Goal: Task Accomplishment & Management: Manage account settings

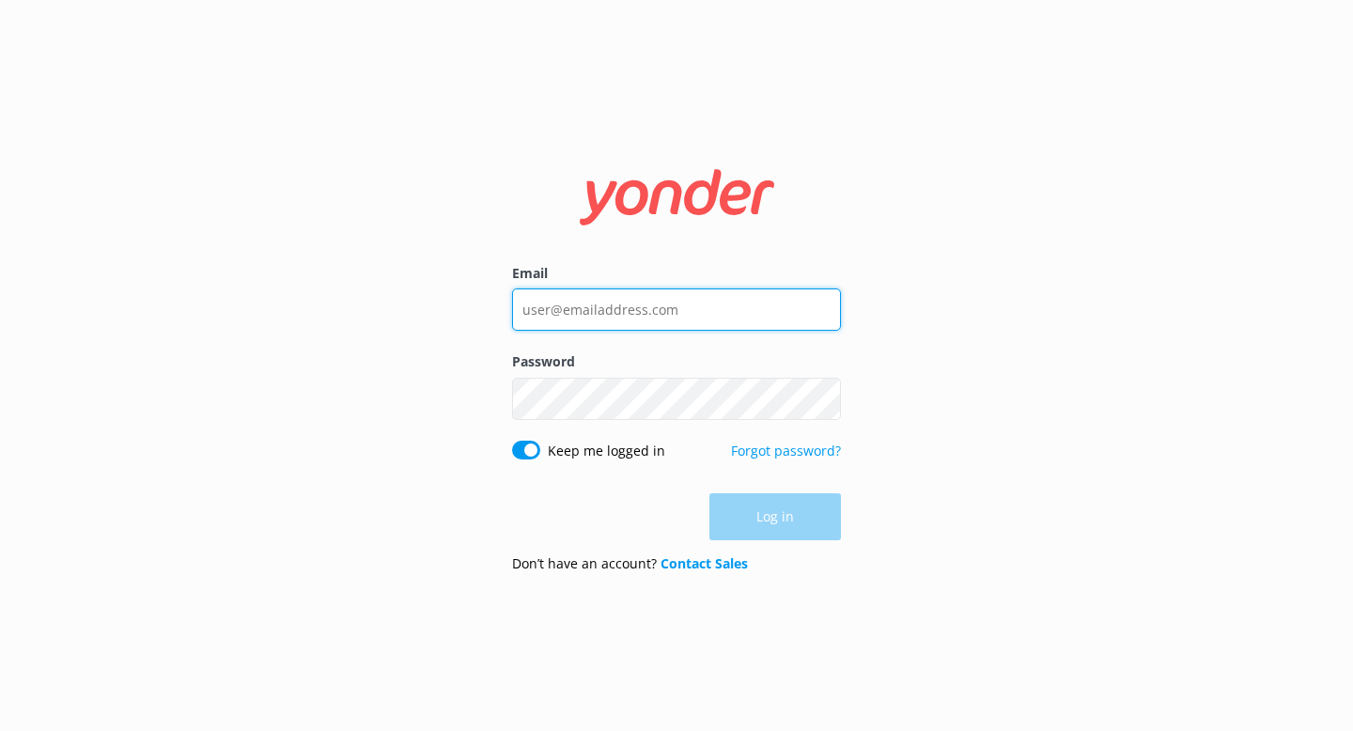
type input "[PERSON_NAME][EMAIL_ADDRESS][DOMAIN_NAME]"
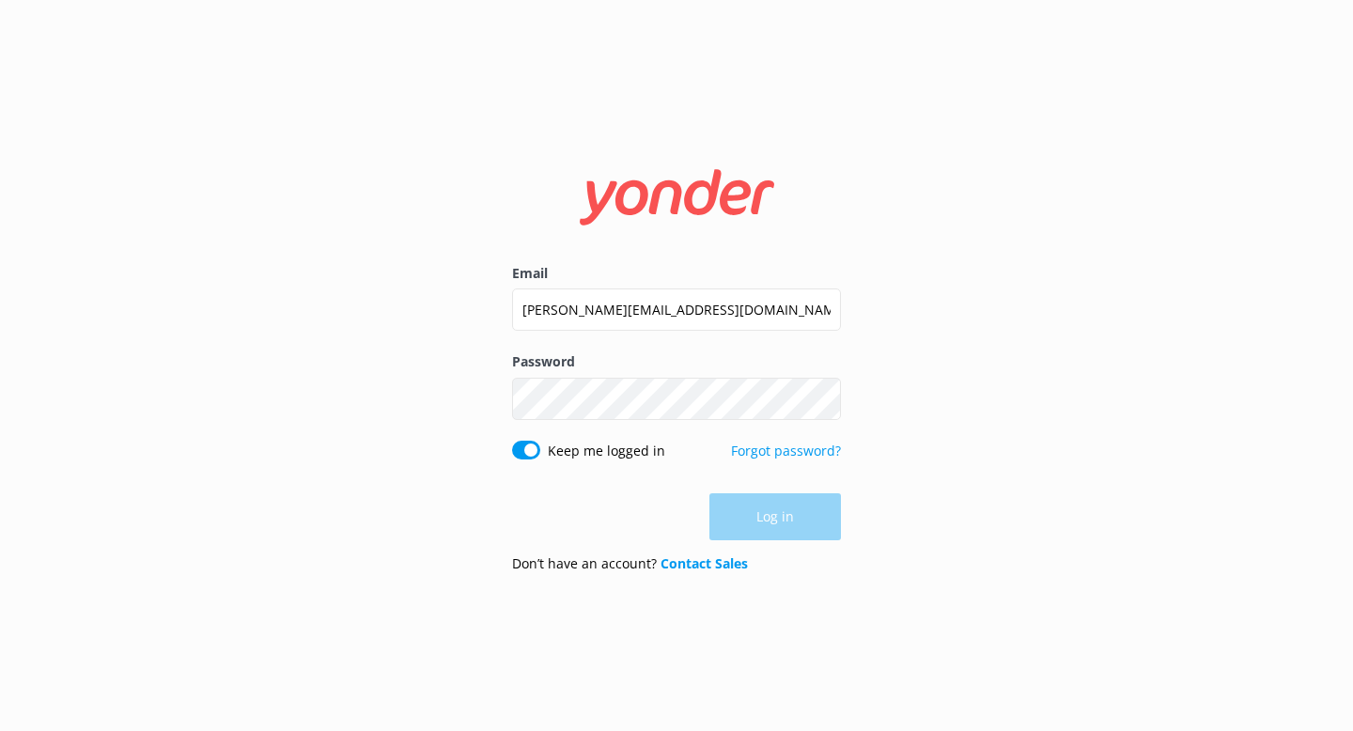
click at [771, 529] on div "Log in" at bounding box center [676, 516] width 329 height 47
click at [772, 523] on button "Log in" at bounding box center [774, 517] width 131 height 47
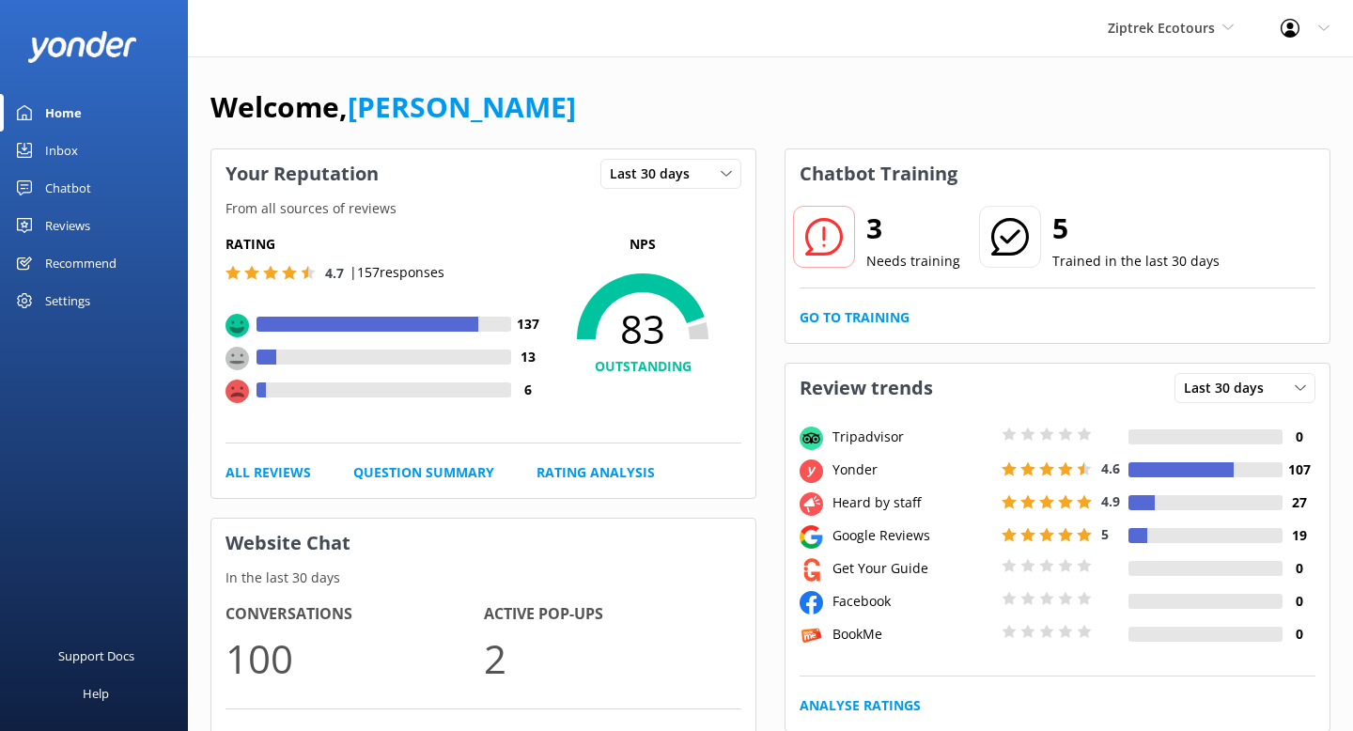
click at [53, 149] on div "Inbox" at bounding box center [61, 150] width 33 height 38
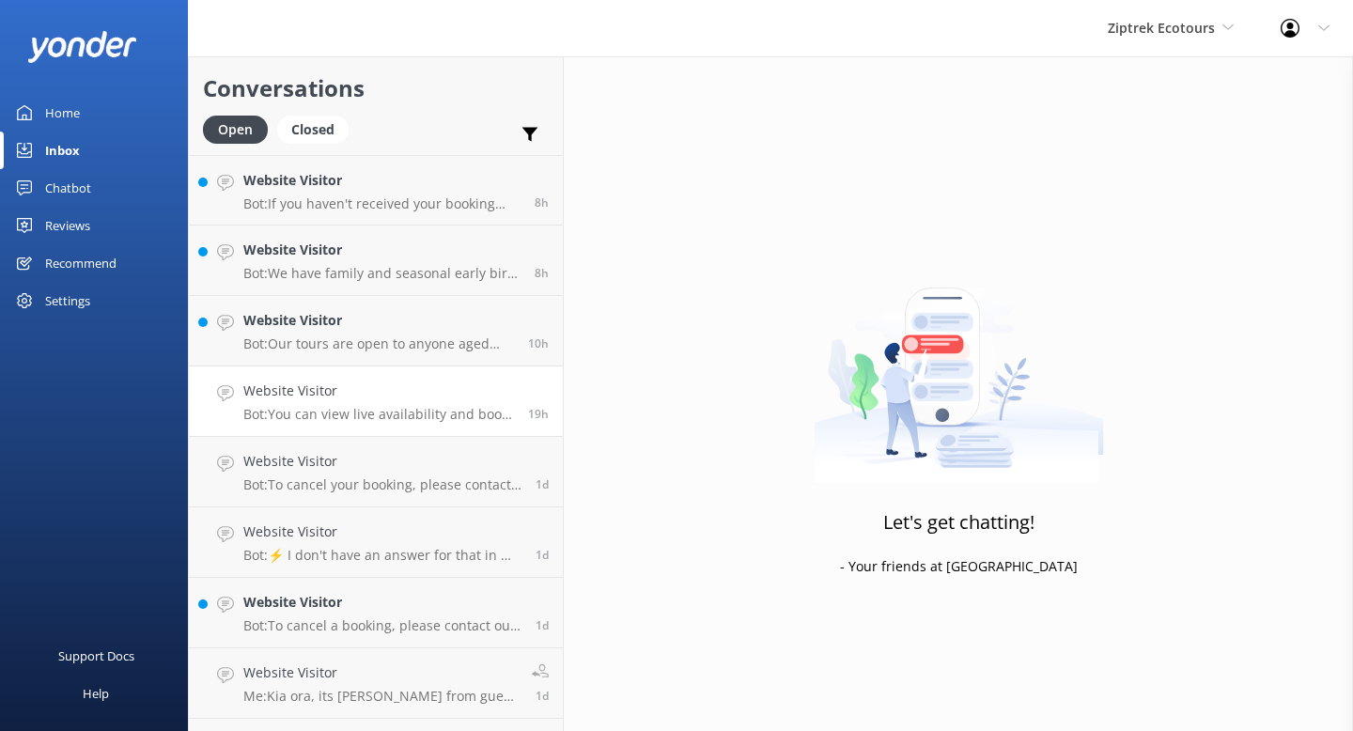
click at [424, 413] on p "Bot: You can view live availability and book your zipline tour online at [URL][…" at bounding box center [378, 414] width 271 height 17
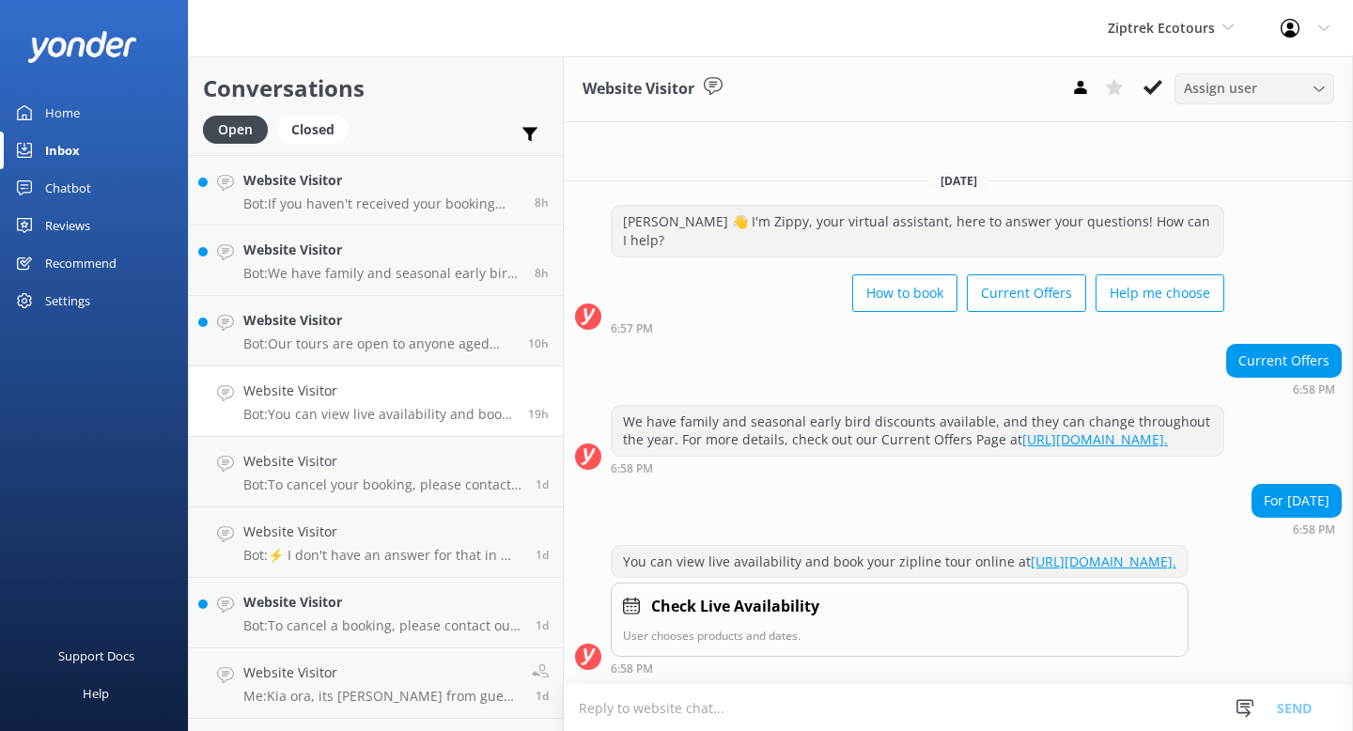
click at [1250, 93] on span "Assign user" at bounding box center [1219, 88] width 73 height 21
click at [951, 661] on div "6:58 PM" at bounding box center [900, 667] width 578 height 13
click at [316, 119] on div "Closed" at bounding box center [312, 130] width 71 height 28
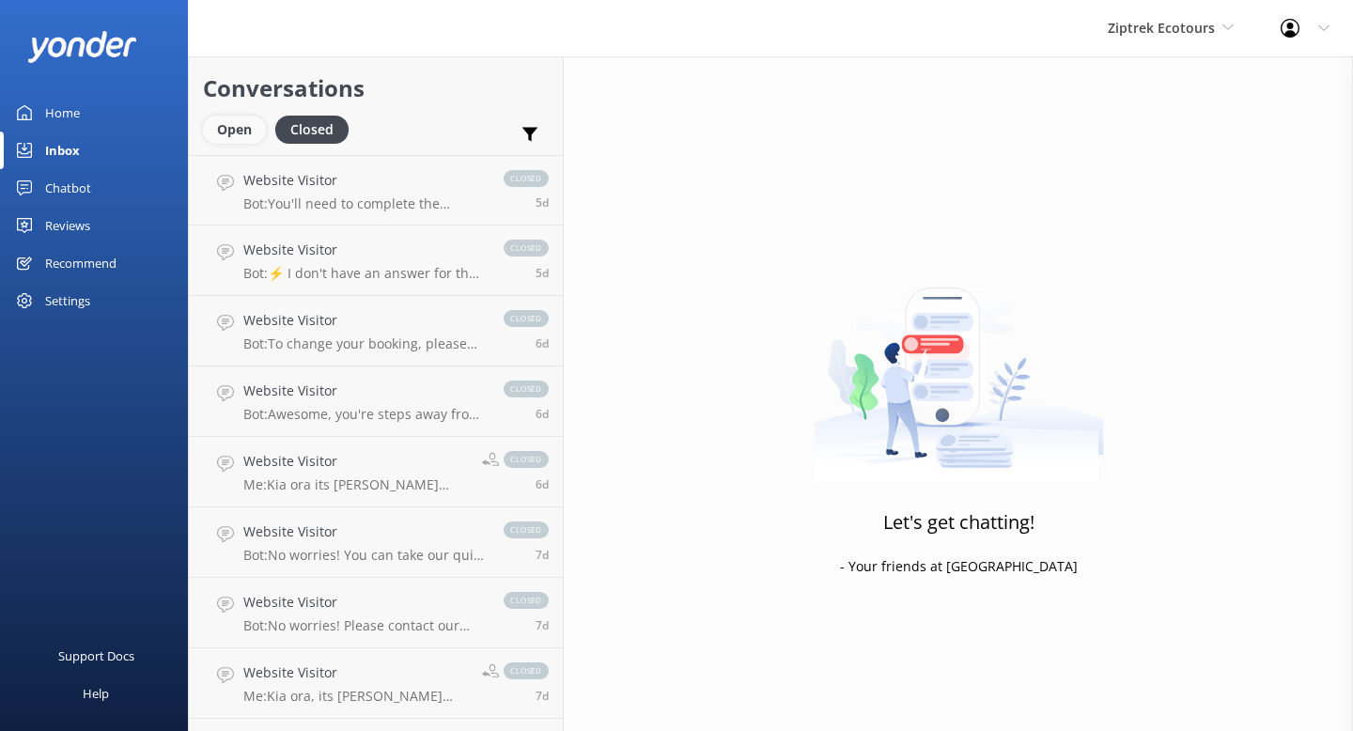
click at [245, 133] on div "Open" at bounding box center [234, 130] width 63 height 28
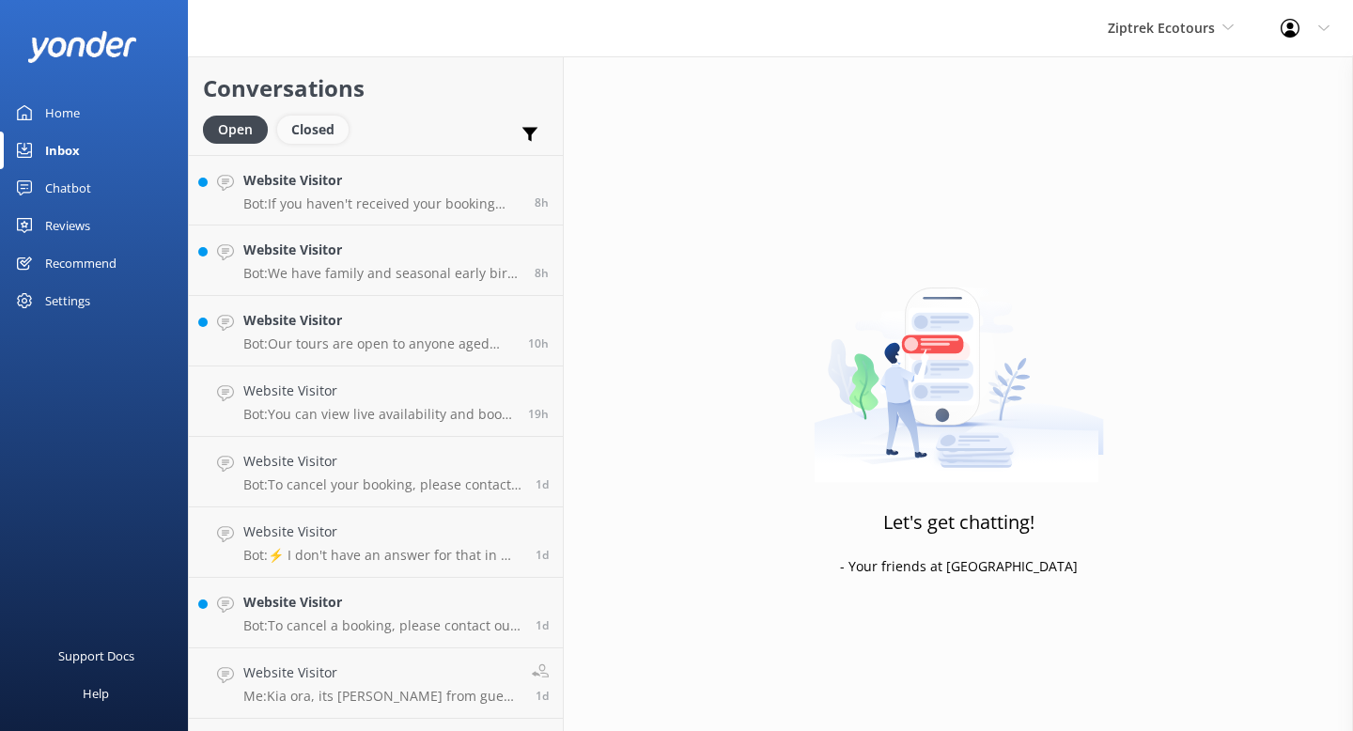
click at [322, 127] on div "Closed" at bounding box center [312, 130] width 71 height 28
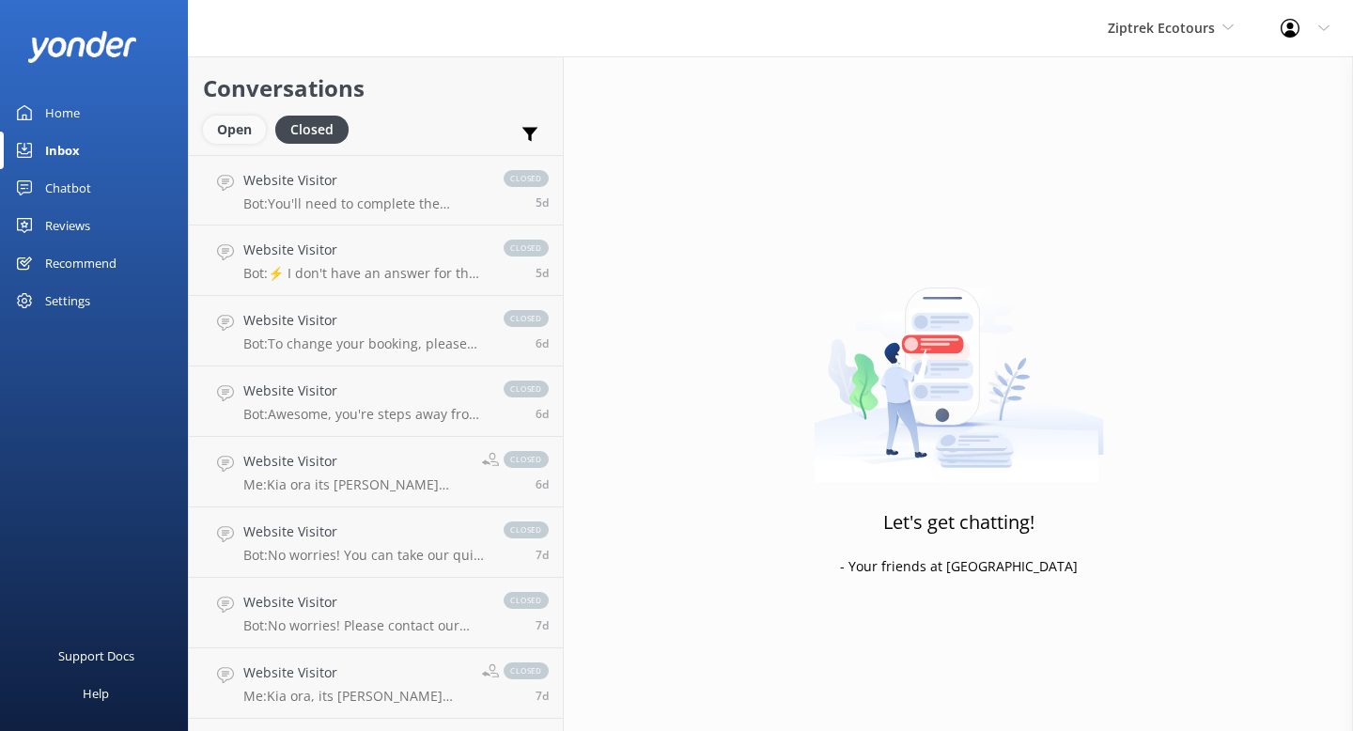
click at [243, 134] on div "Open" at bounding box center [234, 130] width 63 height 28
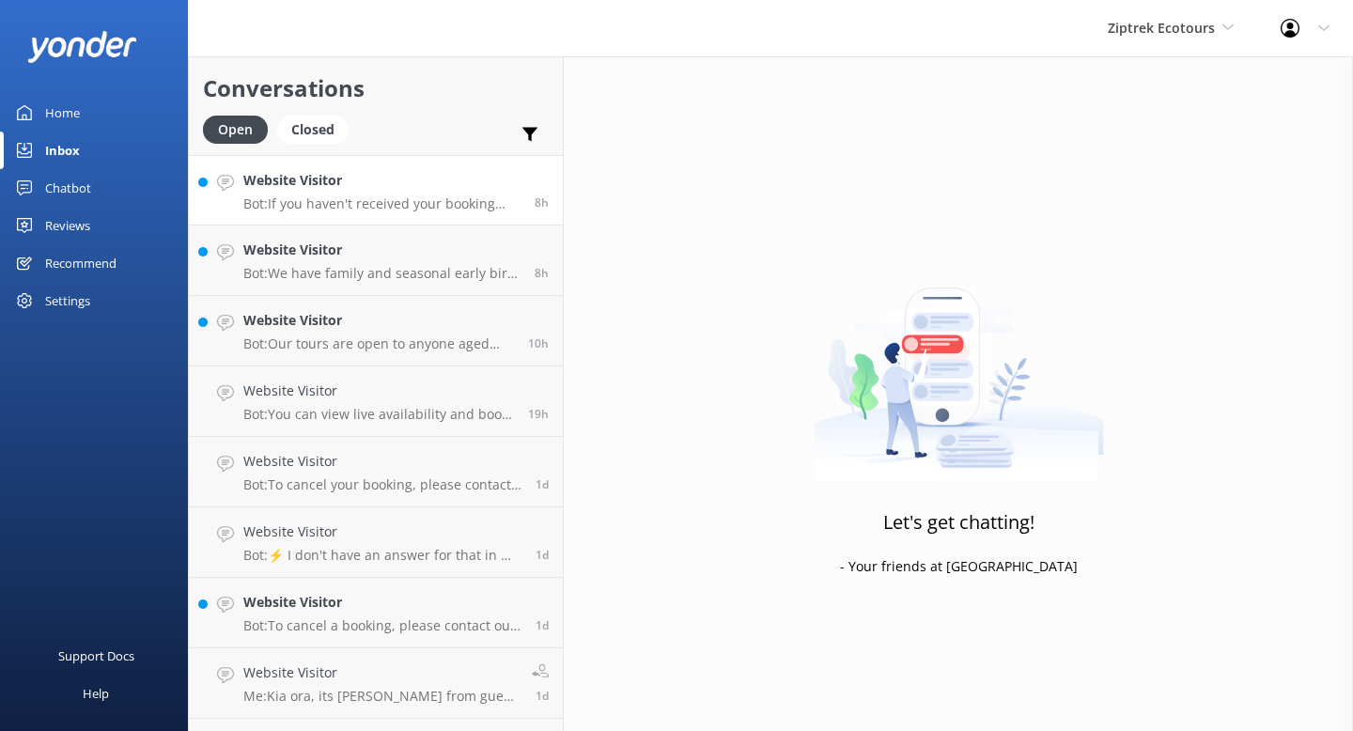
click at [334, 199] on p "Bot: If you haven't received your booking confirmation, please check your spam …" at bounding box center [381, 203] width 277 height 17
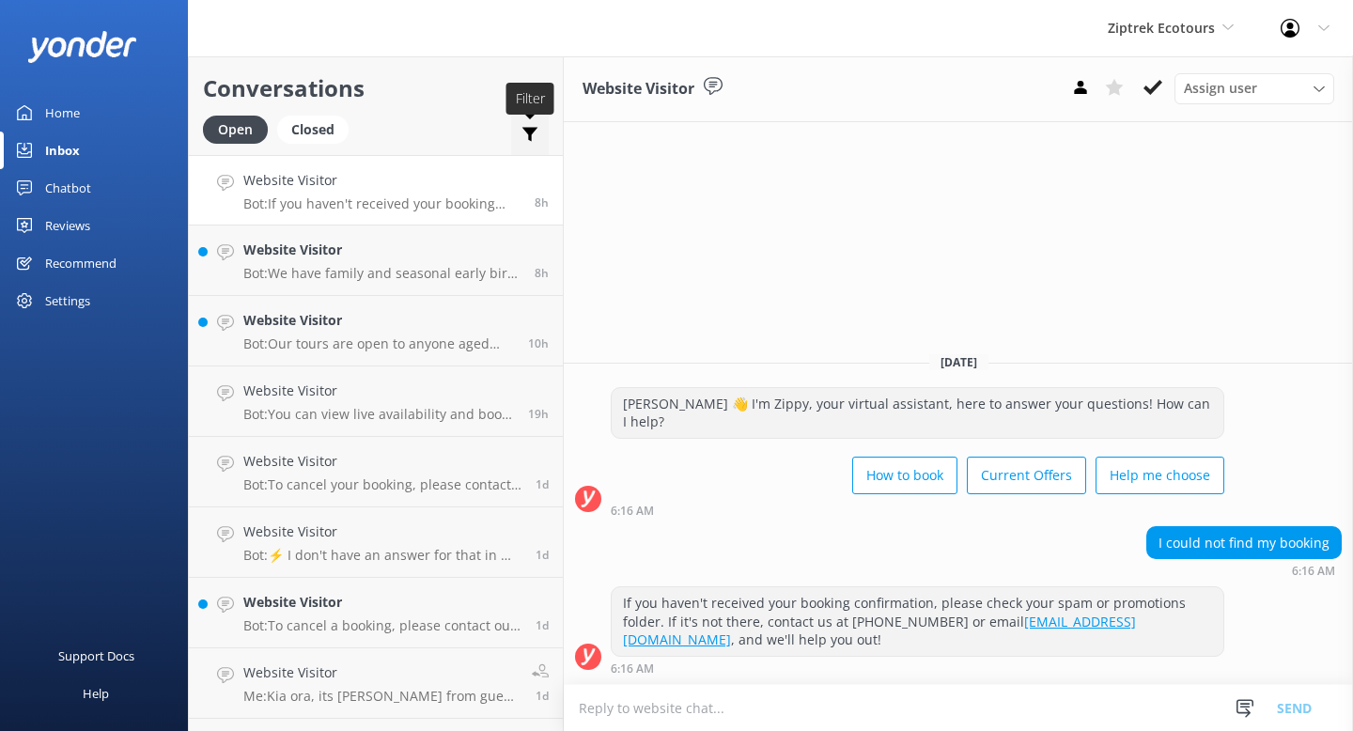
click at [537, 126] on icon at bounding box center [529, 134] width 19 height 19
click at [445, 124] on div "Open Closed Important Assigned to me Unassigned" at bounding box center [376, 138] width 346 height 45
click at [864, 632] on div "If you haven't received your booking confirmation, please check your spam or pr…" at bounding box center [916, 621] width 611 height 69
drag, startPoint x: 818, startPoint y: 600, endPoint x: 858, endPoint y: 599, distance: 39.5
click at [858, 599] on div "If you haven't received your booking confirmation, please check your spam or pr…" at bounding box center [916, 621] width 611 height 69
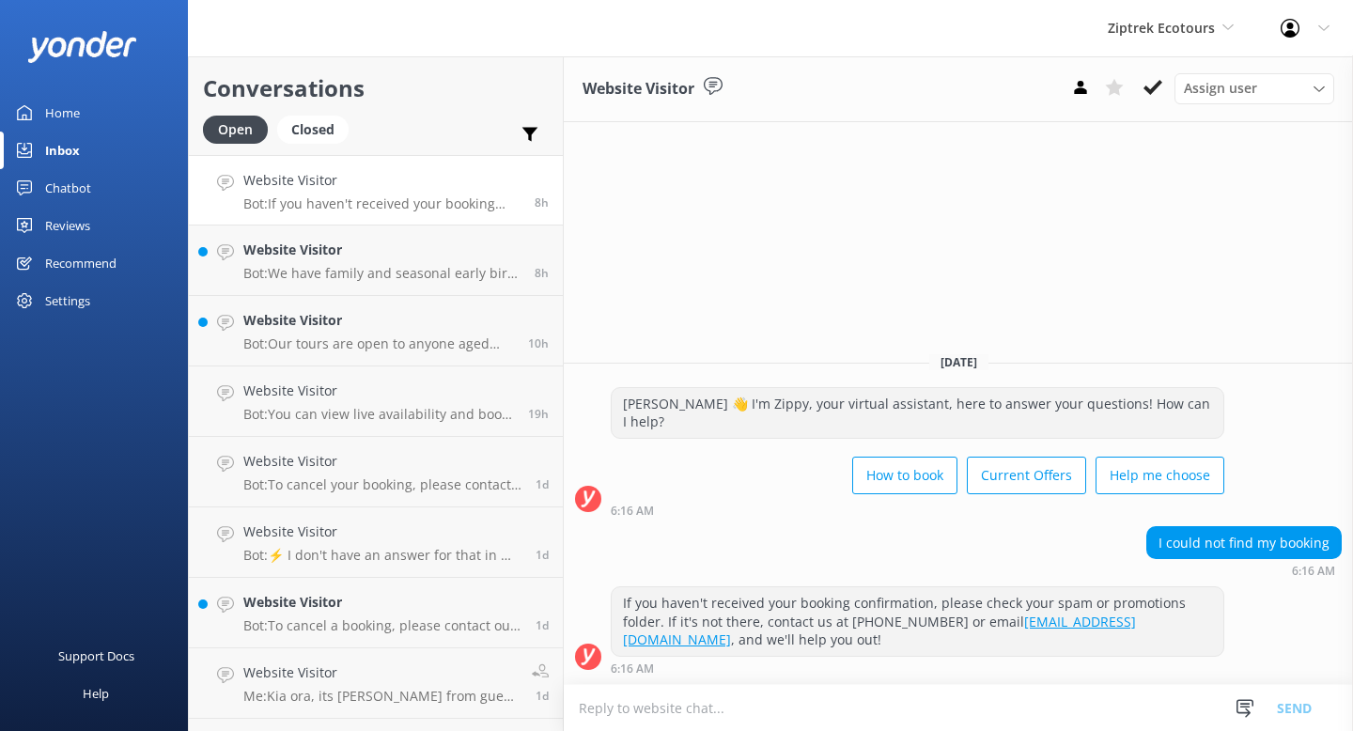
click at [920, 641] on div "If you haven't received your booking confirmation, please check your spam or pr…" at bounding box center [916, 621] width 611 height 69
click at [73, 187] on div "Chatbot" at bounding box center [68, 188] width 46 height 38
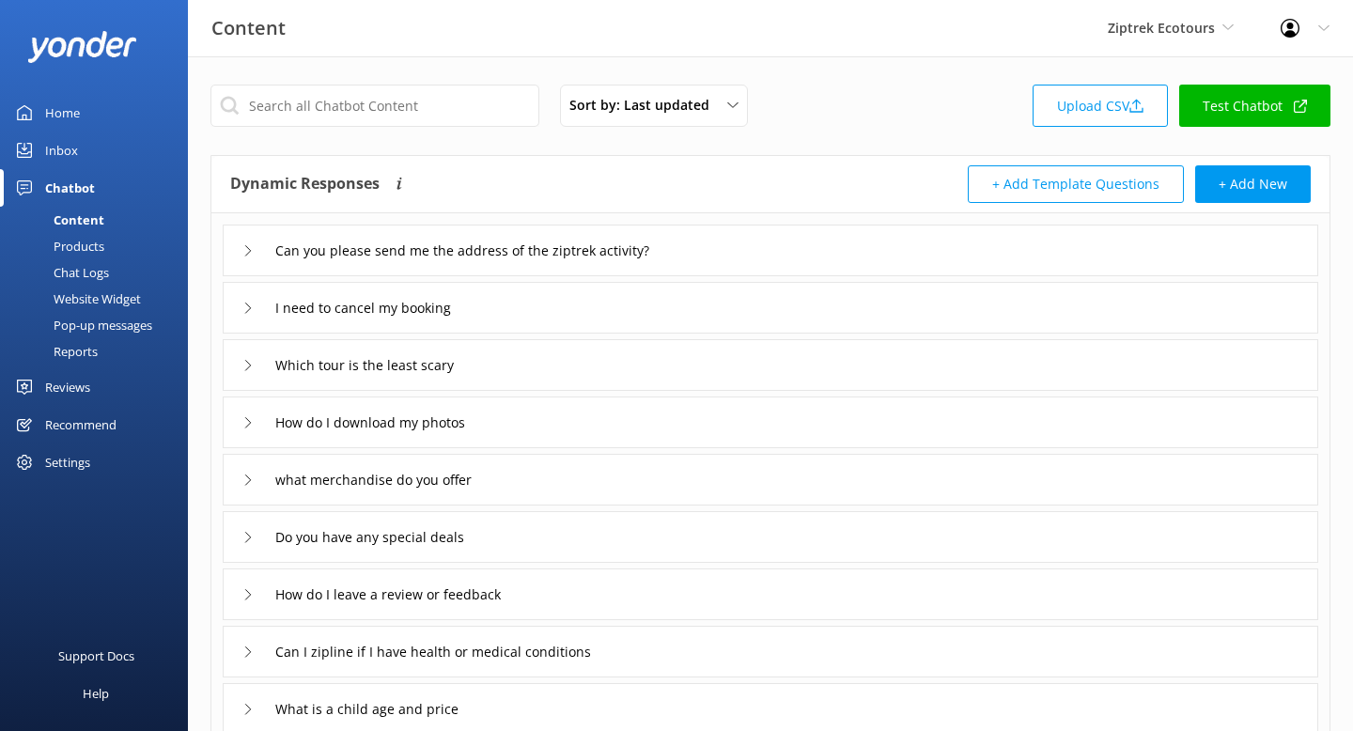
click at [78, 271] on div "Chat Logs" at bounding box center [60, 272] width 98 height 26
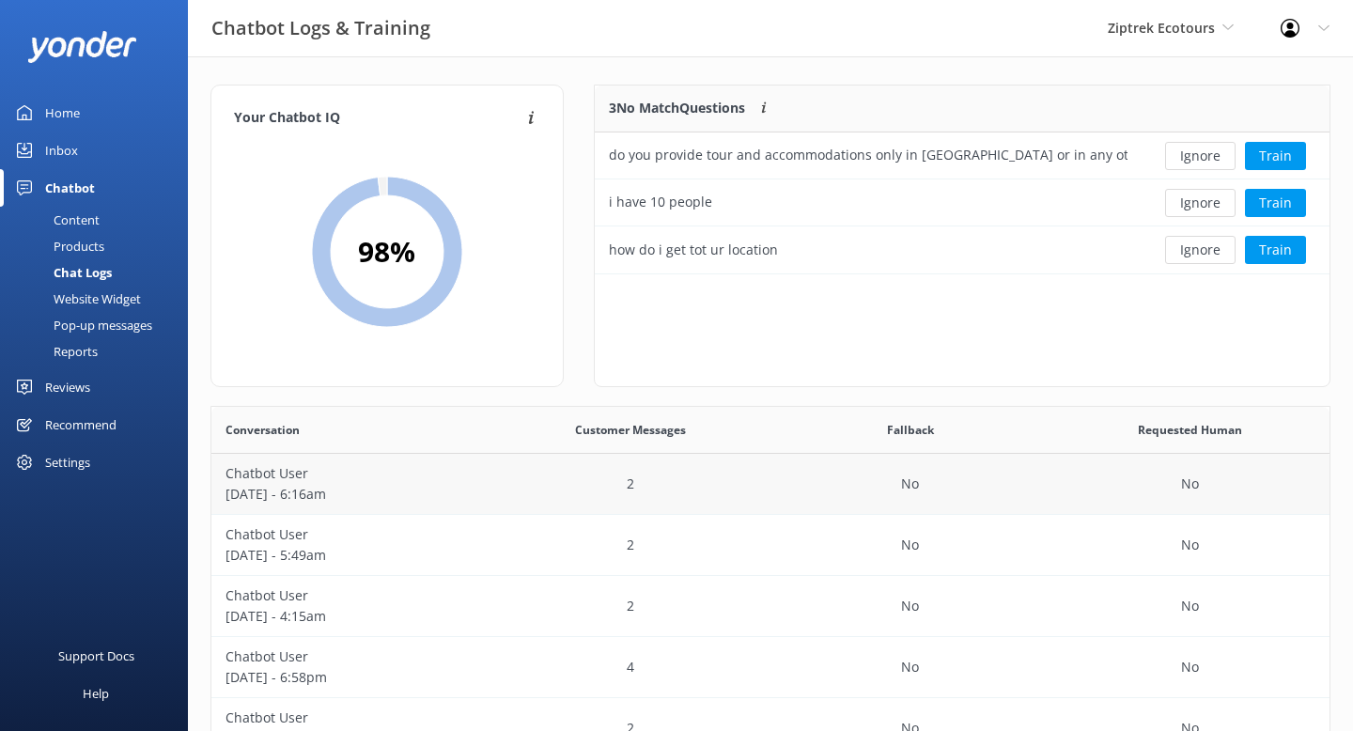
click at [449, 484] on p "[DATE] - 6:16am" at bounding box center [351, 494] width 252 height 21
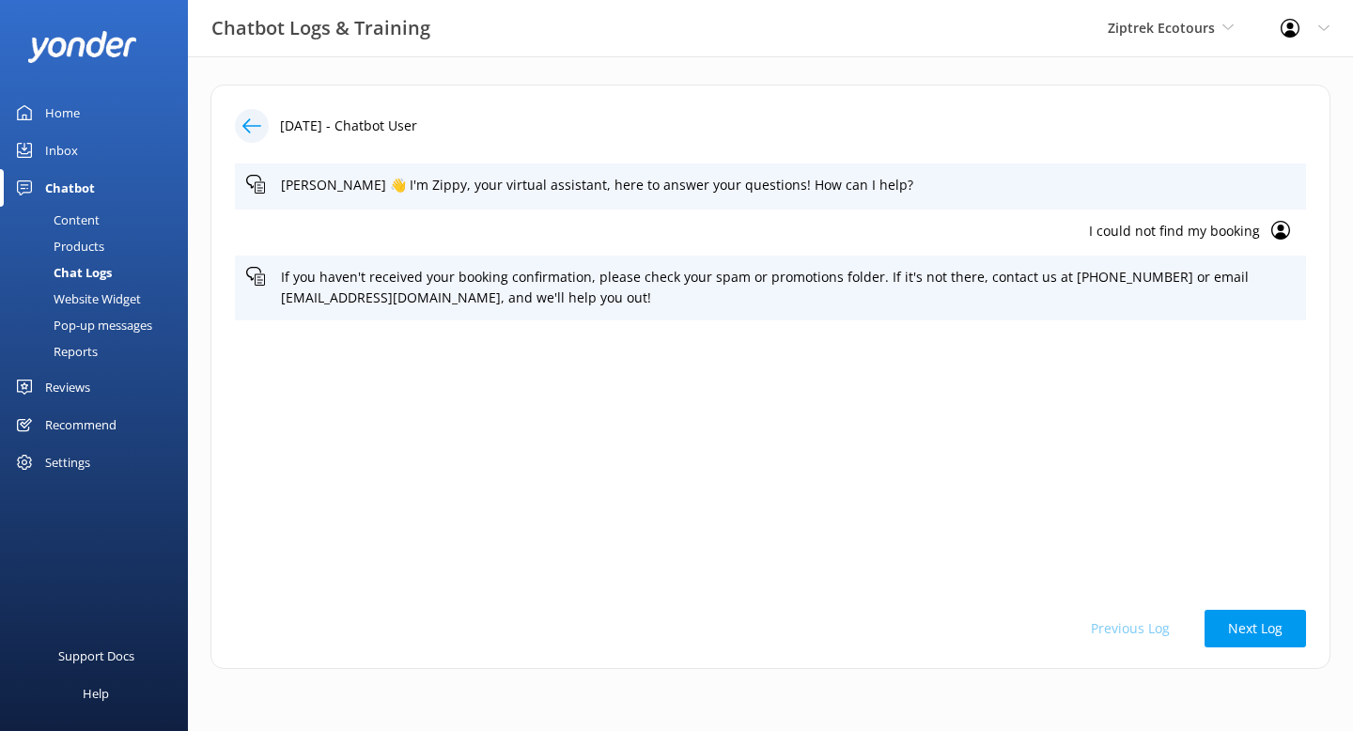
click at [246, 116] on icon at bounding box center [251, 125] width 19 height 19
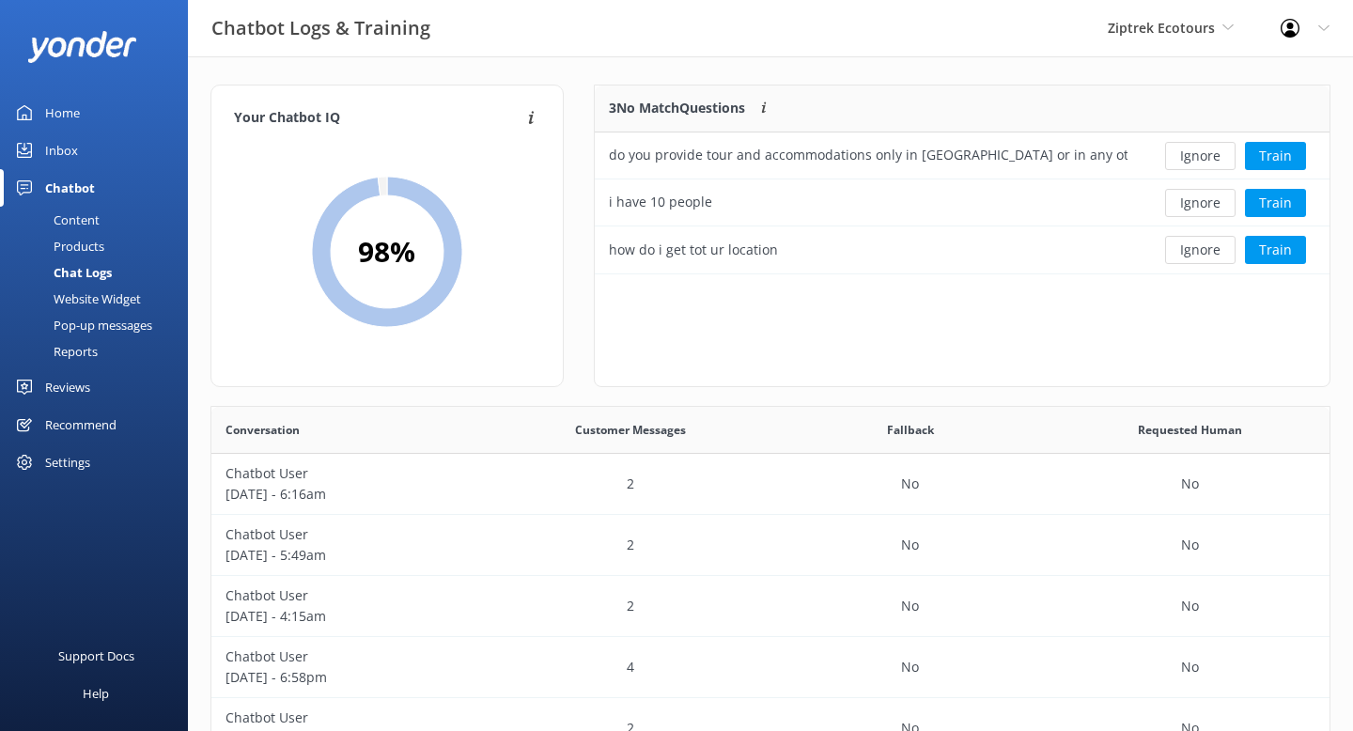
scroll to position [658, 1118]
click at [1173, 39] on div "Ziptrek Ecotours Yonder Zipline [PERSON_NAME] Wild Walking Tours Yonder demo Yo…" at bounding box center [1170, 28] width 173 height 56
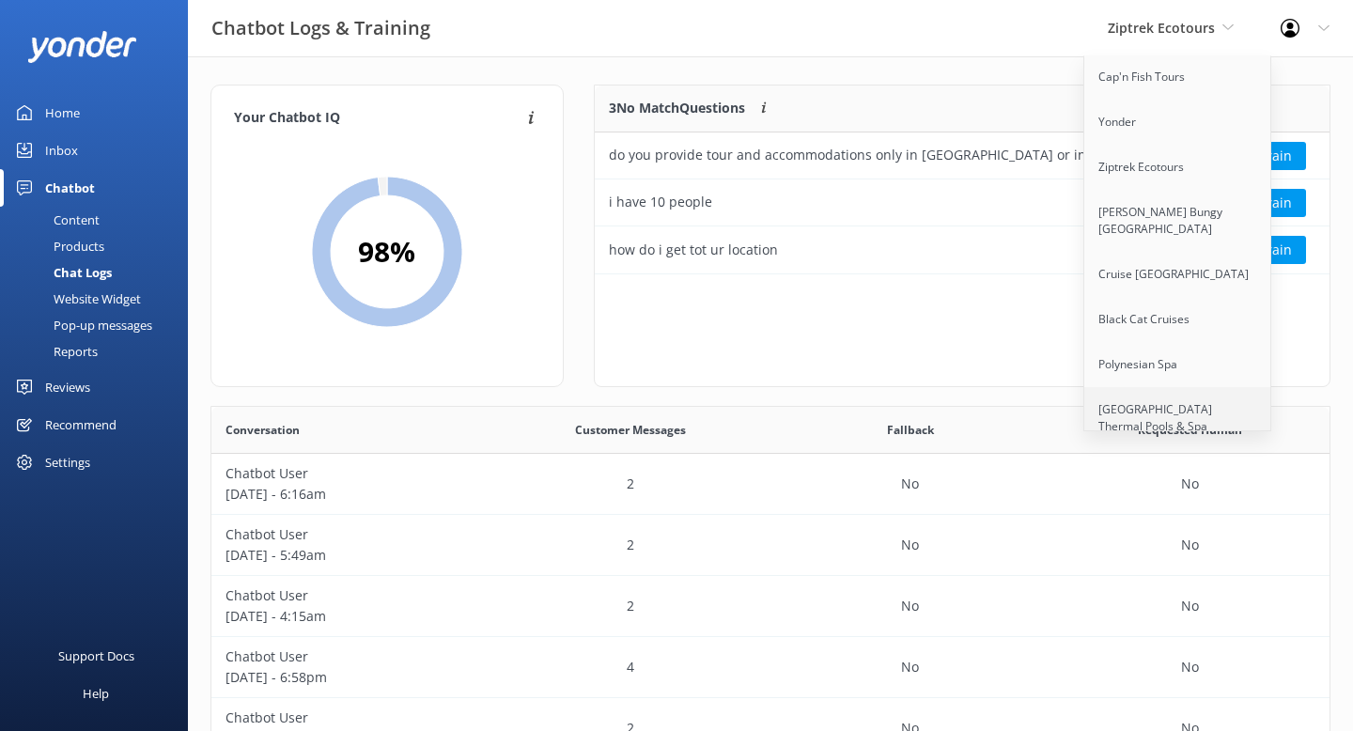
scroll to position [282, 0]
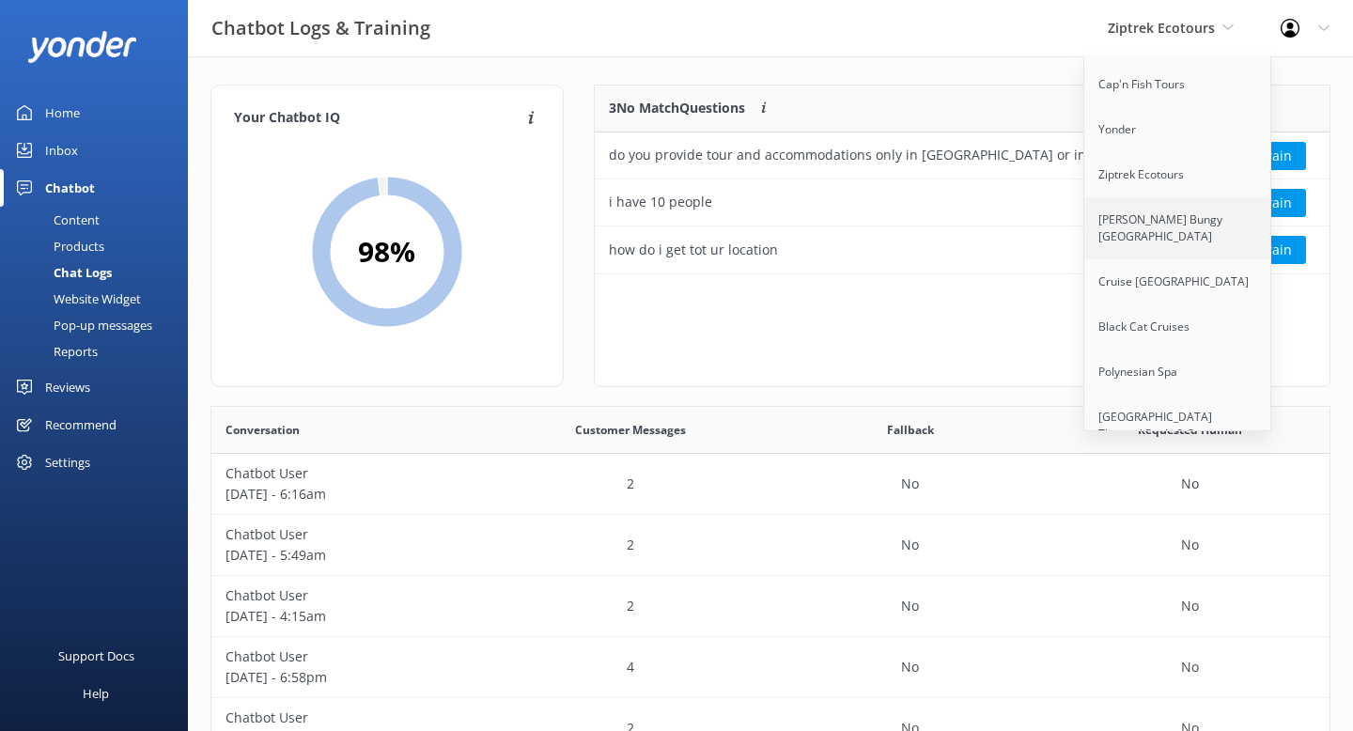
click at [1159, 214] on link "[PERSON_NAME] Bungy [GEOGRAPHIC_DATA]" at bounding box center [1178, 228] width 188 height 62
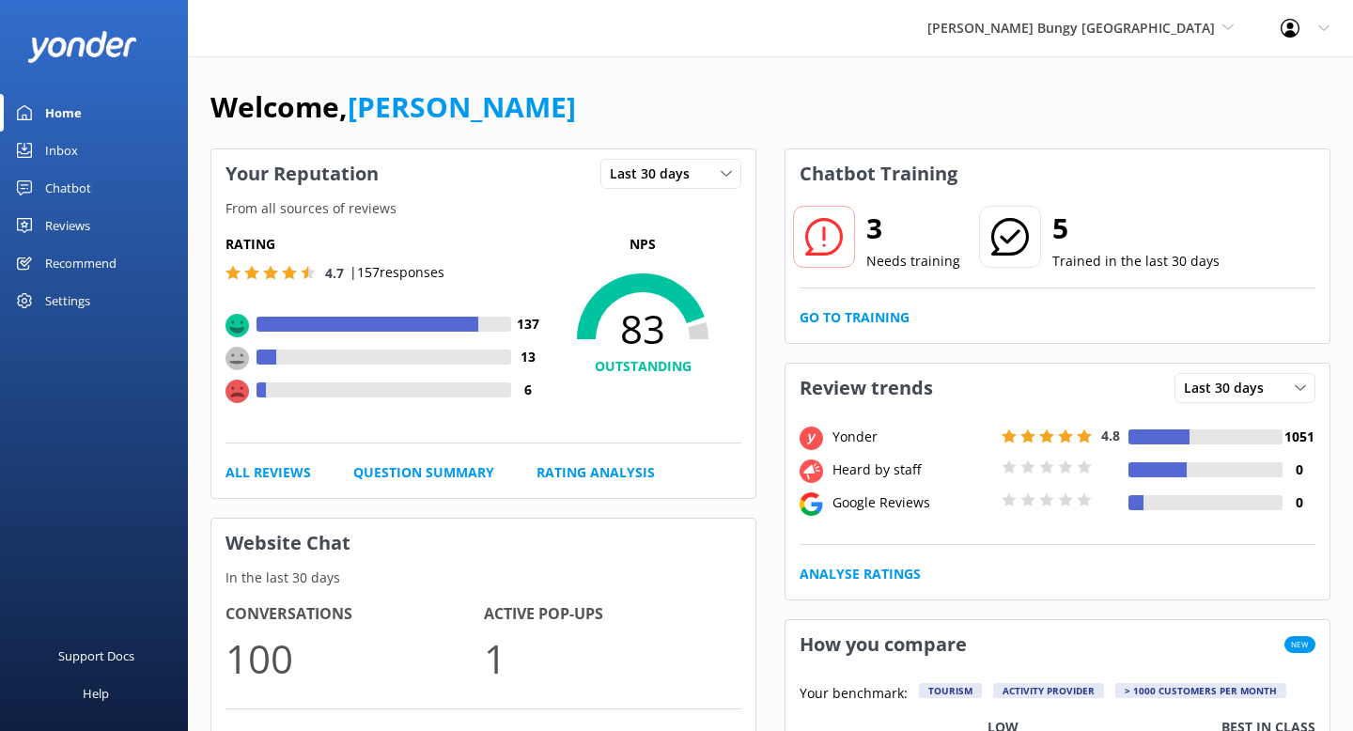
click at [73, 185] on div "Chatbot" at bounding box center [68, 188] width 46 height 38
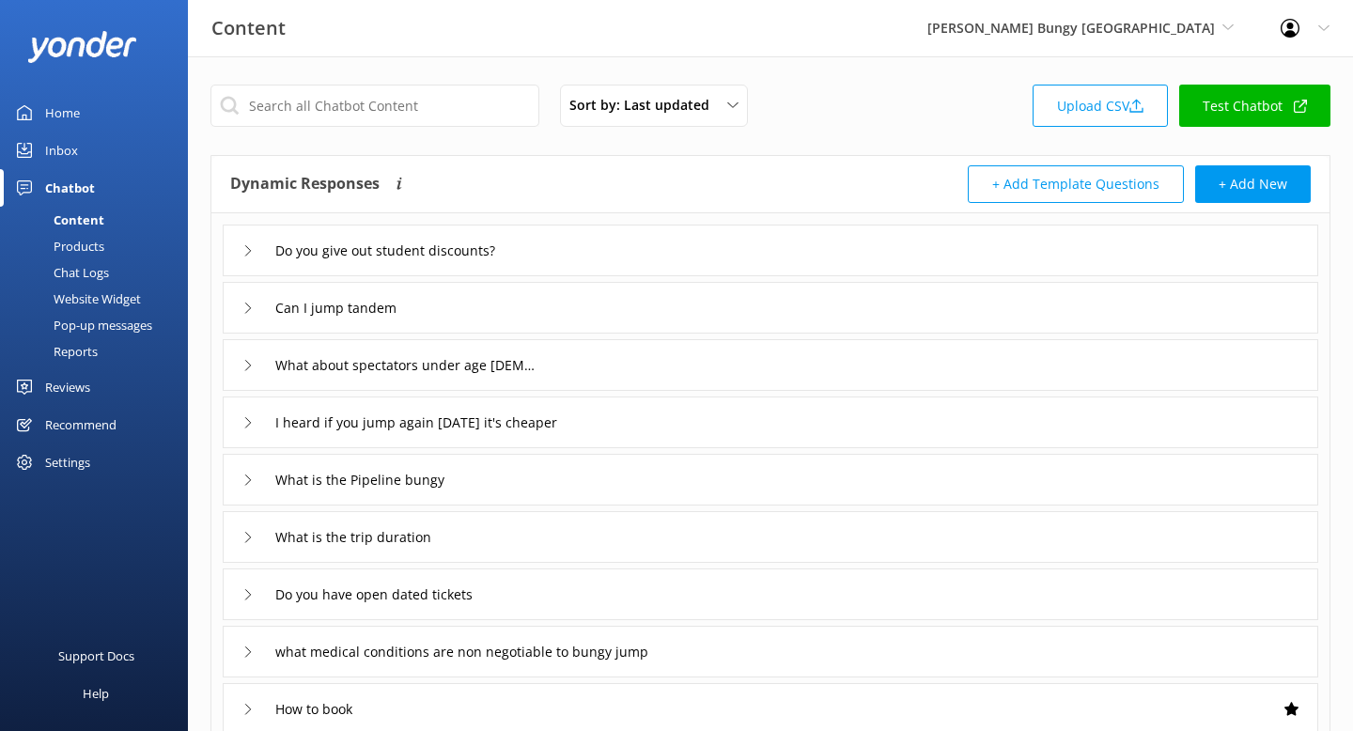
click at [78, 348] on div "Reports" at bounding box center [54, 351] width 86 height 26
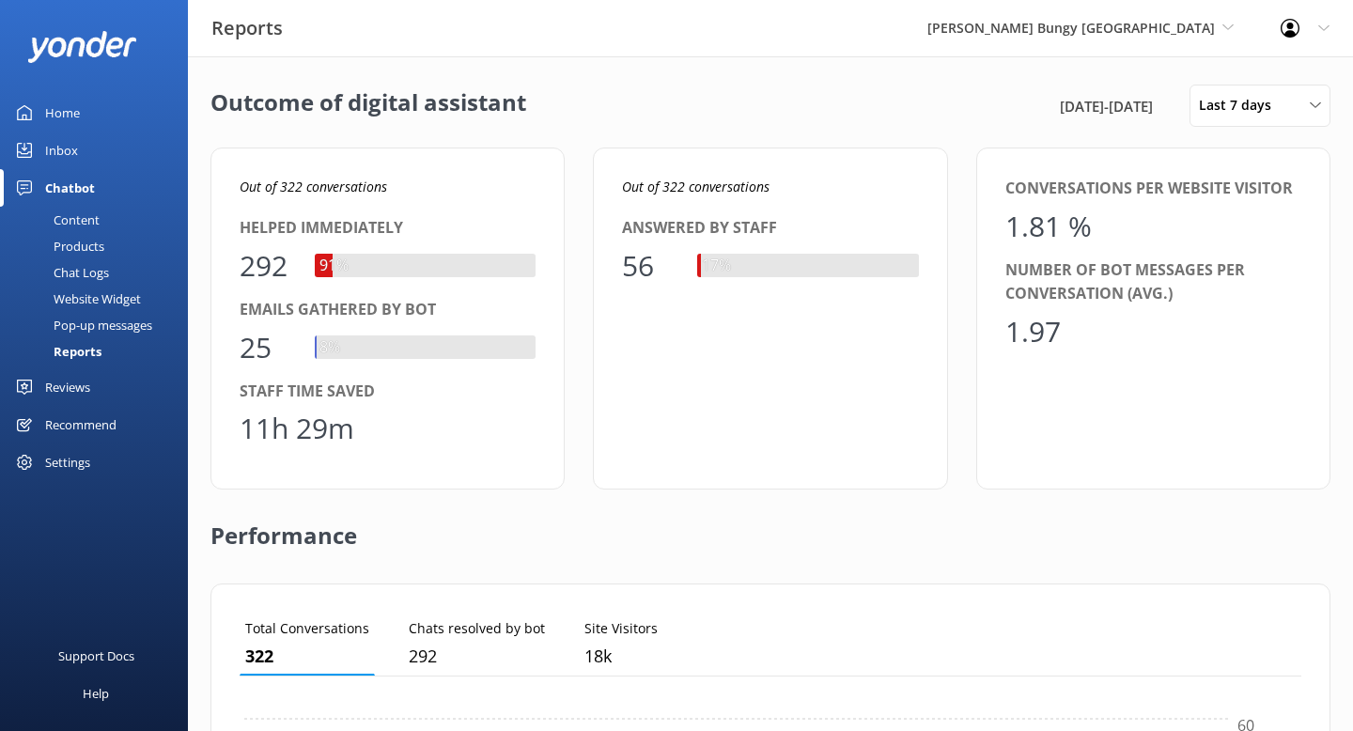
scroll to position [189, 1061]
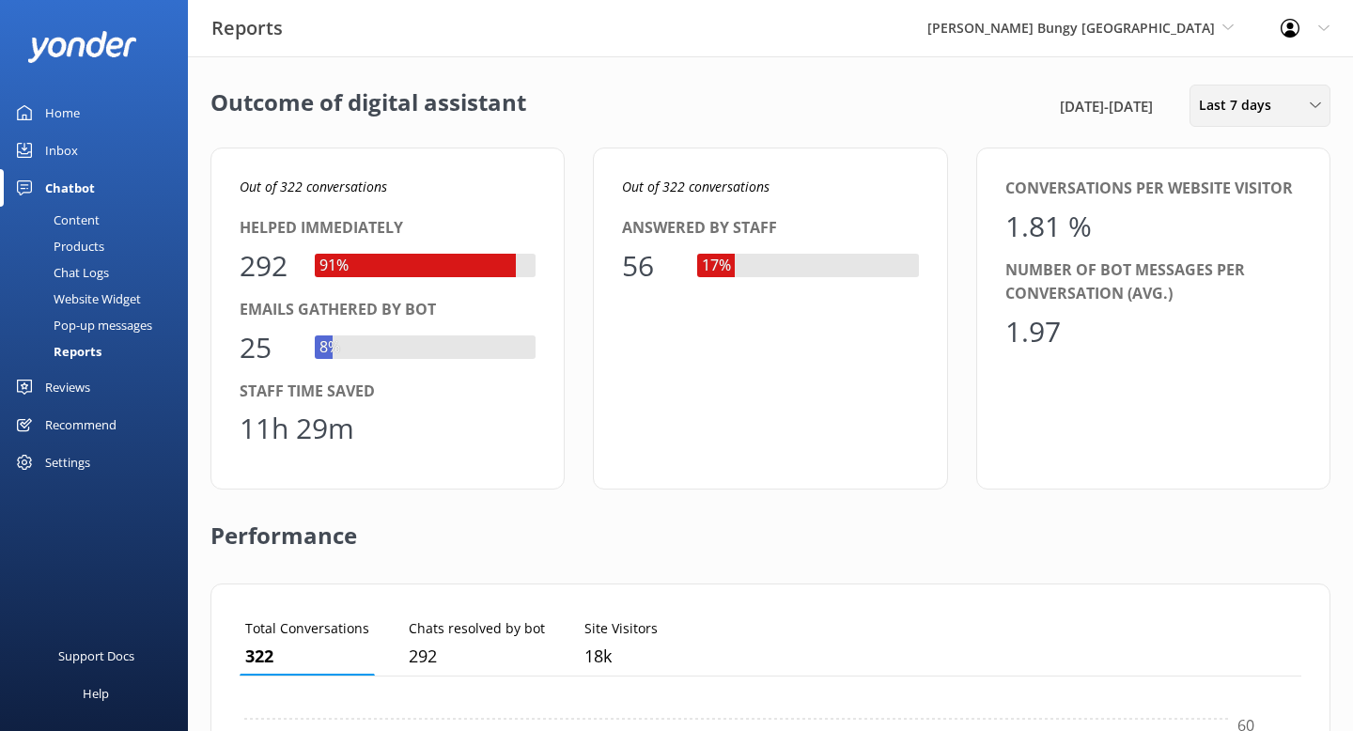
click at [1247, 103] on span "Last 7 days" at bounding box center [1241, 105] width 84 height 21
click at [1265, 267] on div "Last 90 days" at bounding box center [1232, 264] width 67 height 19
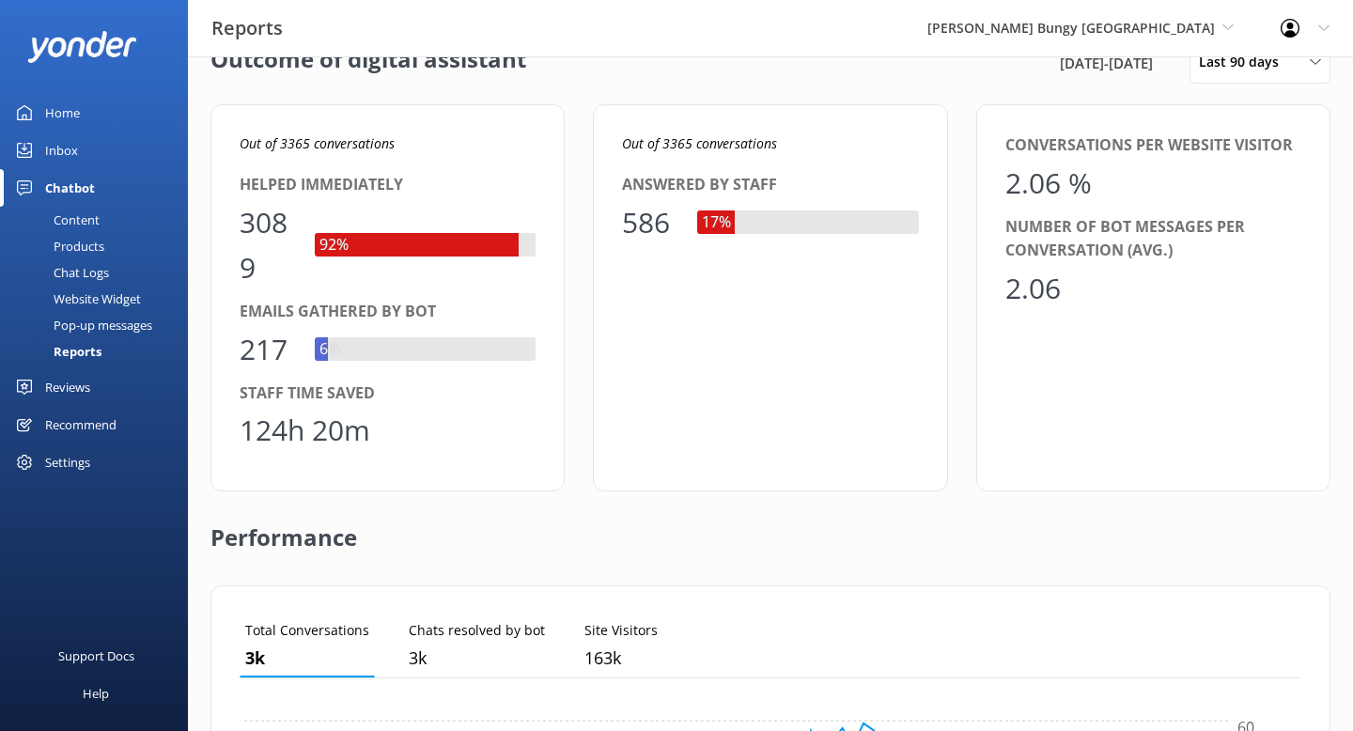
scroll to position [0, 0]
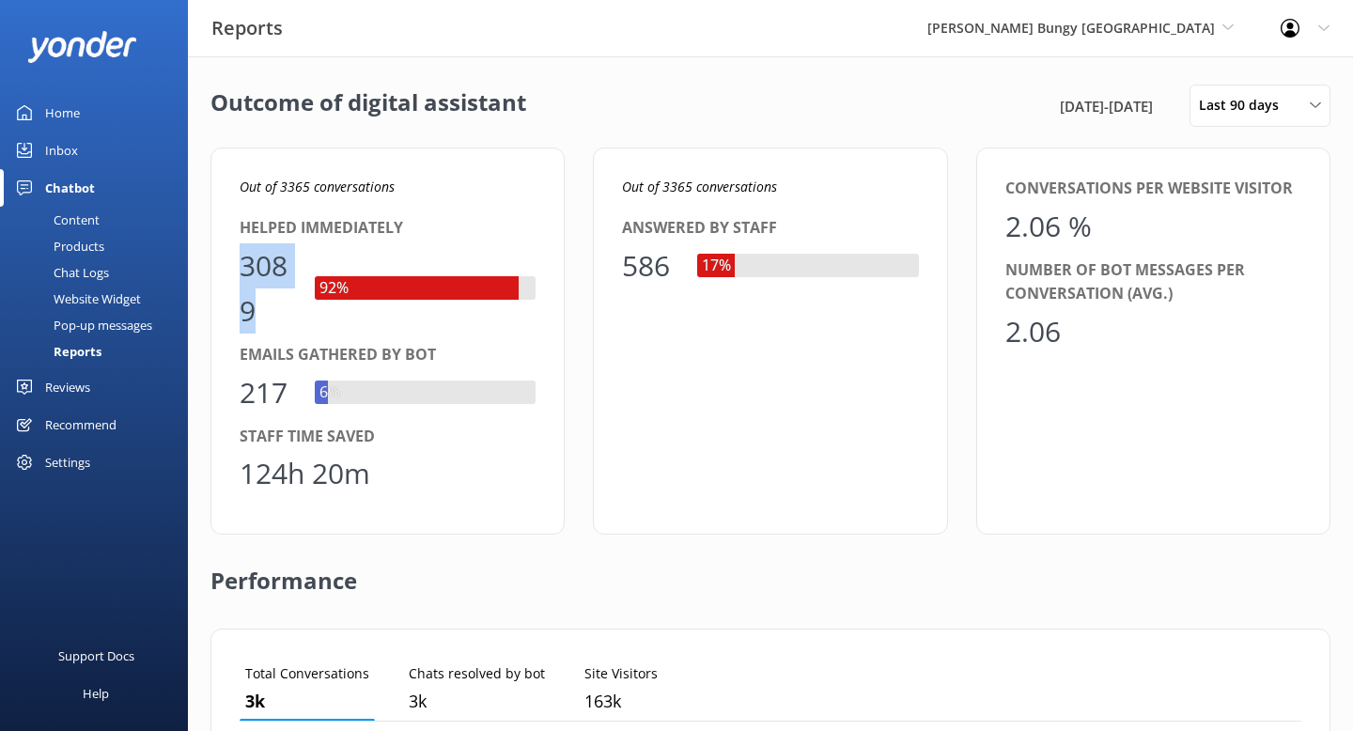
drag, startPoint x: 268, startPoint y: 314, endPoint x: 233, endPoint y: 245, distance: 76.9
click at [233, 245] on div "Out of 3365 conversations Helped immediately 3089 92% Emails gathered by bot 21…" at bounding box center [387, 340] width 354 height 387
click at [284, 367] on div "Emails gathered by bot 217 6%" at bounding box center [388, 379] width 296 height 72
drag, startPoint x: 283, startPoint y: 389, endPoint x: 237, endPoint y: 389, distance: 46.0
click at [237, 389] on div "Out of 3365 conversations Helped immediately 3089 92% Emails gathered by bot 21…" at bounding box center [387, 340] width 354 height 387
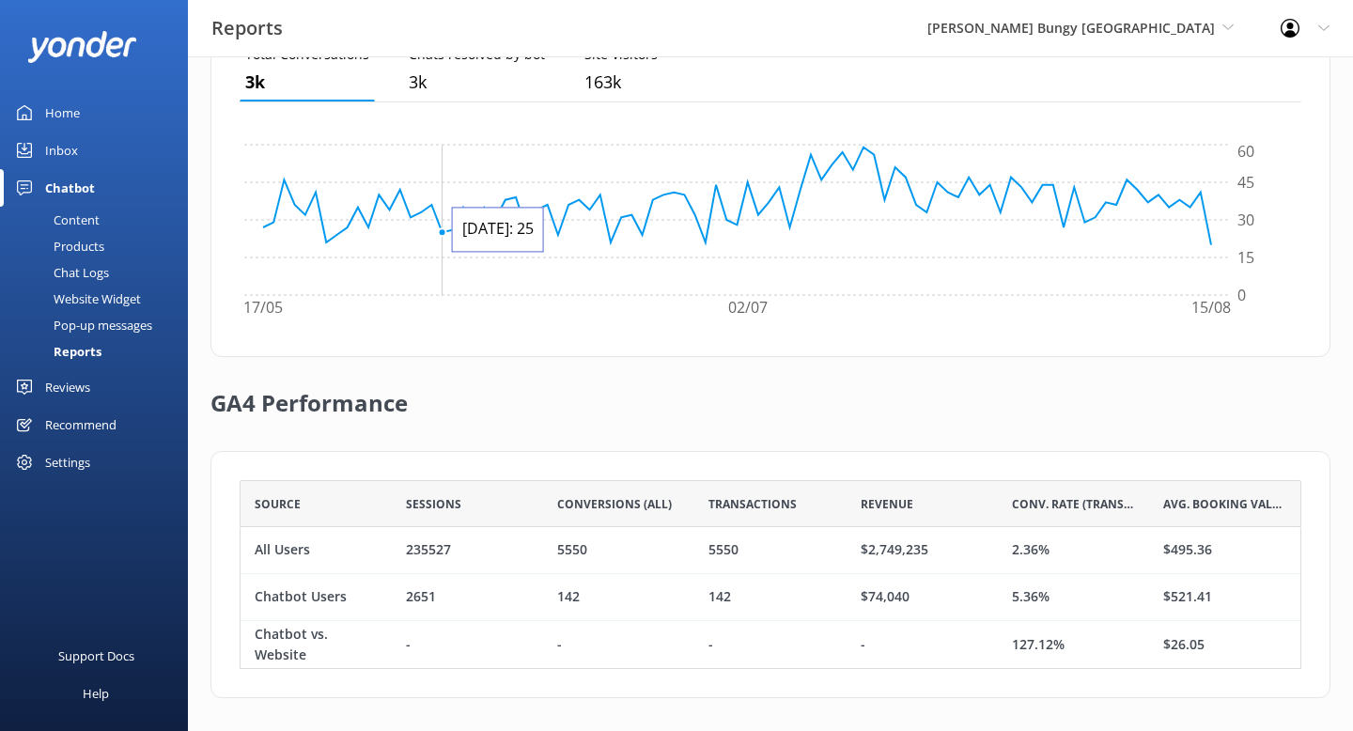
scroll to position [624, 0]
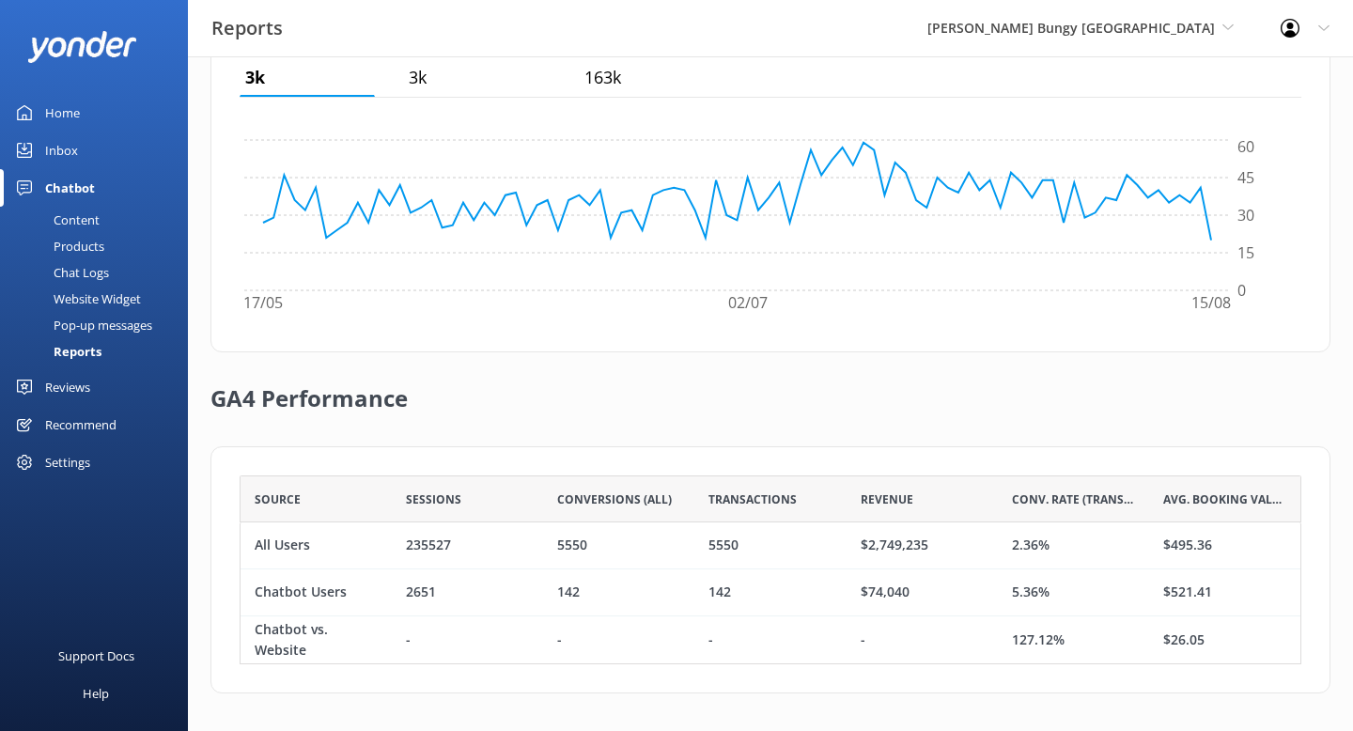
click at [356, 596] on div "Chatbot Users" at bounding box center [315, 592] width 151 height 47
drag, startPoint x: 354, startPoint y: 596, endPoint x: 257, endPoint y: 590, distance: 97.0
click at [257, 590] on div "Chatbot Users" at bounding box center [315, 592] width 151 height 47
click at [323, 545] on div "All Users" at bounding box center [315, 545] width 151 height 47
drag, startPoint x: 323, startPoint y: 545, endPoint x: 251, endPoint y: 542, distance: 72.4
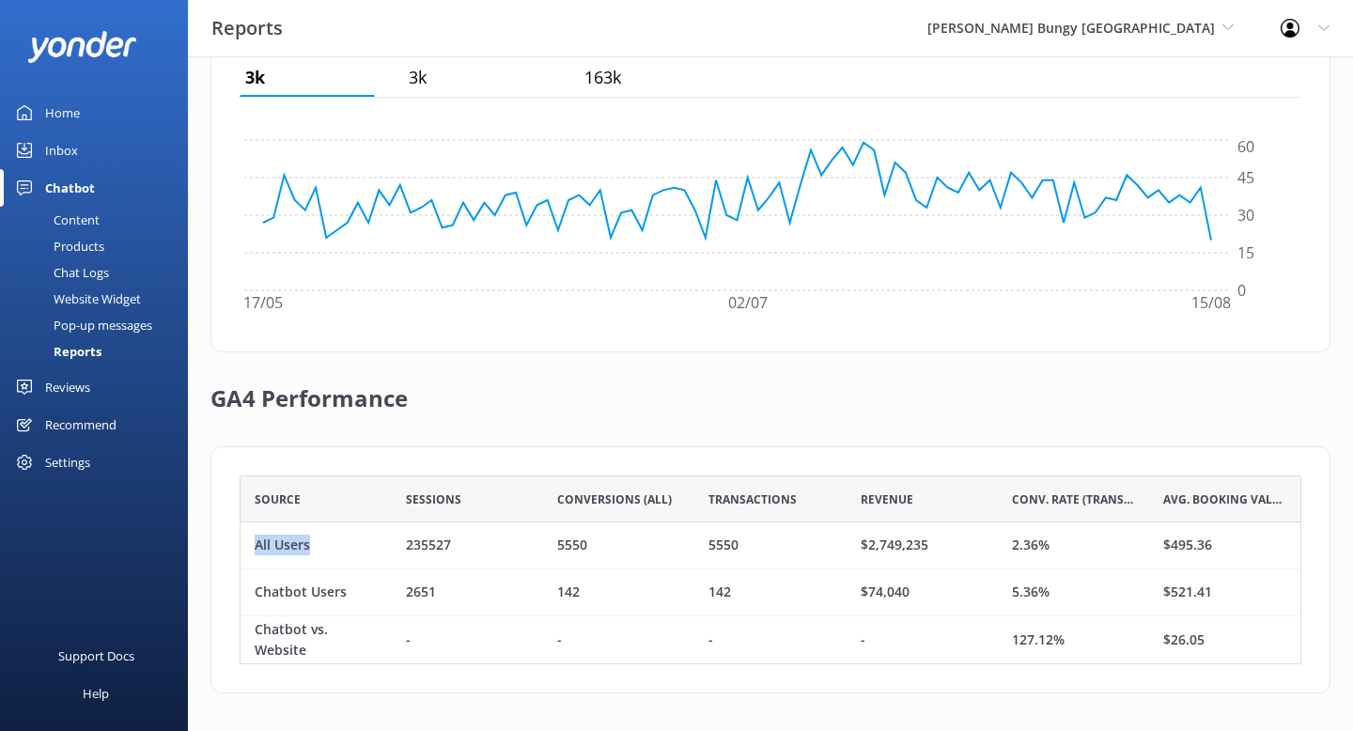
click at [251, 542] on div "All Users" at bounding box center [315, 545] width 151 height 47
click at [269, 549] on div "All Users" at bounding box center [282, 545] width 55 height 21
drag, startPoint x: 351, startPoint y: 595, endPoint x: 248, endPoint y: 593, distance: 103.4
click at [248, 593] on div "Chatbot Users" at bounding box center [315, 592] width 151 height 47
drag, startPoint x: 1051, startPoint y: 586, endPoint x: 1012, endPoint y: 589, distance: 39.5
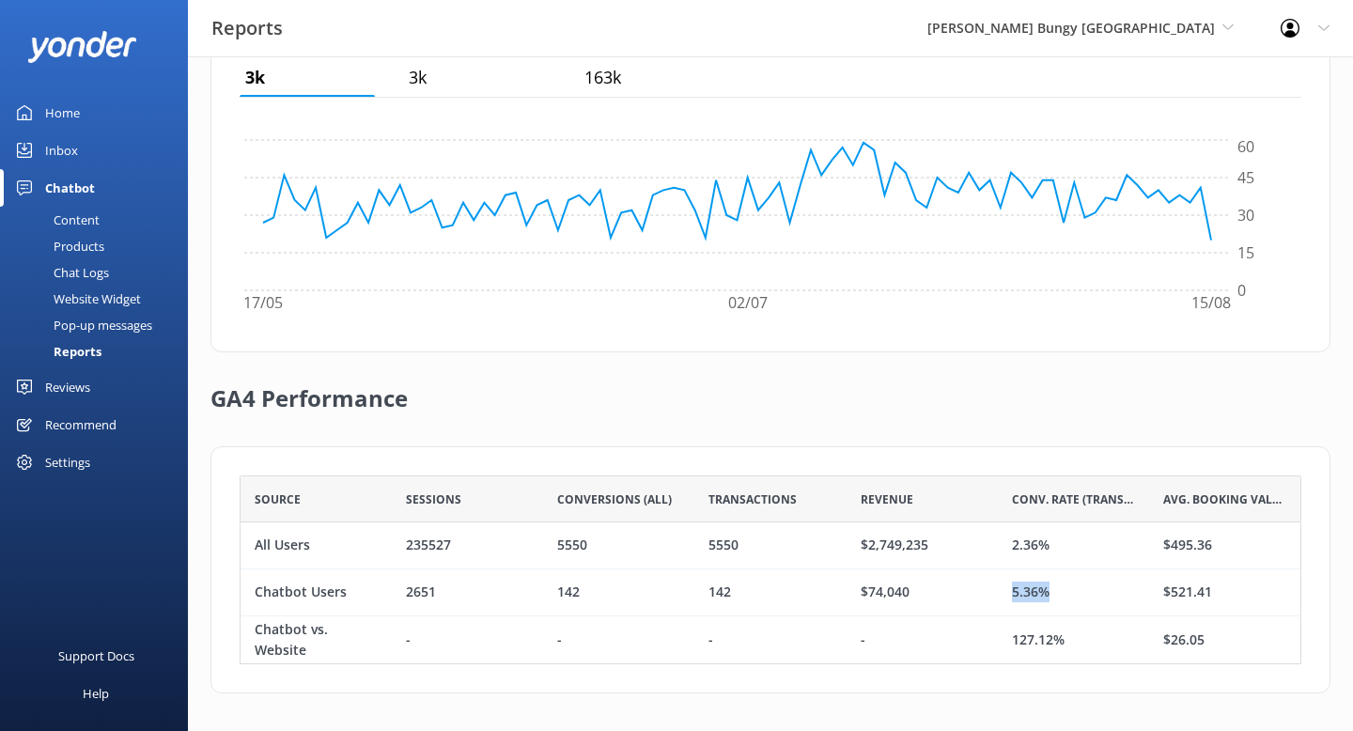
click at [1012, 589] on div "5.36%" at bounding box center [1073, 592] width 151 height 47
drag, startPoint x: 913, startPoint y: 597, endPoint x: 862, endPoint y: 595, distance: 50.8
click at [862, 595] on div "$74,040" at bounding box center [921, 592] width 151 height 47
click at [925, 587] on div "$74,040" at bounding box center [921, 592] width 151 height 47
drag, startPoint x: 925, startPoint y: 591, endPoint x: 860, endPoint y: 591, distance: 64.8
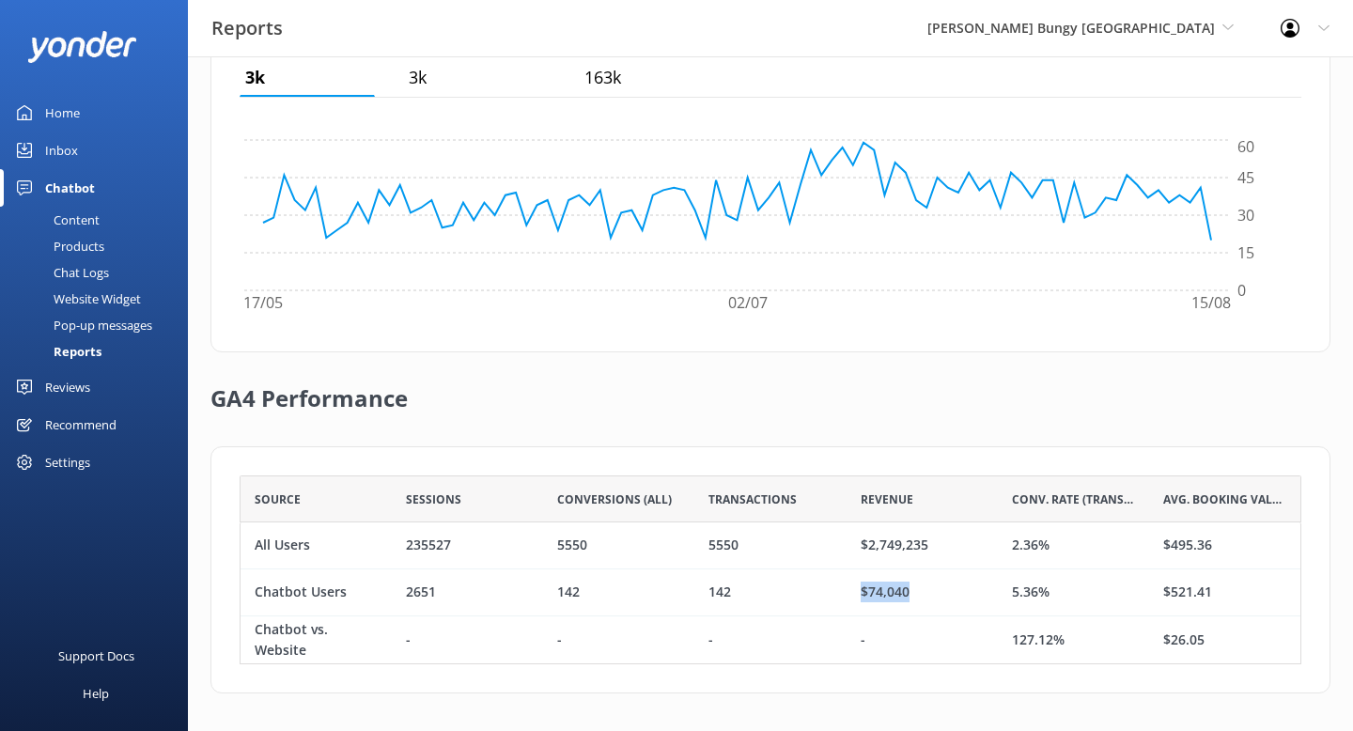
click at [860, 591] on div "$74,040" at bounding box center [921, 592] width 151 height 47
drag, startPoint x: 730, startPoint y: 591, endPoint x: 707, endPoint y: 591, distance: 22.5
click at [707, 591] on div "142" at bounding box center [769, 592] width 151 height 47
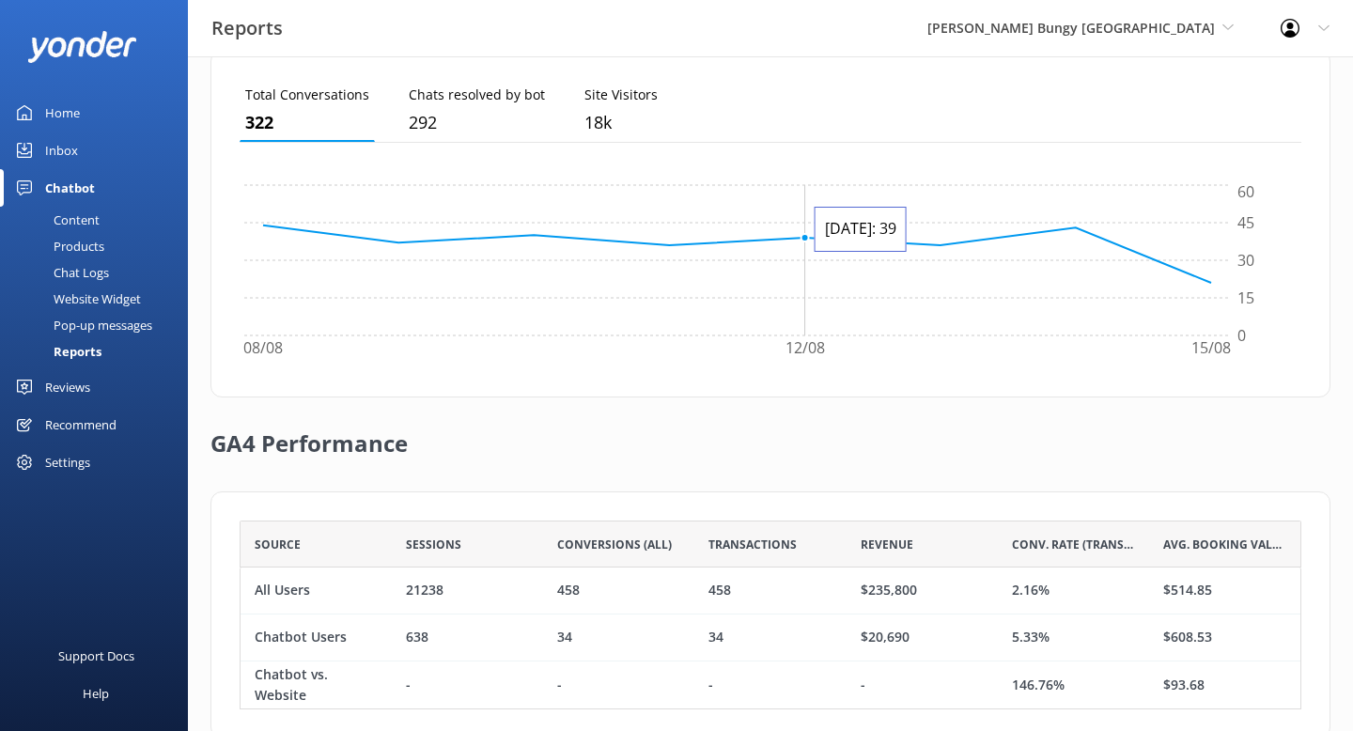
scroll to position [579, 0]
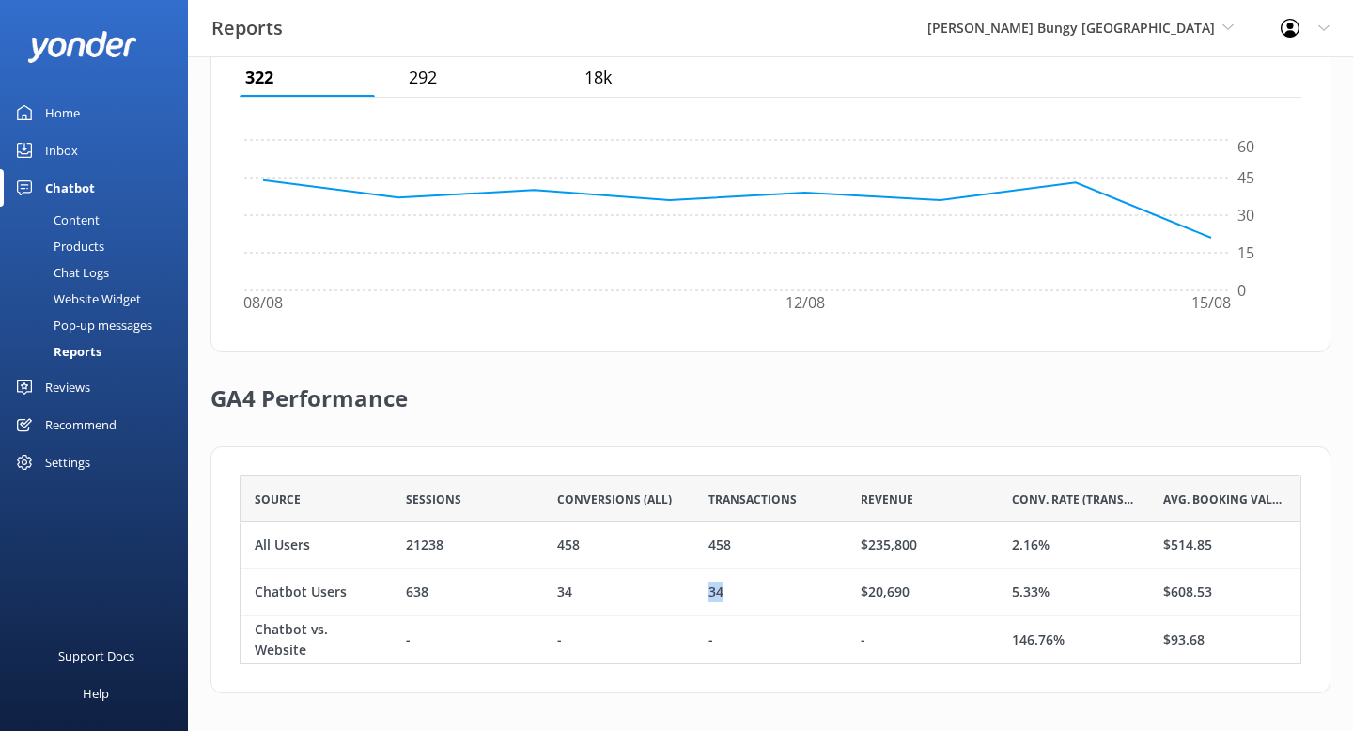
drag, startPoint x: 748, startPoint y: 596, endPoint x: 681, endPoint y: 595, distance: 66.7
click at [681, 595] on div "Chatbot Users 638 34 34 $20,690 5.33% $608.53" at bounding box center [770, 592] width 1061 height 47
click at [724, 595] on div "34" at bounding box center [769, 592] width 151 height 47
drag, startPoint x: 724, startPoint y: 595, endPoint x: 704, endPoint y: 596, distance: 19.8
click at [704, 596] on div "34" at bounding box center [769, 592] width 151 height 47
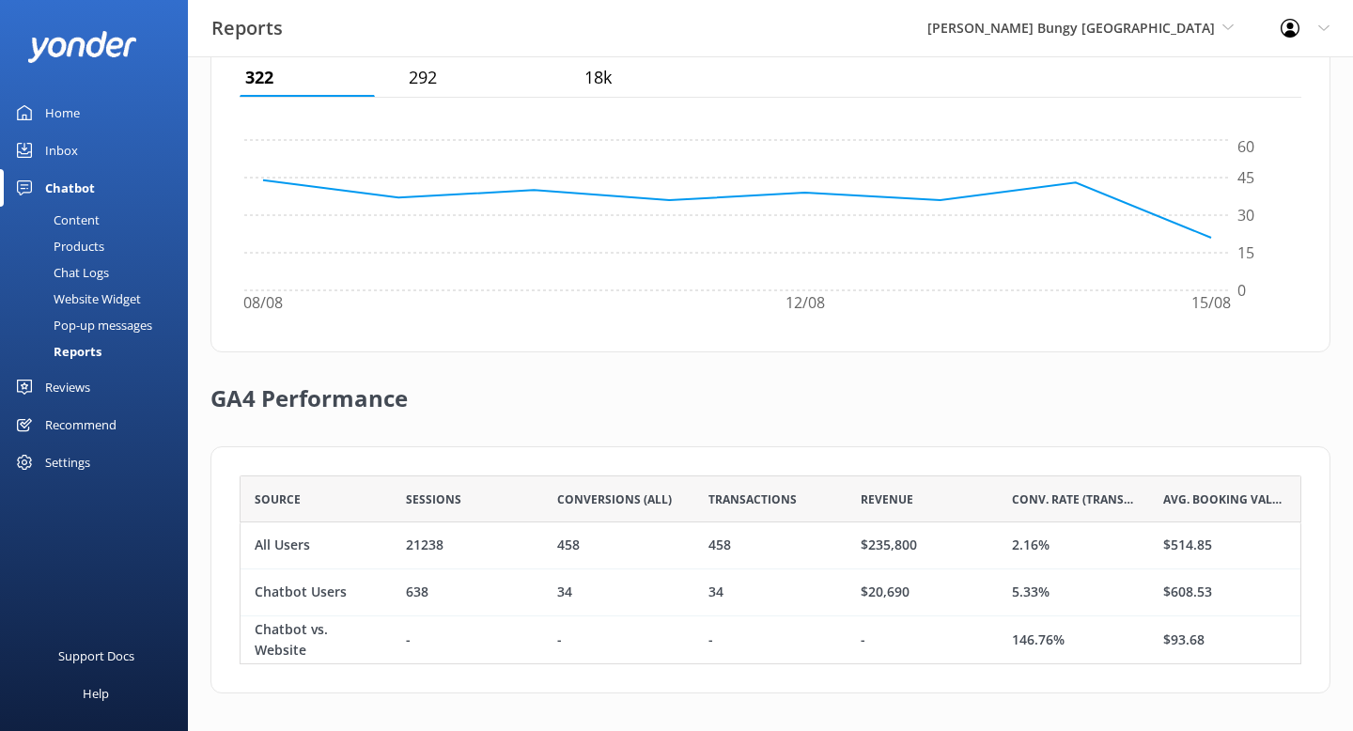
click at [724, 596] on div "34" at bounding box center [769, 592] width 151 height 47
drag, startPoint x: 721, startPoint y: 596, endPoint x: 706, endPoint y: 596, distance: 15.0
click at [706, 596] on div "34" at bounding box center [769, 592] width 151 height 47
click at [85, 140] on link "Inbox" at bounding box center [94, 150] width 188 height 38
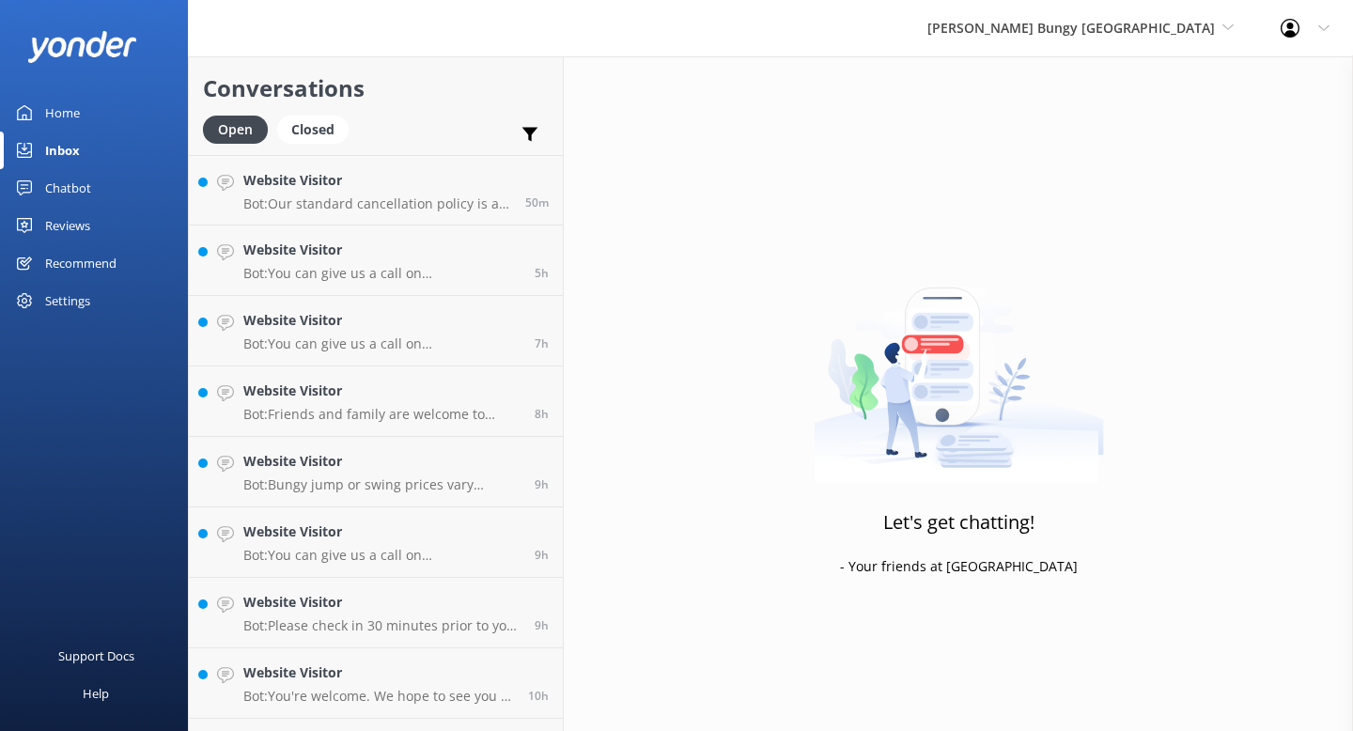
click at [324, 113] on div "Conversations Open Closed Important Assigned to me Unassigned" at bounding box center [376, 105] width 374 height 99
click at [323, 128] on div "Closed" at bounding box center [312, 130] width 71 height 28
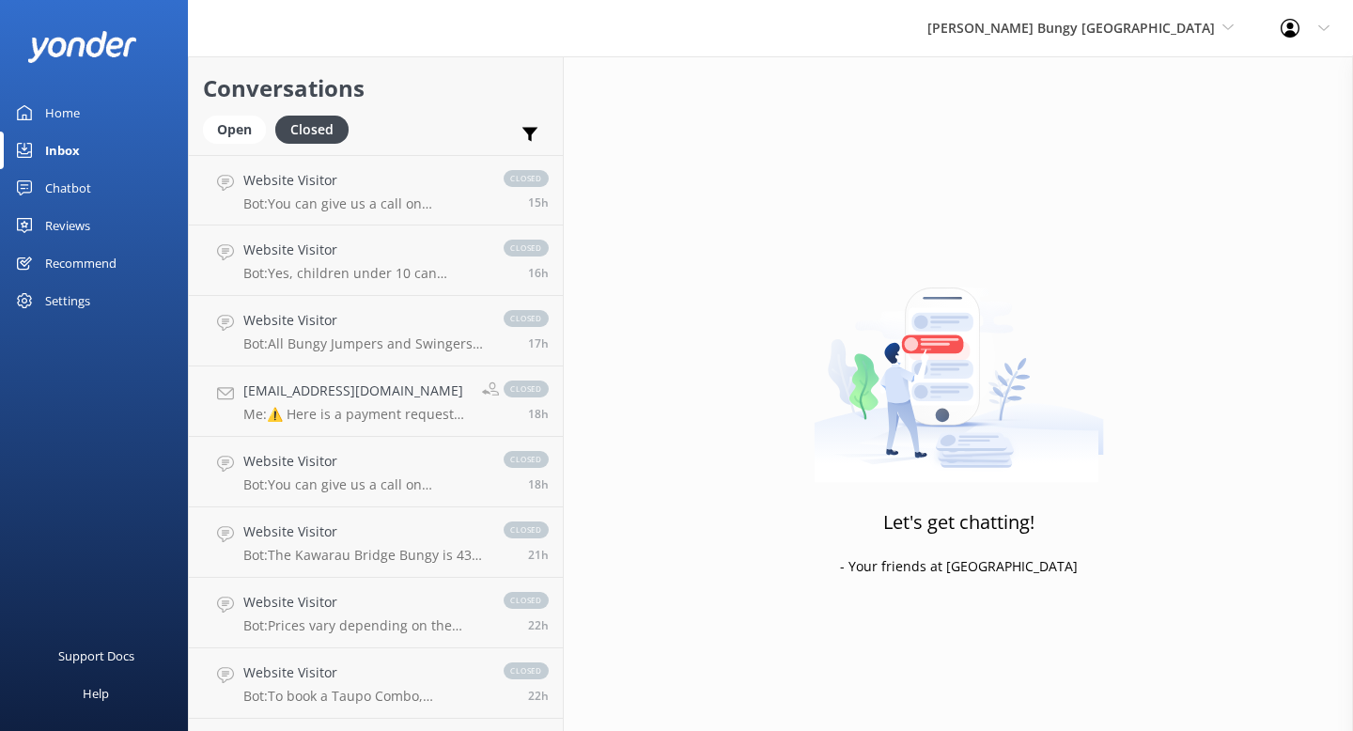
click at [241, 115] on div "Conversations Open Closed Important Assigned to me Unassigned" at bounding box center [376, 105] width 374 height 99
click at [240, 128] on div "Open" at bounding box center [234, 130] width 63 height 28
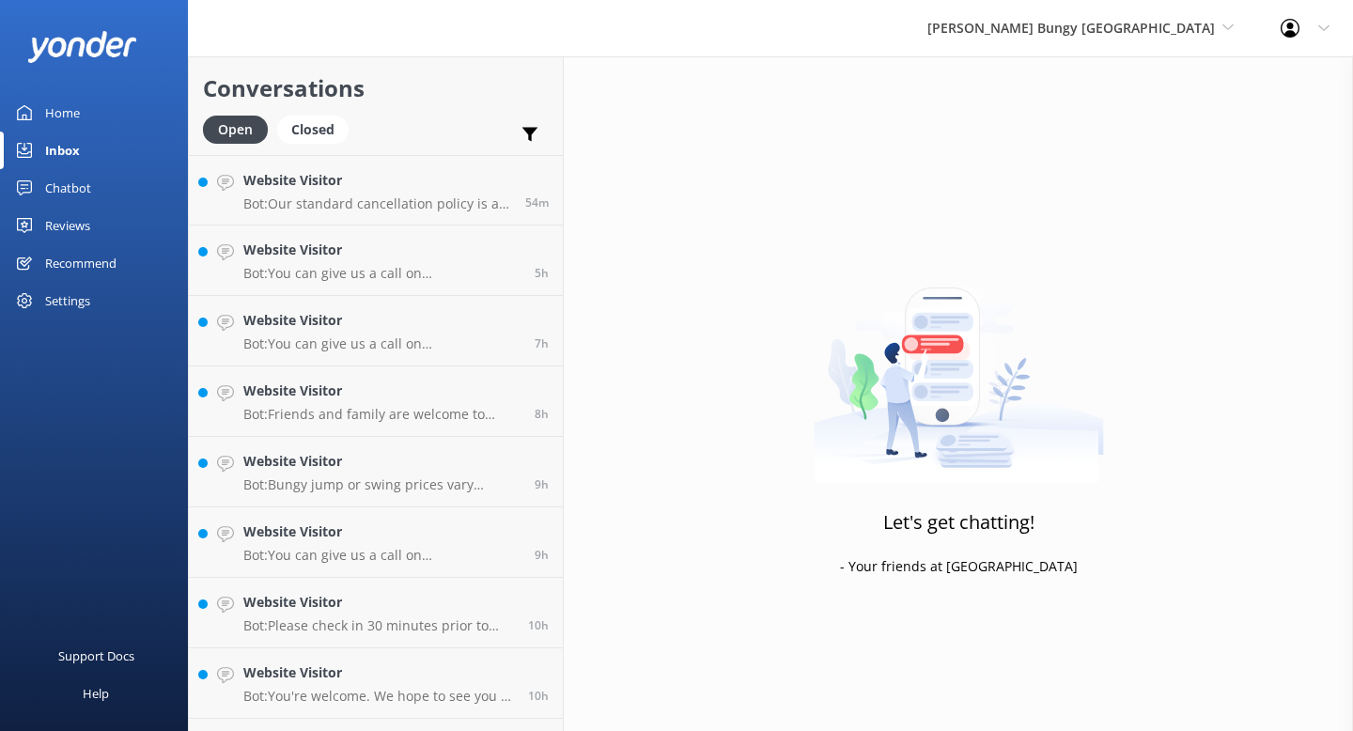
click at [78, 111] on div "Home" at bounding box center [62, 113] width 35 height 38
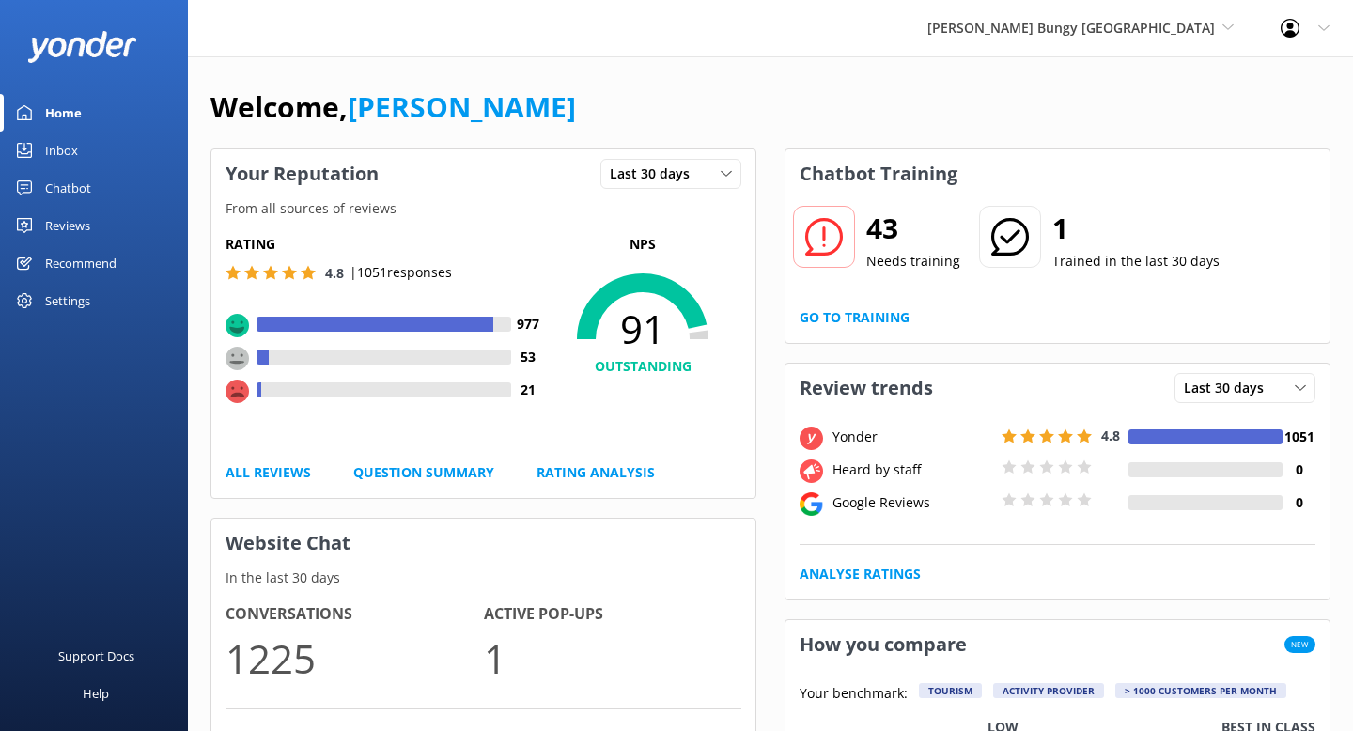
click at [75, 158] on div "Inbox" at bounding box center [61, 150] width 33 height 38
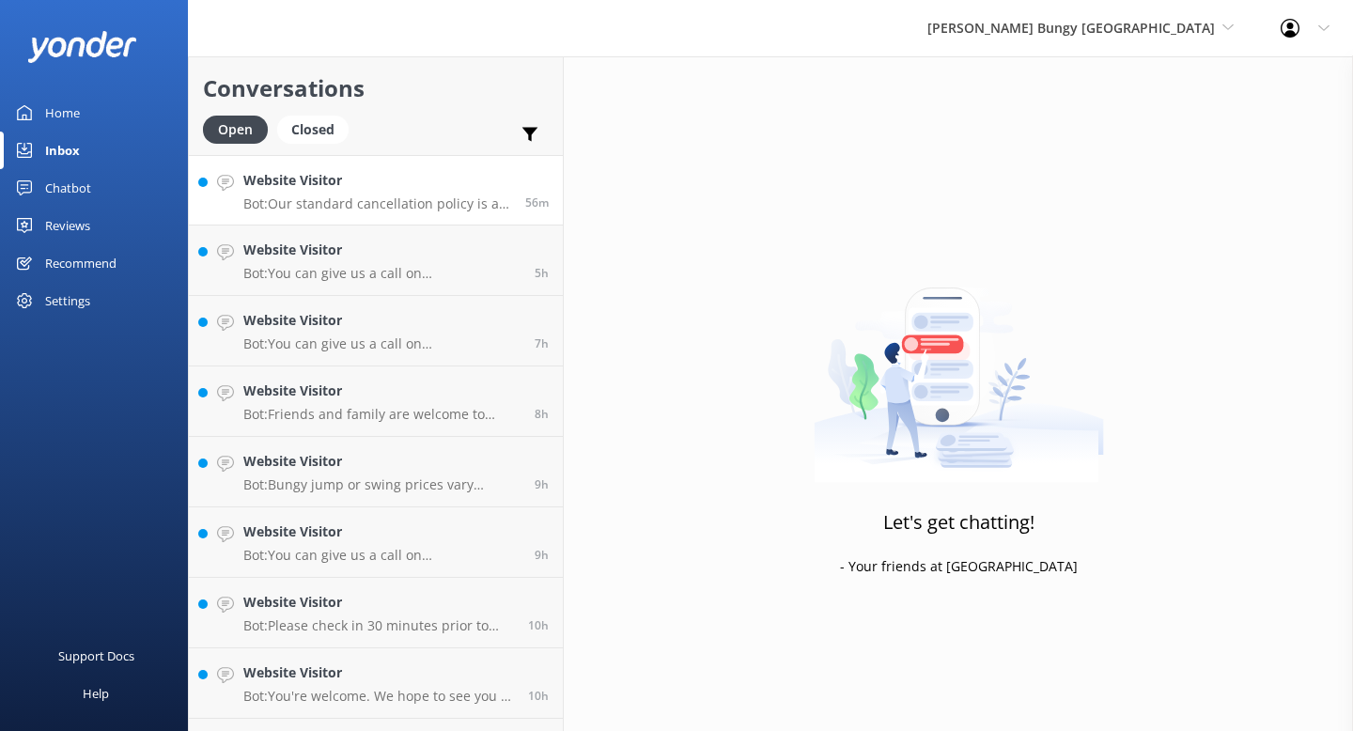
click at [424, 208] on p "Bot: Our standard cancellation policy is as follows: Cancellations more than 48…" at bounding box center [377, 203] width 268 height 17
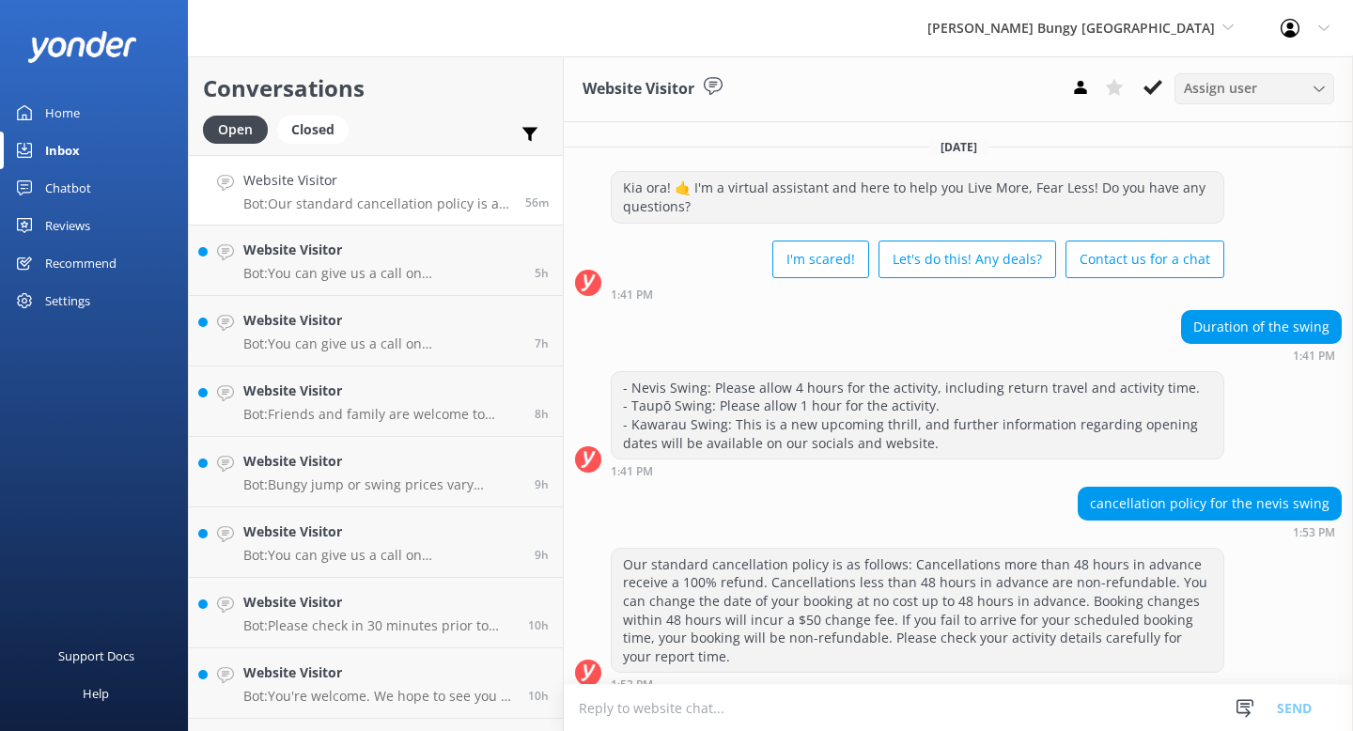
click at [1297, 98] on div "Assign user" at bounding box center [1254, 88] width 150 height 21
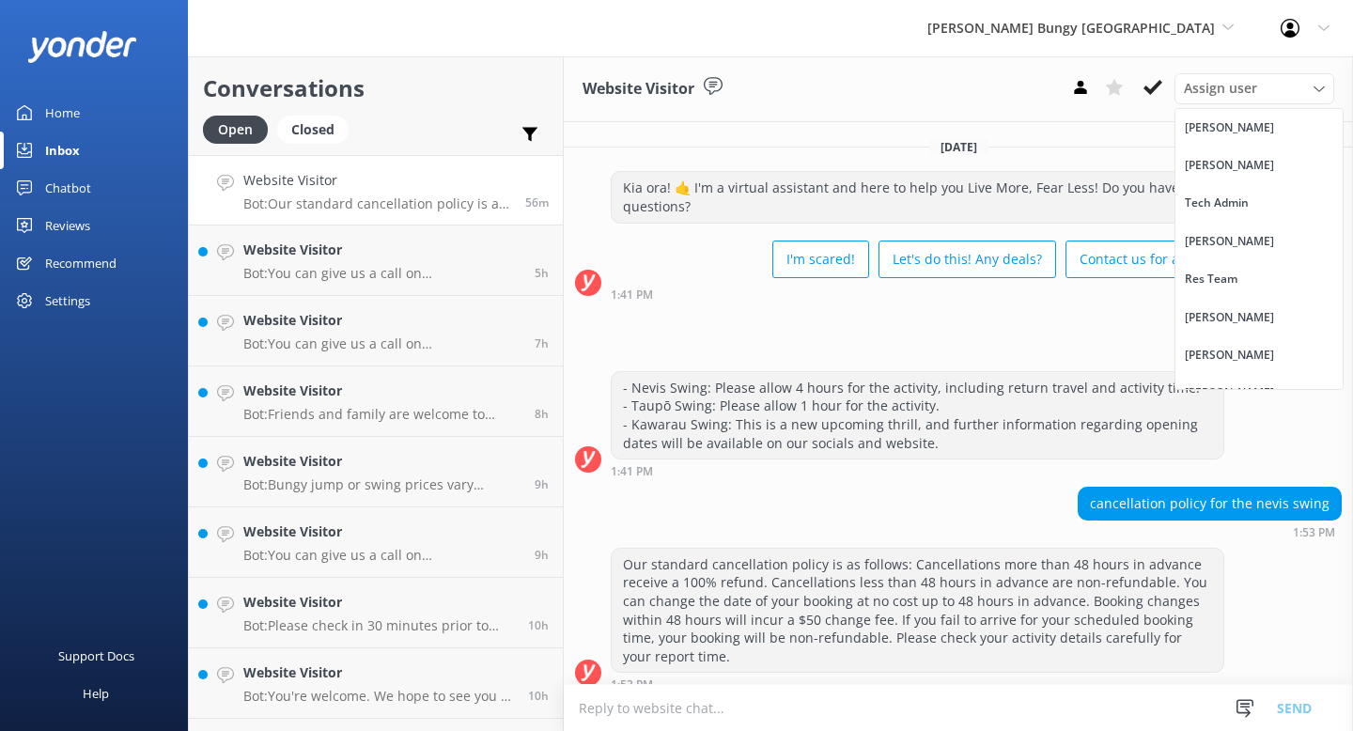
click at [982, 342] on div "Duration of the swing 1:41 PM" at bounding box center [958, 336] width 789 height 52
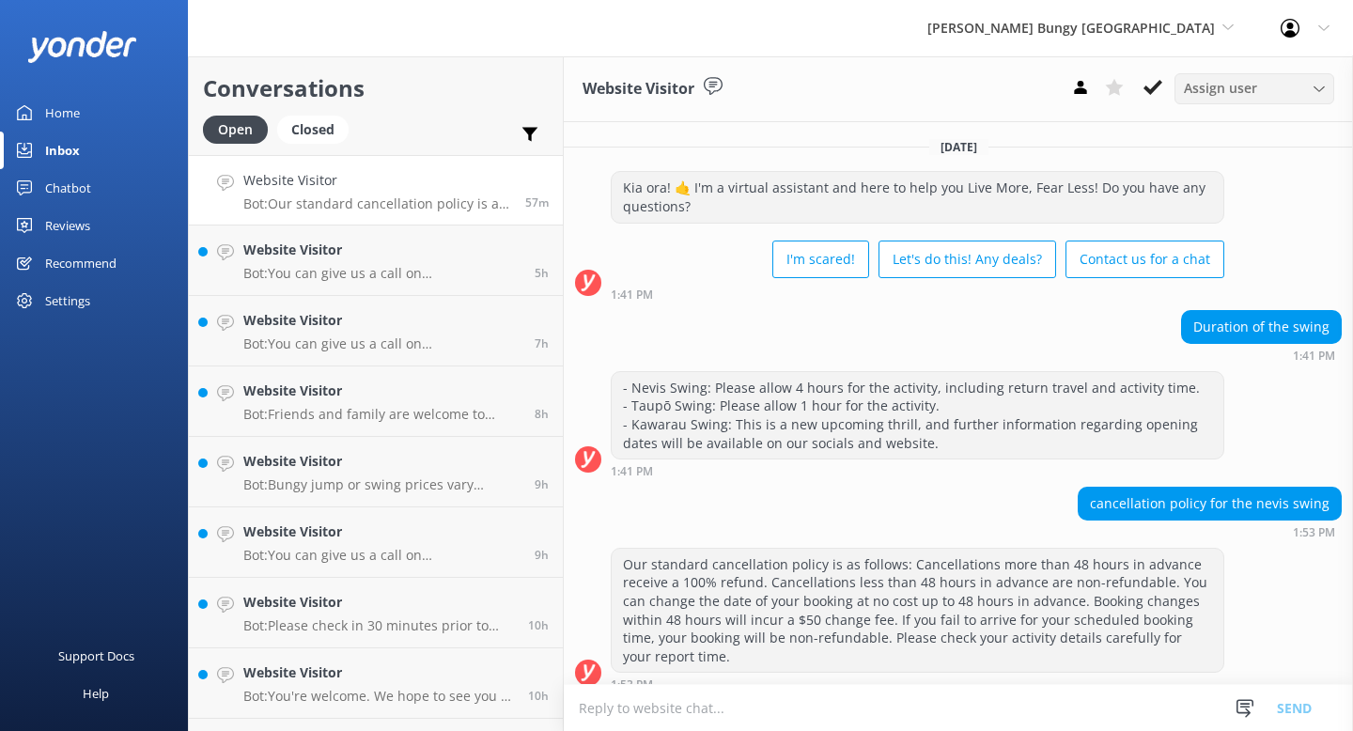
click at [1277, 81] on div "Assign user" at bounding box center [1254, 88] width 150 height 21
click at [955, 312] on div "Duration of the swing 1:41 PM" at bounding box center [958, 336] width 789 height 52
click at [1119, 28] on span "[PERSON_NAME] Bungy [GEOGRAPHIC_DATA]" at bounding box center [1070, 28] width 287 height 18
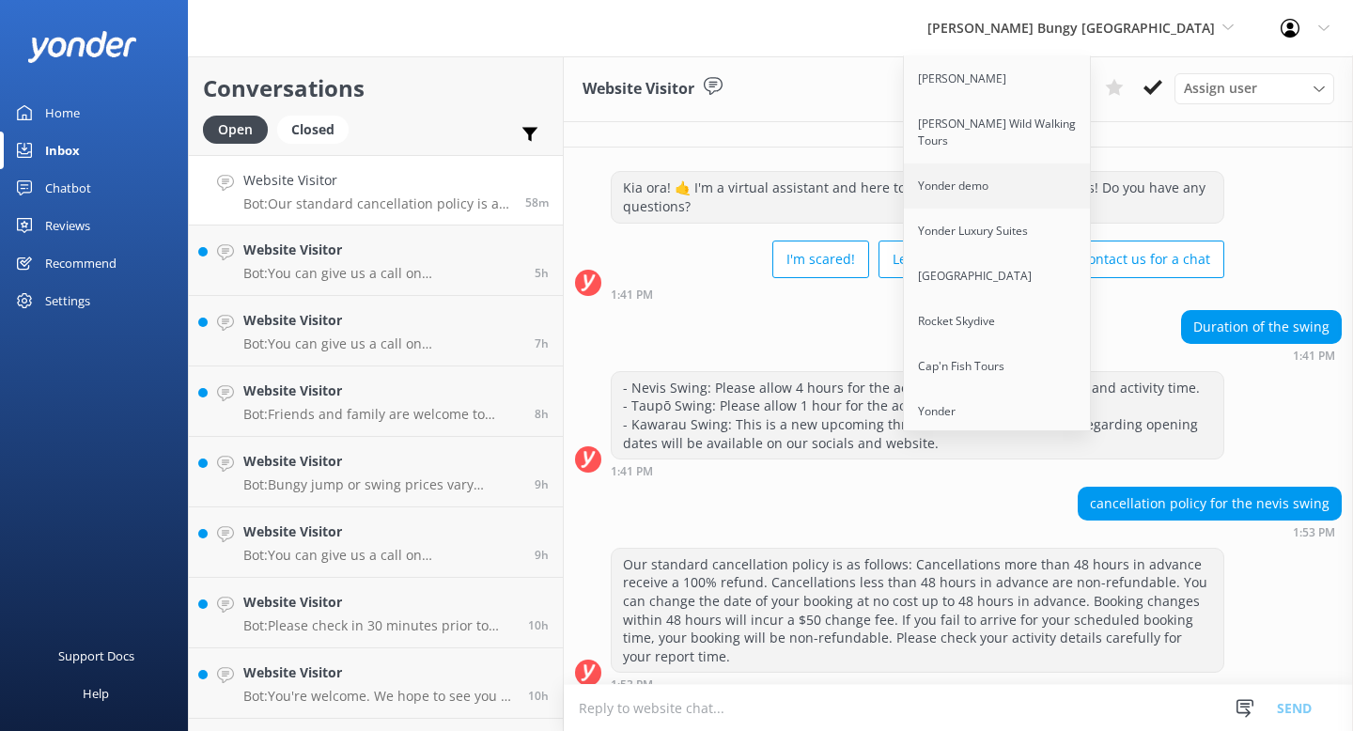
click at [1076, 178] on link "Yonder demo" at bounding box center [998, 185] width 188 height 45
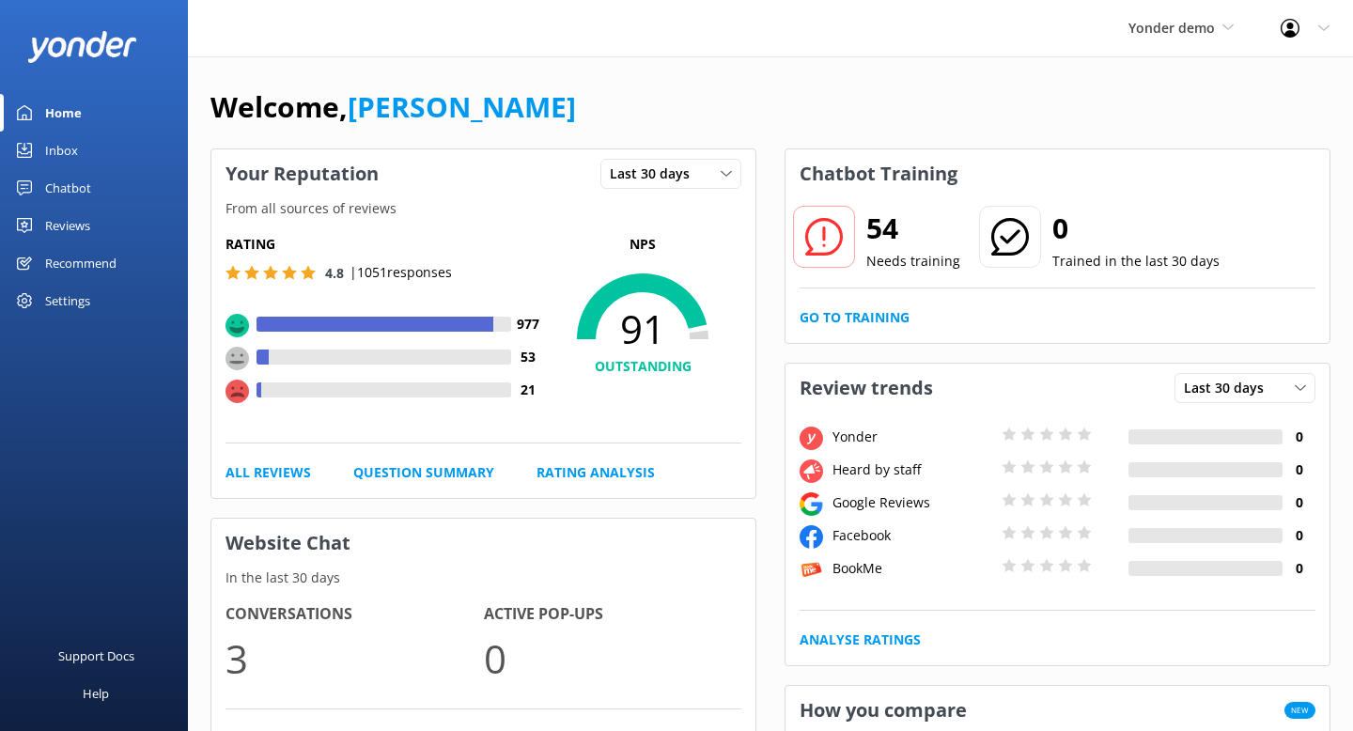
click at [100, 181] on link "Chatbot" at bounding box center [94, 188] width 188 height 38
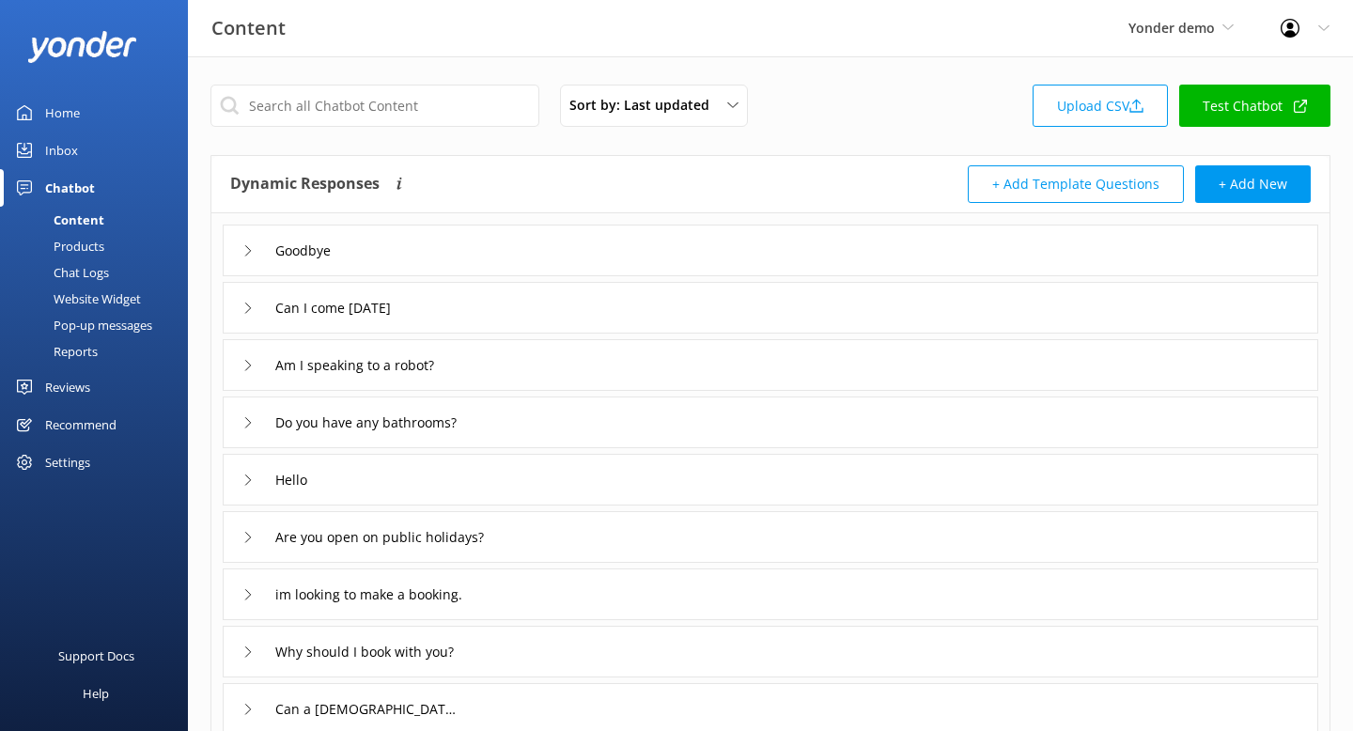
click at [1243, 122] on link "Test Chatbot" at bounding box center [1254, 106] width 151 height 42
click at [69, 152] on div "Inbox" at bounding box center [61, 150] width 33 height 38
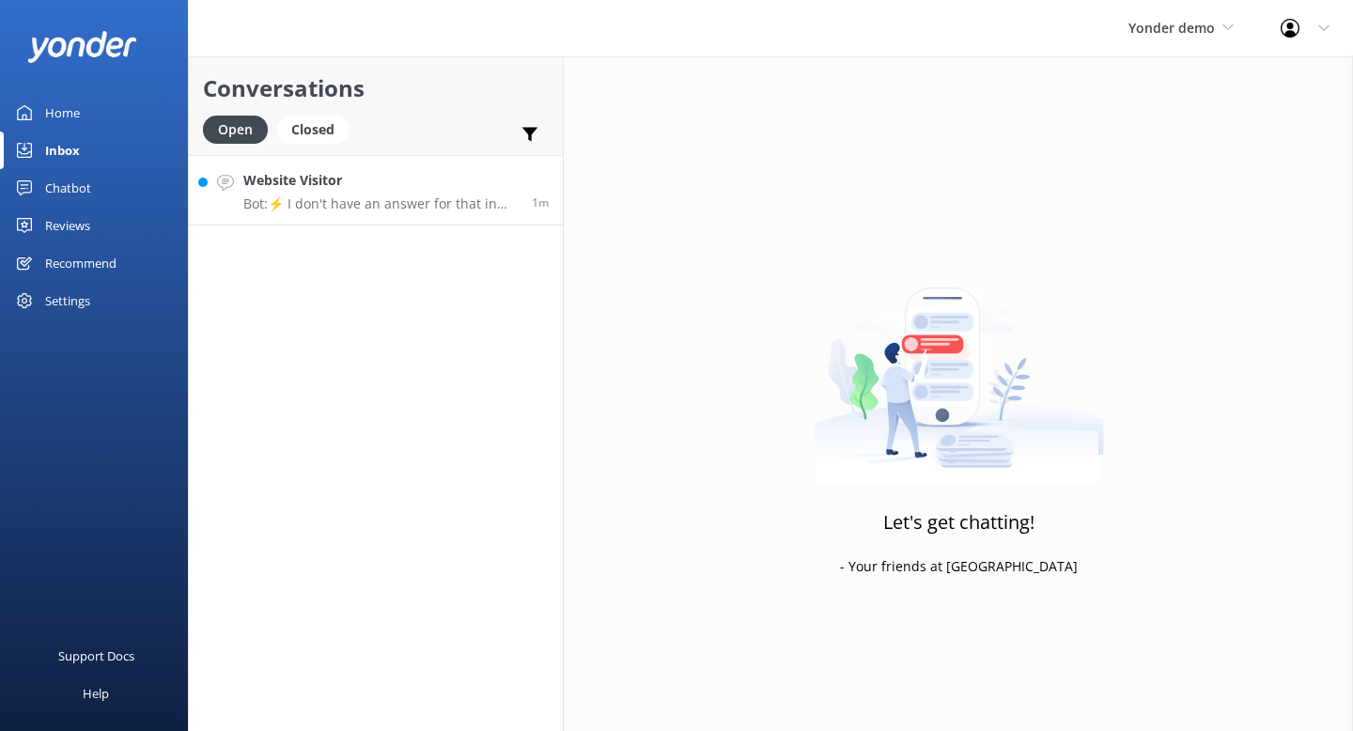
click at [313, 202] on p "Bot: ⚡ I don't have an answer for that in my knowledge base. Please try and rep…" at bounding box center [380, 203] width 274 height 17
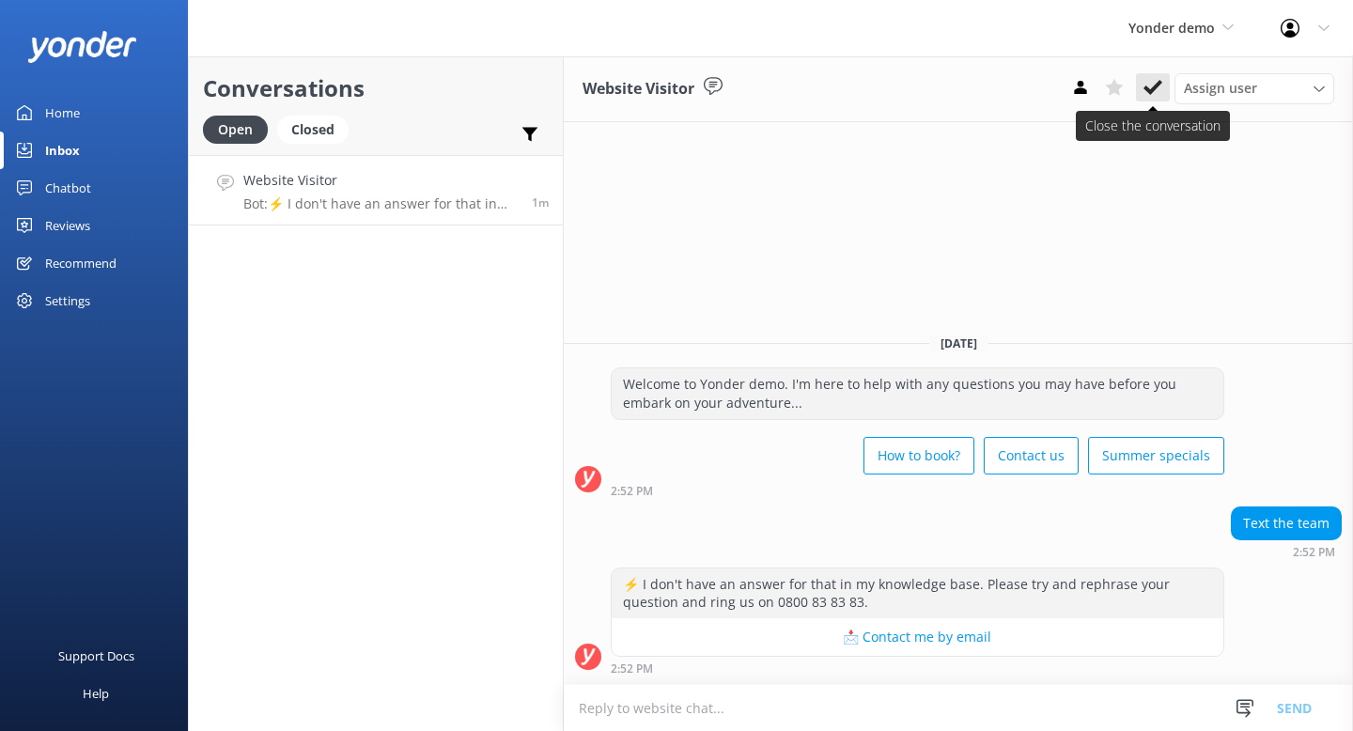
click at [1140, 76] on button at bounding box center [1153, 87] width 34 height 28
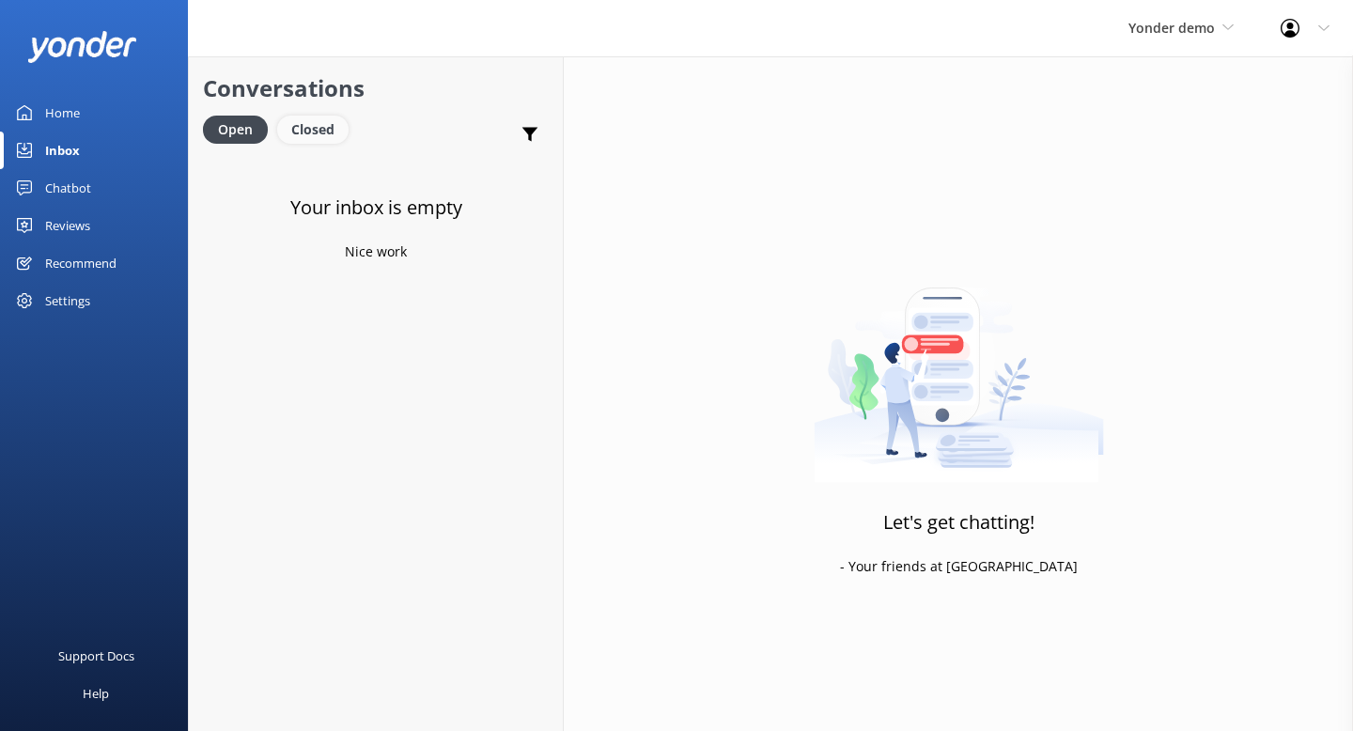
click at [329, 138] on div "Closed" at bounding box center [312, 130] width 71 height 28
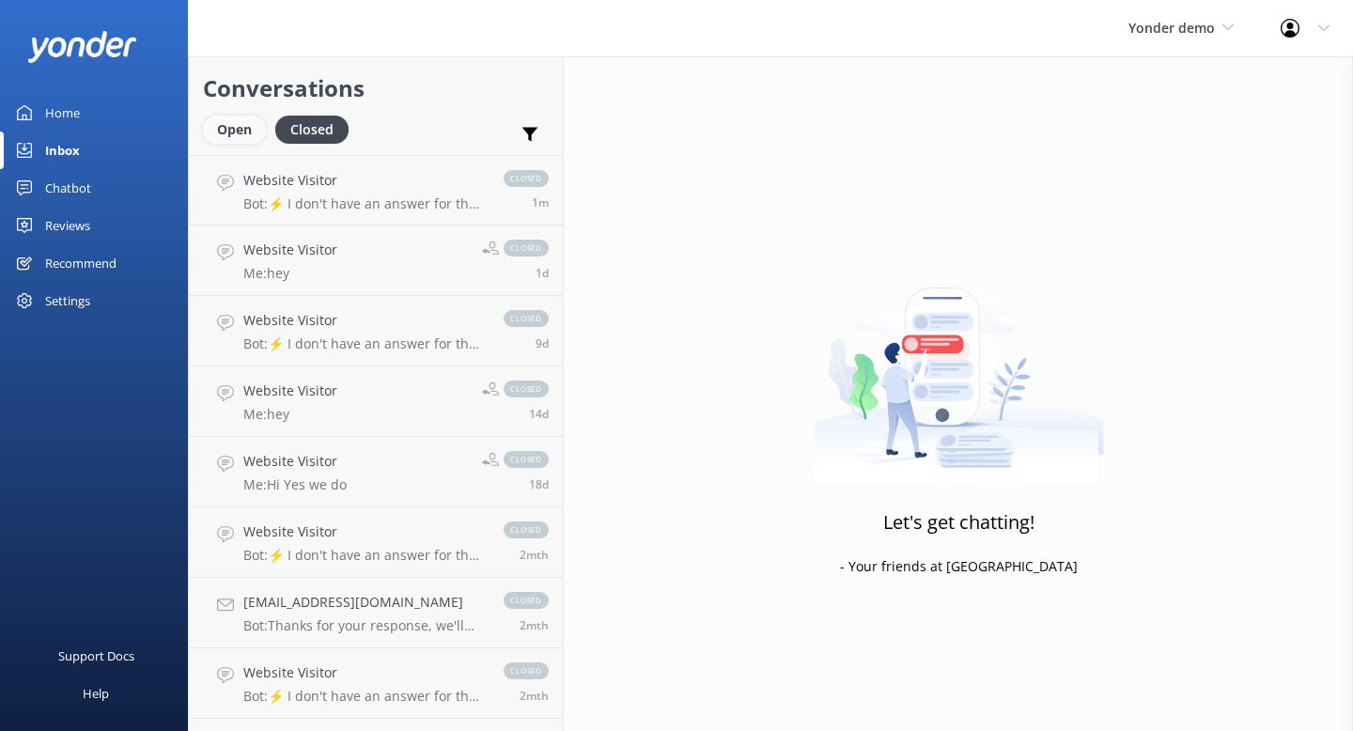
click at [229, 134] on div "Open" at bounding box center [234, 130] width 63 height 28
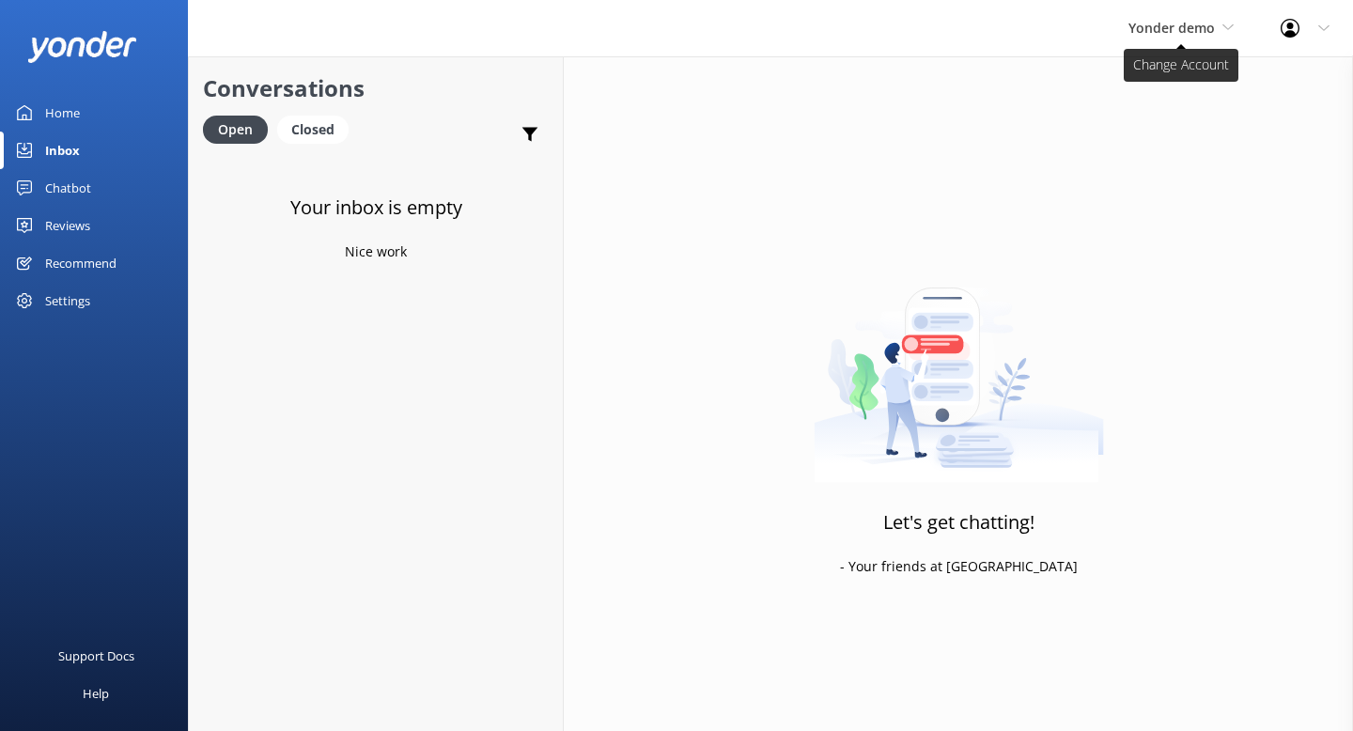
click at [1166, 24] on span "Yonder demo" at bounding box center [1171, 28] width 86 height 18
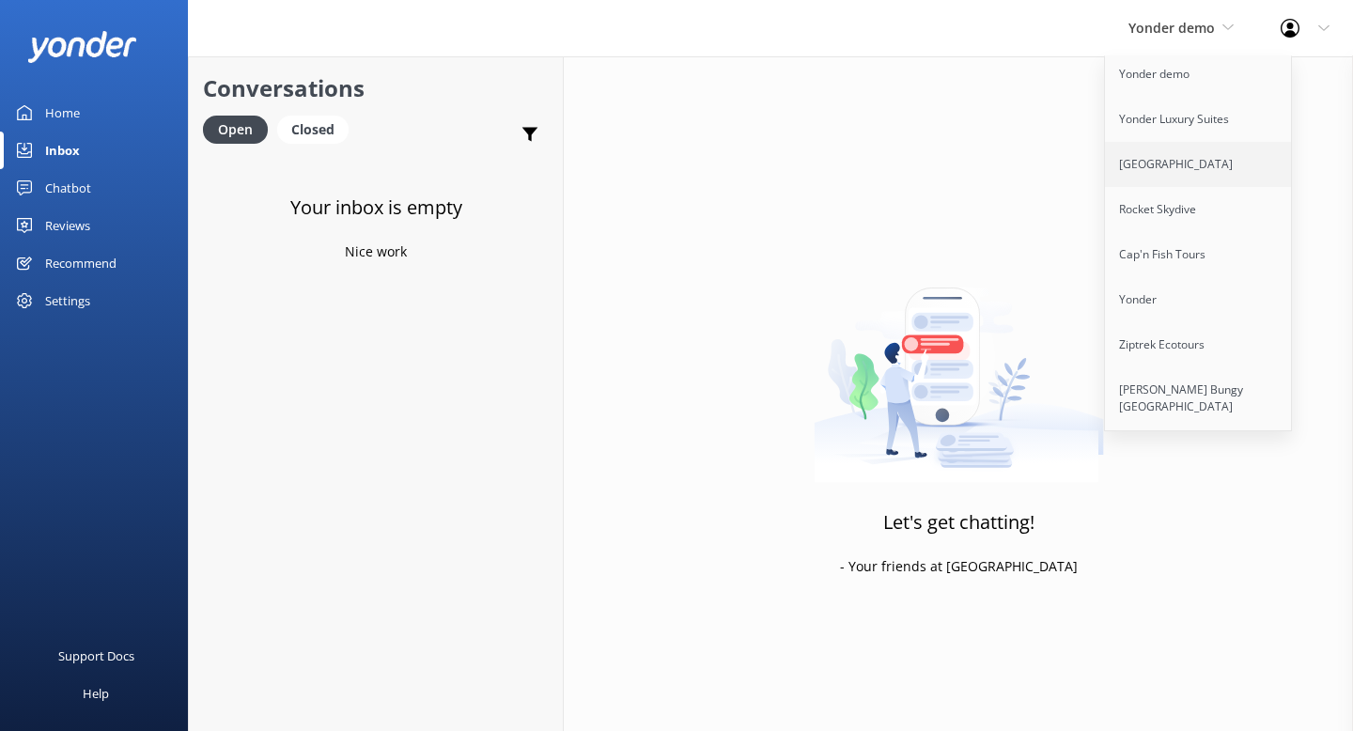
scroll to position [113, 0]
click at [1173, 327] on link "Ziptrek Ecotours" at bounding box center [1199, 343] width 188 height 45
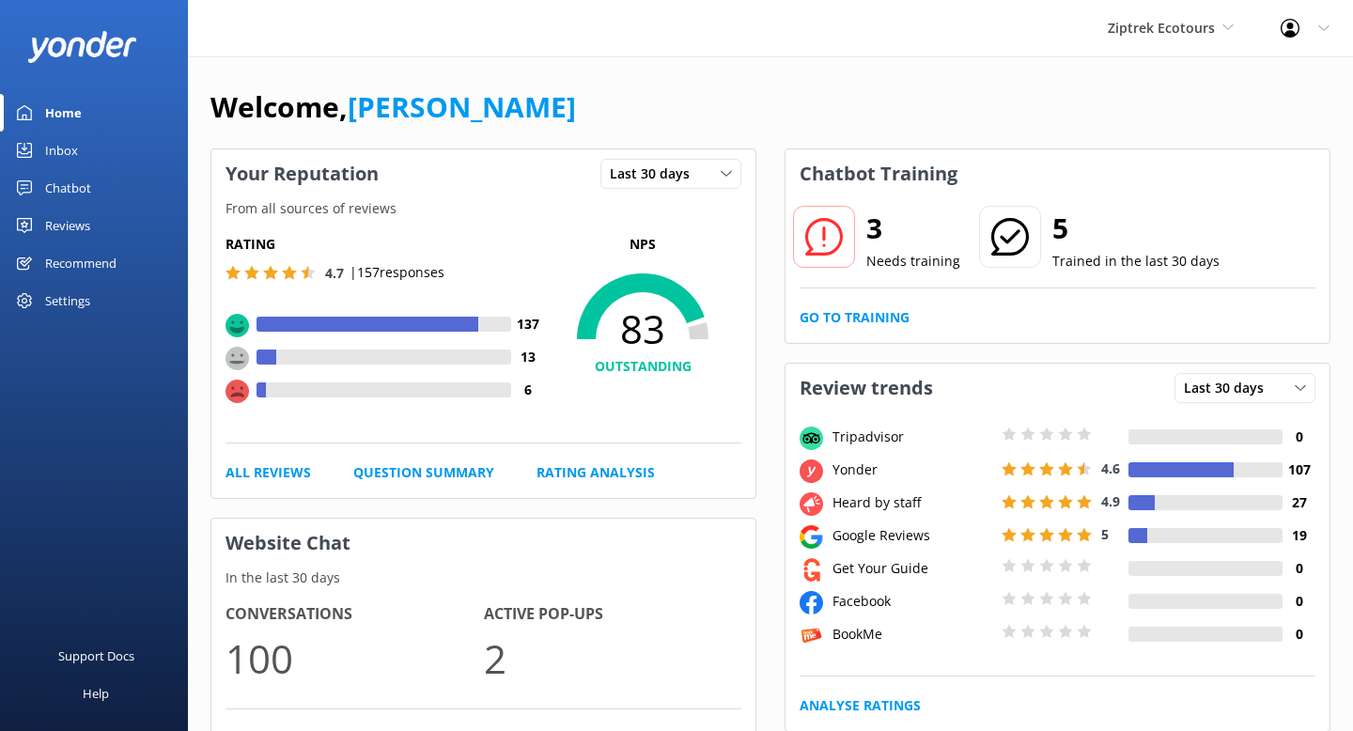
click at [80, 160] on link "Inbox" at bounding box center [94, 150] width 188 height 38
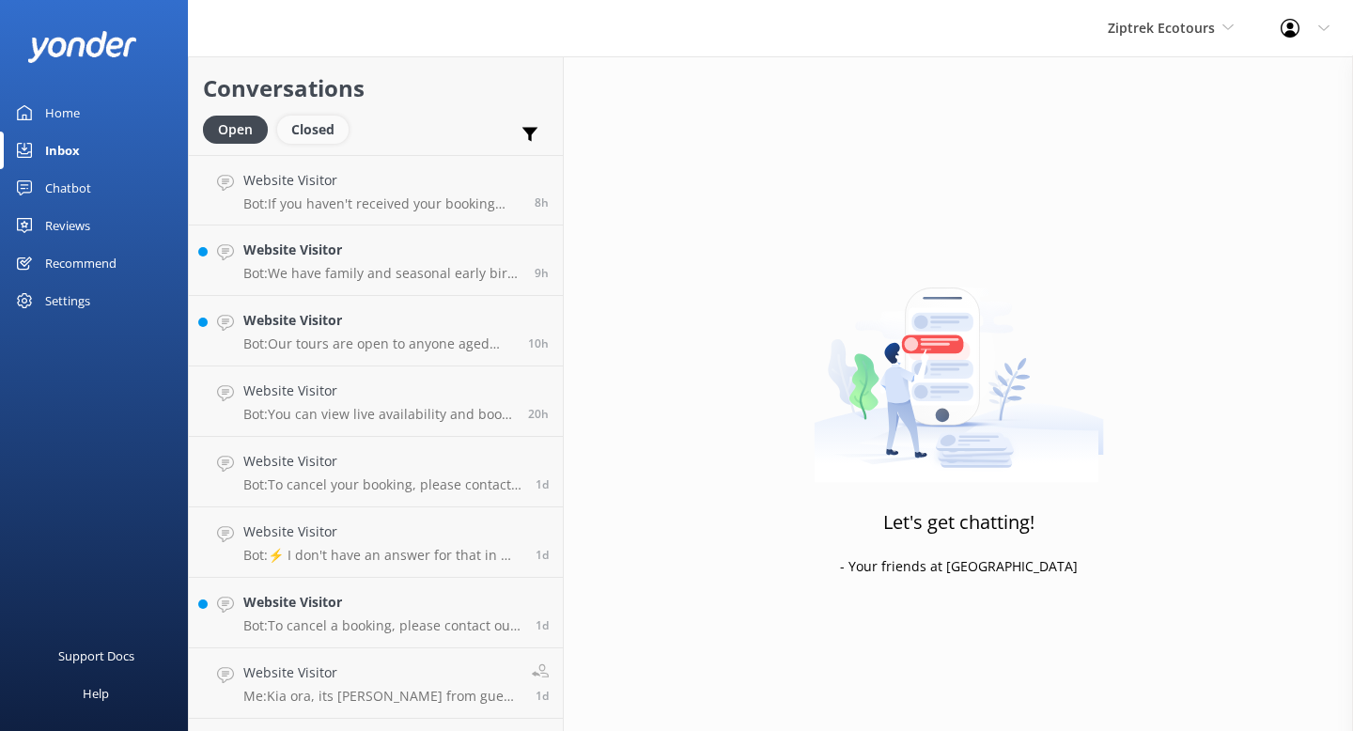
click at [315, 124] on div "Closed" at bounding box center [312, 130] width 71 height 28
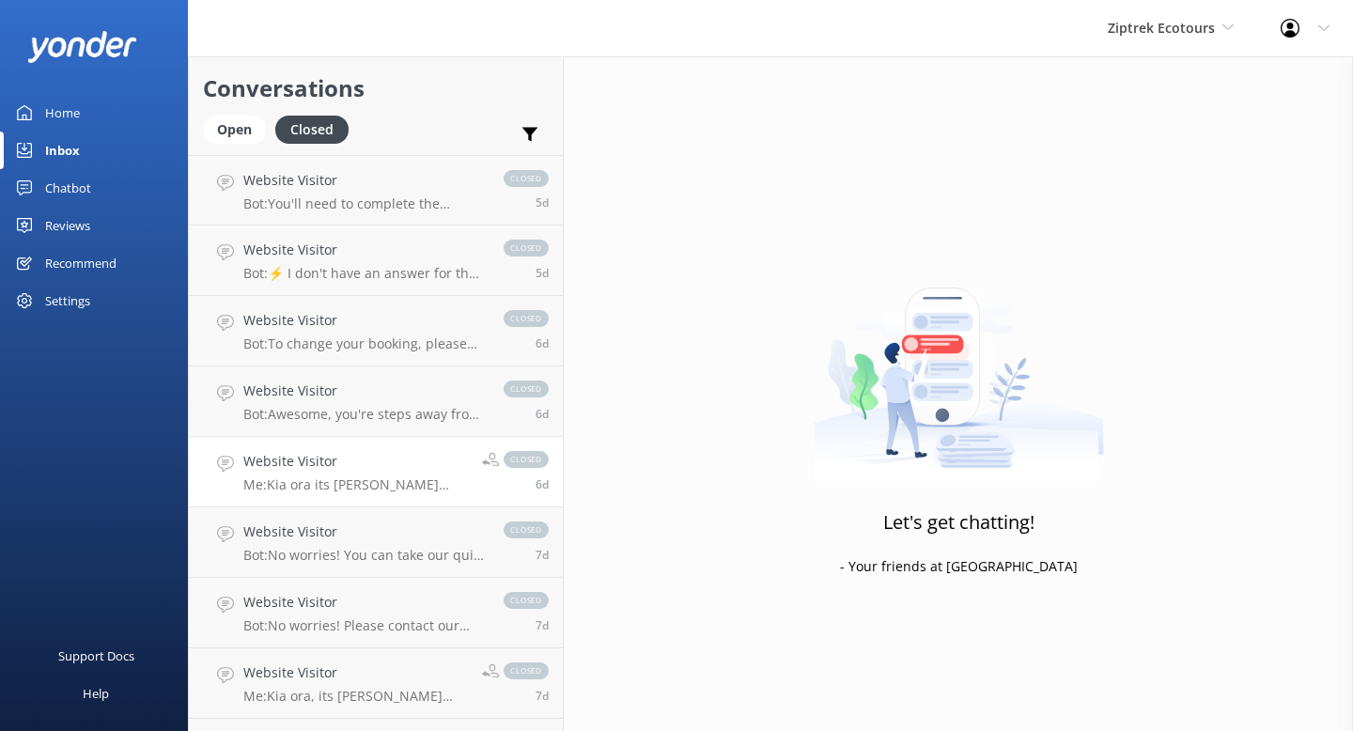
click at [372, 472] on div "Website Visitor Me: Kia ora its Ella from Guest Services. How can I help you to…" at bounding box center [355, 471] width 224 height 41
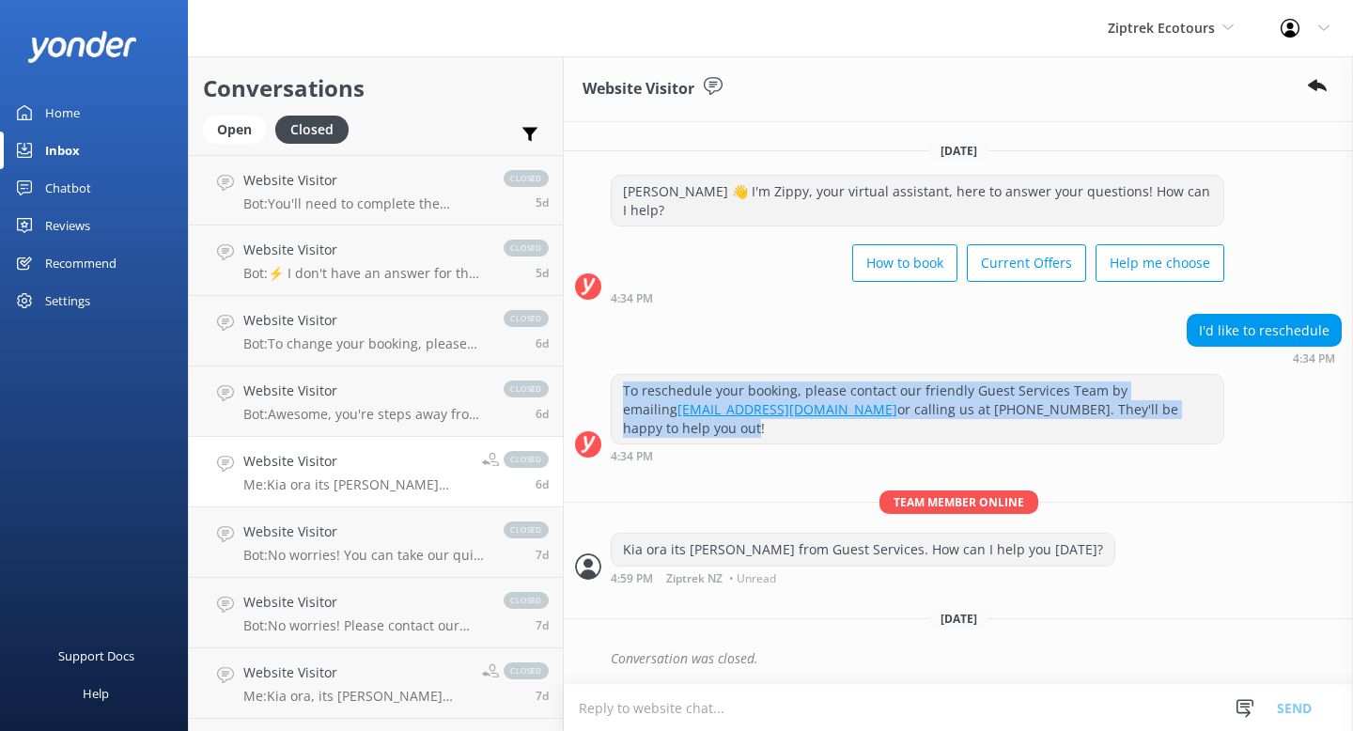
drag, startPoint x: 1114, startPoint y: 427, endPoint x: 658, endPoint y: 398, distance: 456.5
click at [658, 398] on div "To reschedule your booking, please contact our friendly Guest Services Team by …" at bounding box center [916, 409] width 611 height 69
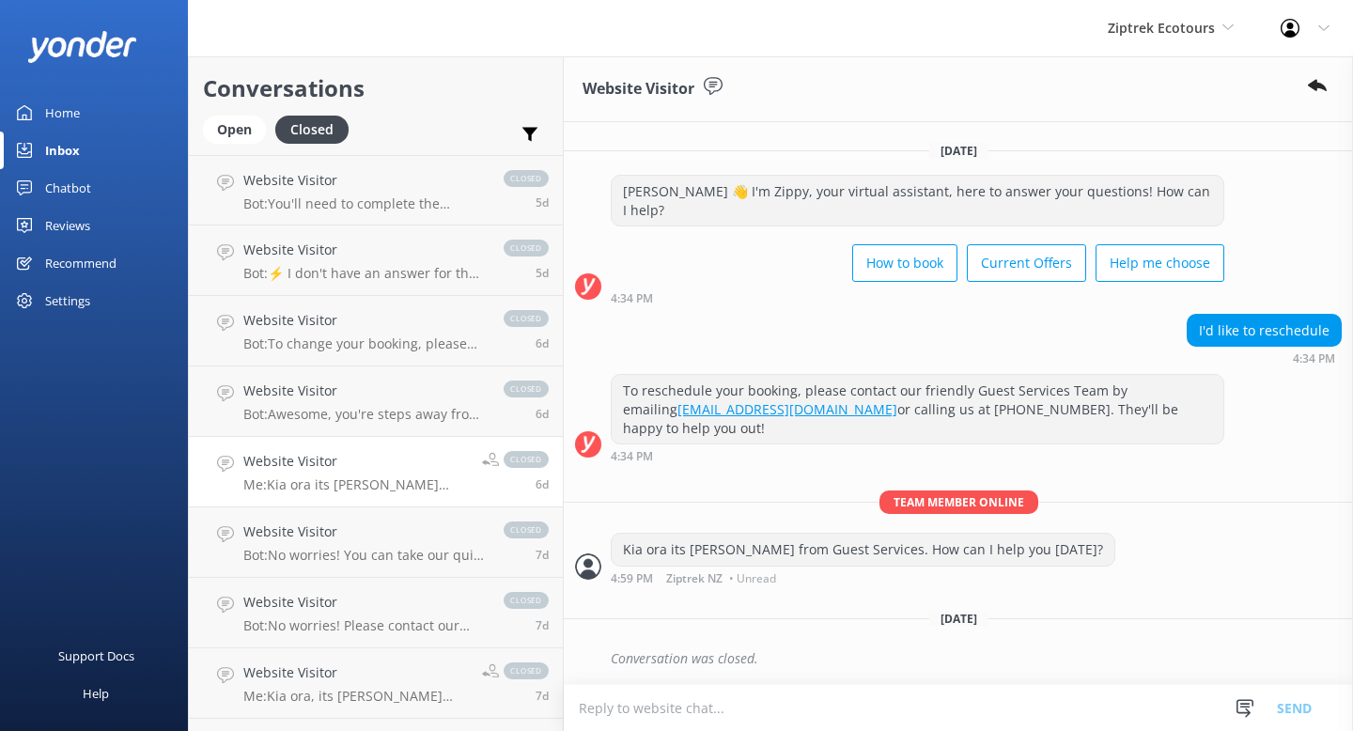
click at [964, 517] on div "Team member online Kia ora its Ella from Guest Services. How can I help you tod…" at bounding box center [958, 541] width 789 height 103
click at [390, 213] on link "Website Visitor Bot: You'll need to complete the Participant Consent Form for o…" at bounding box center [376, 190] width 374 height 70
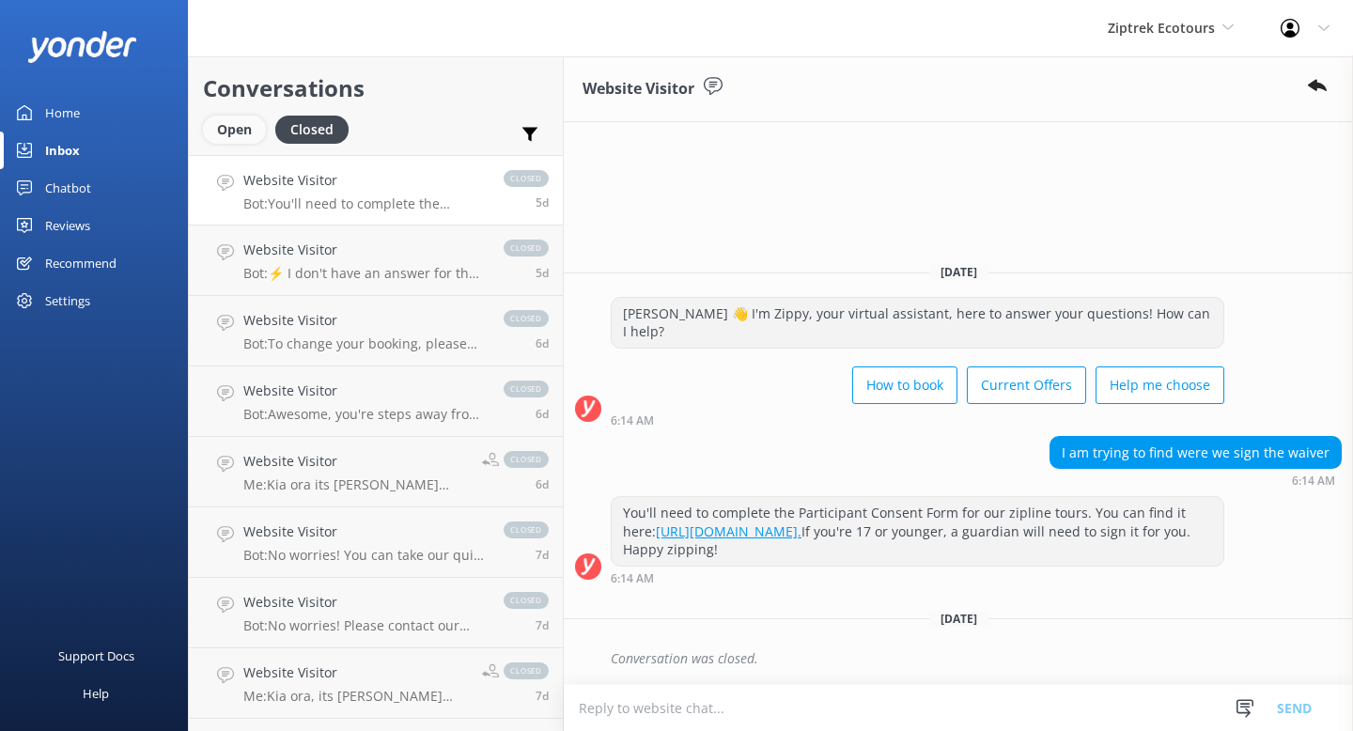
click at [235, 141] on div "Open" at bounding box center [234, 130] width 63 height 28
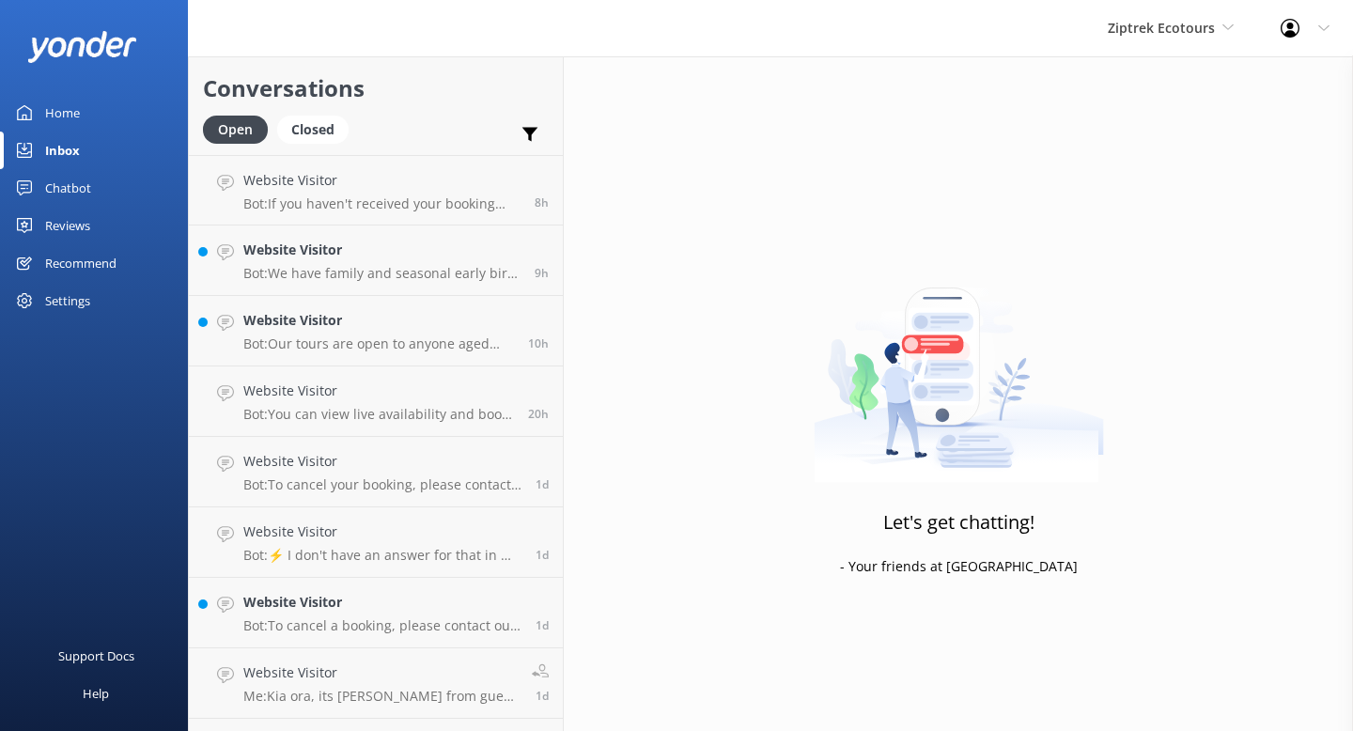
click at [97, 309] on div "Settings" at bounding box center [94, 301] width 188 height 38
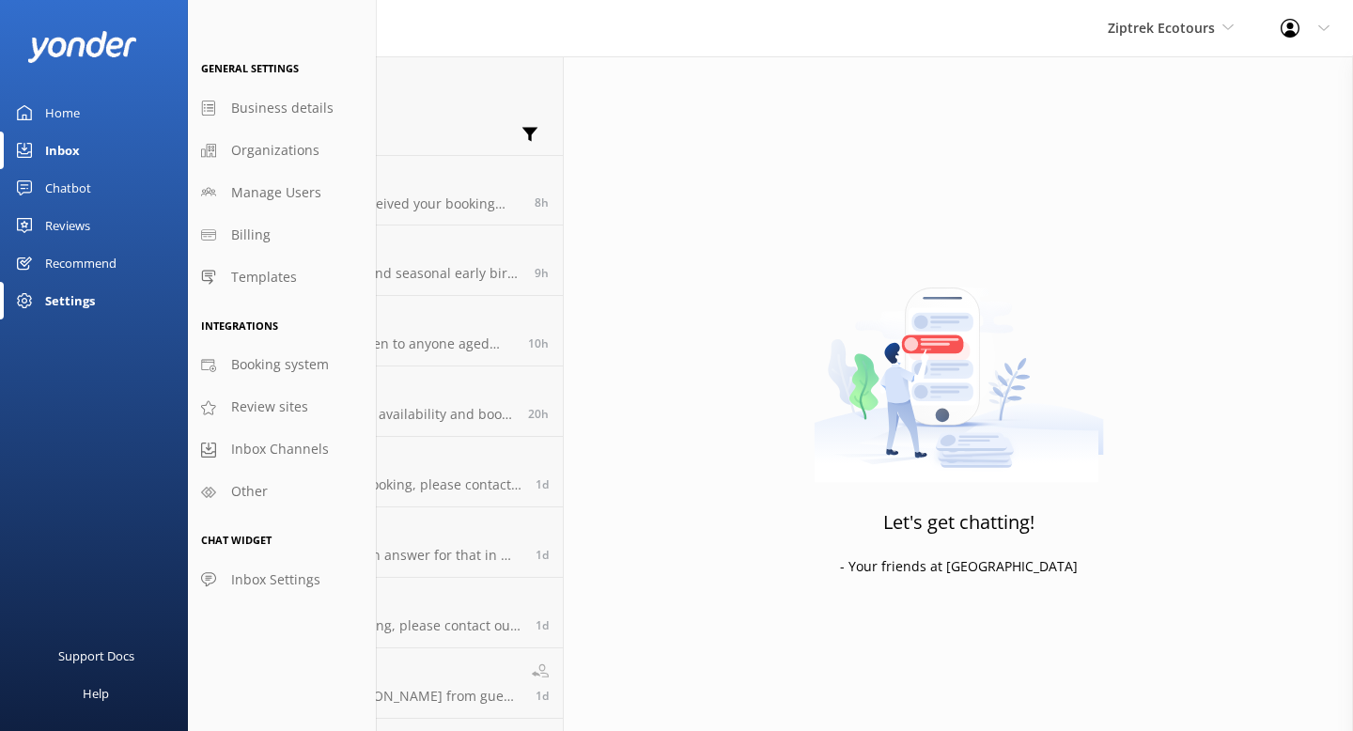
click at [68, 149] on div "Inbox" at bounding box center [62, 150] width 35 height 38
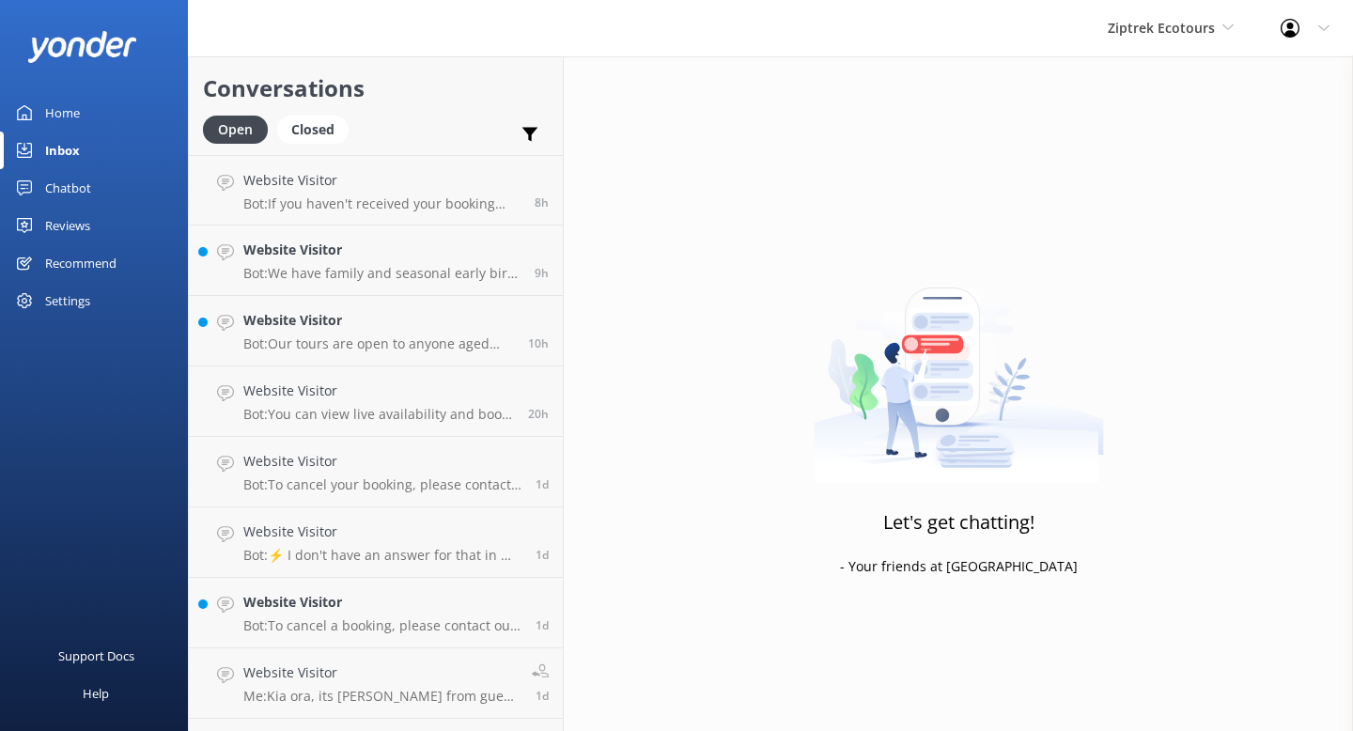
click at [86, 287] on div "Settings" at bounding box center [67, 301] width 45 height 38
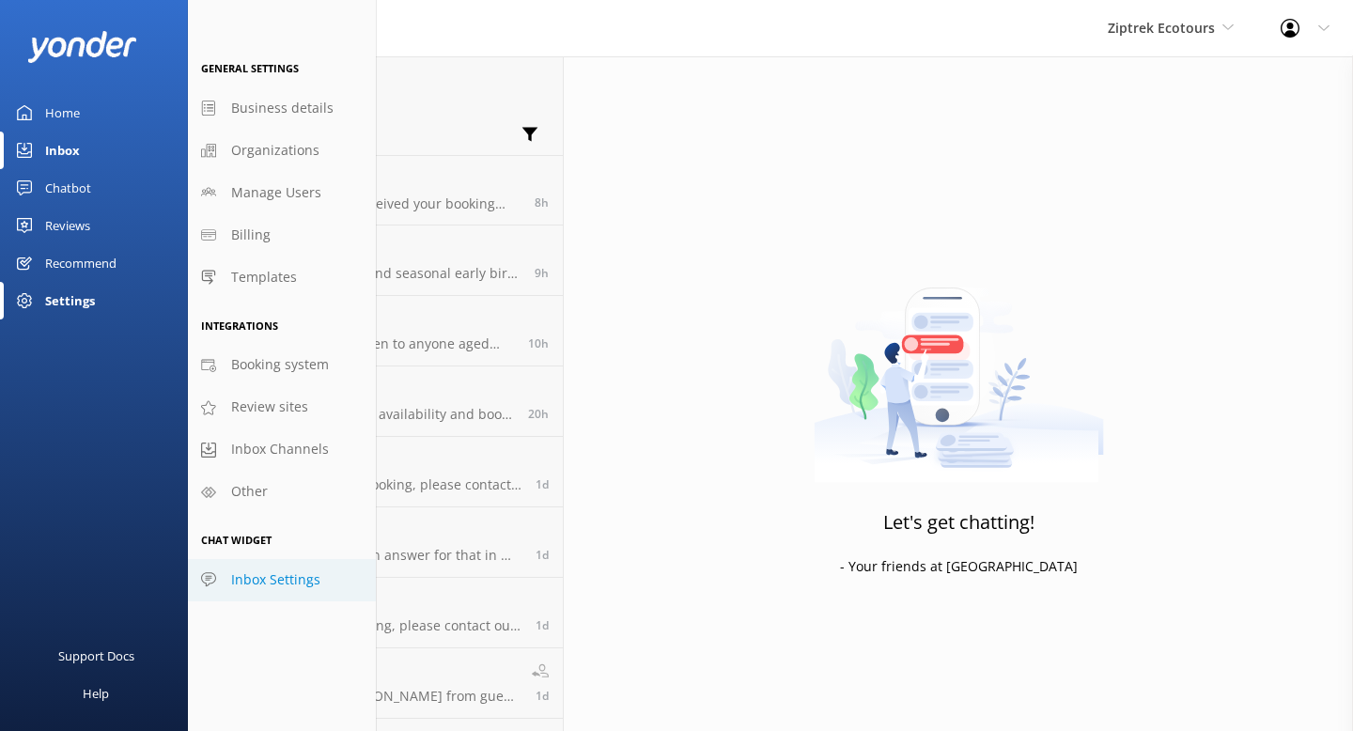
click at [309, 587] on span "Inbox Settings" at bounding box center [275, 579] width 89 height 21
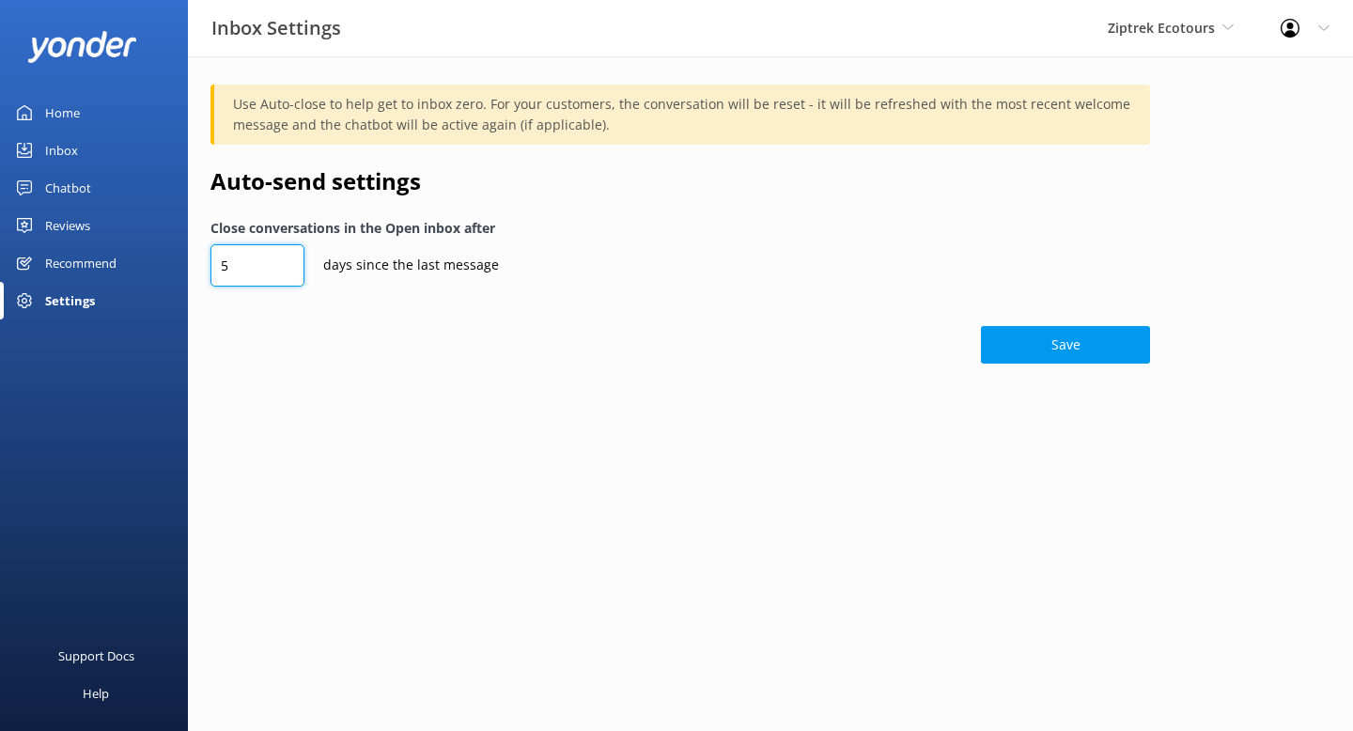
click at [292, 271] on input "5" at bounding box center [257, 265] width 94 height 42
click at [1305, 30] on div at bounding box center [1295, 28] width 30 height 19
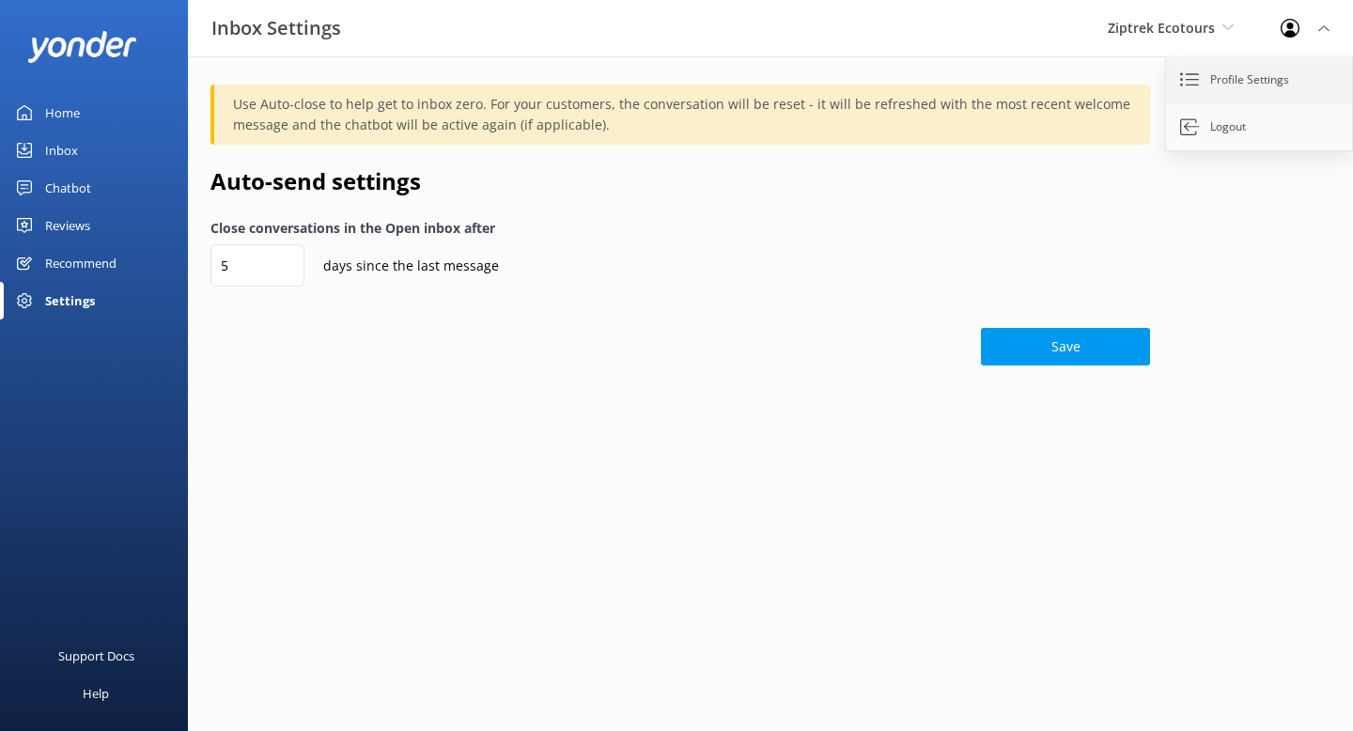
click at [1254, 76] on link "Profile Settings" at bounding box center [1260, 79] width 188 height 47
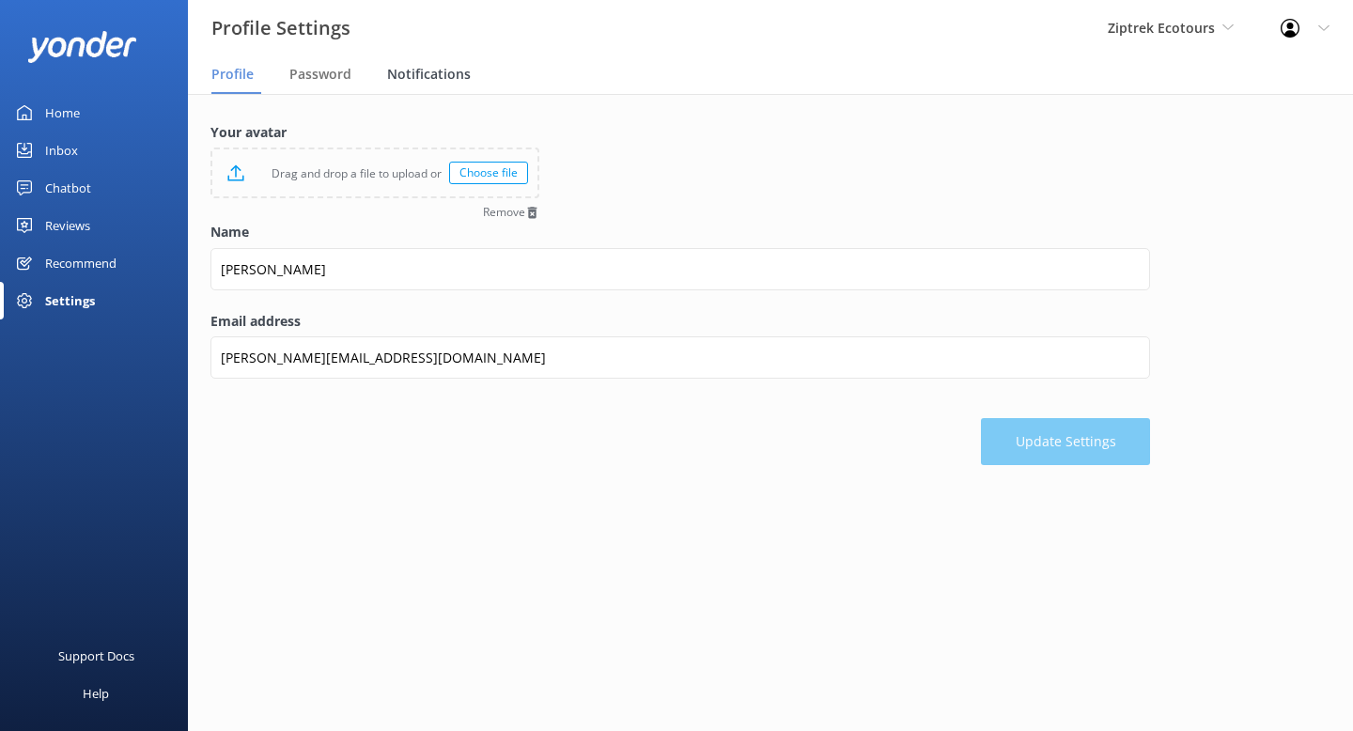
click at [421, 84] on div "Notifications" at bounding box center [432, 75] width 91 height 38
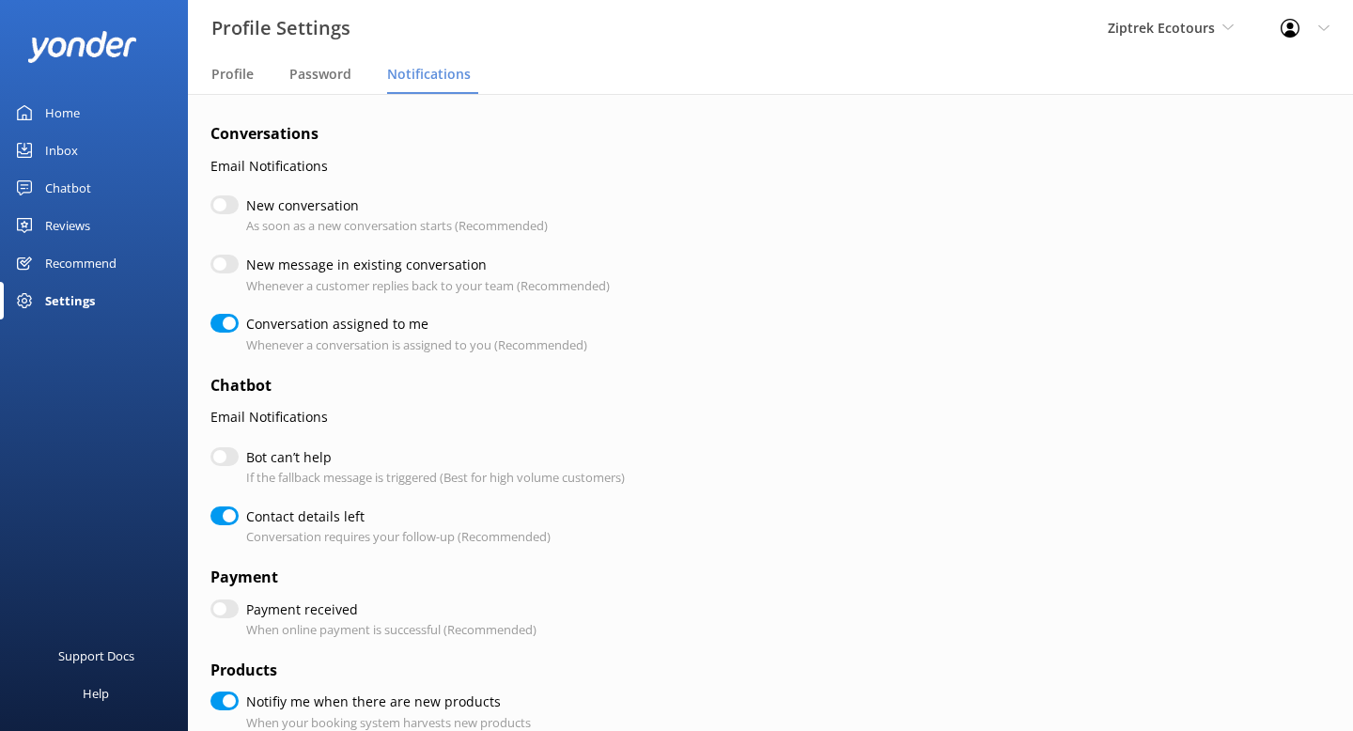
checkbox input "true"
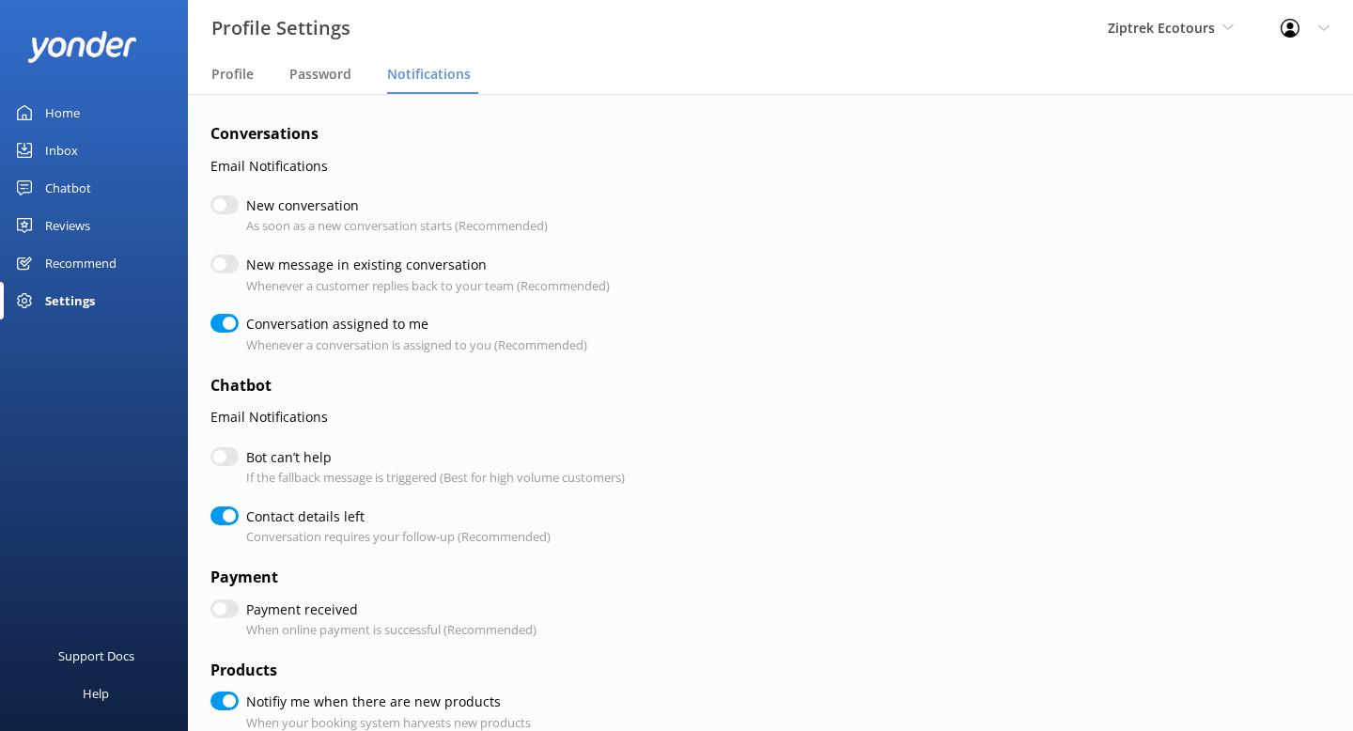
checkbox input "true"
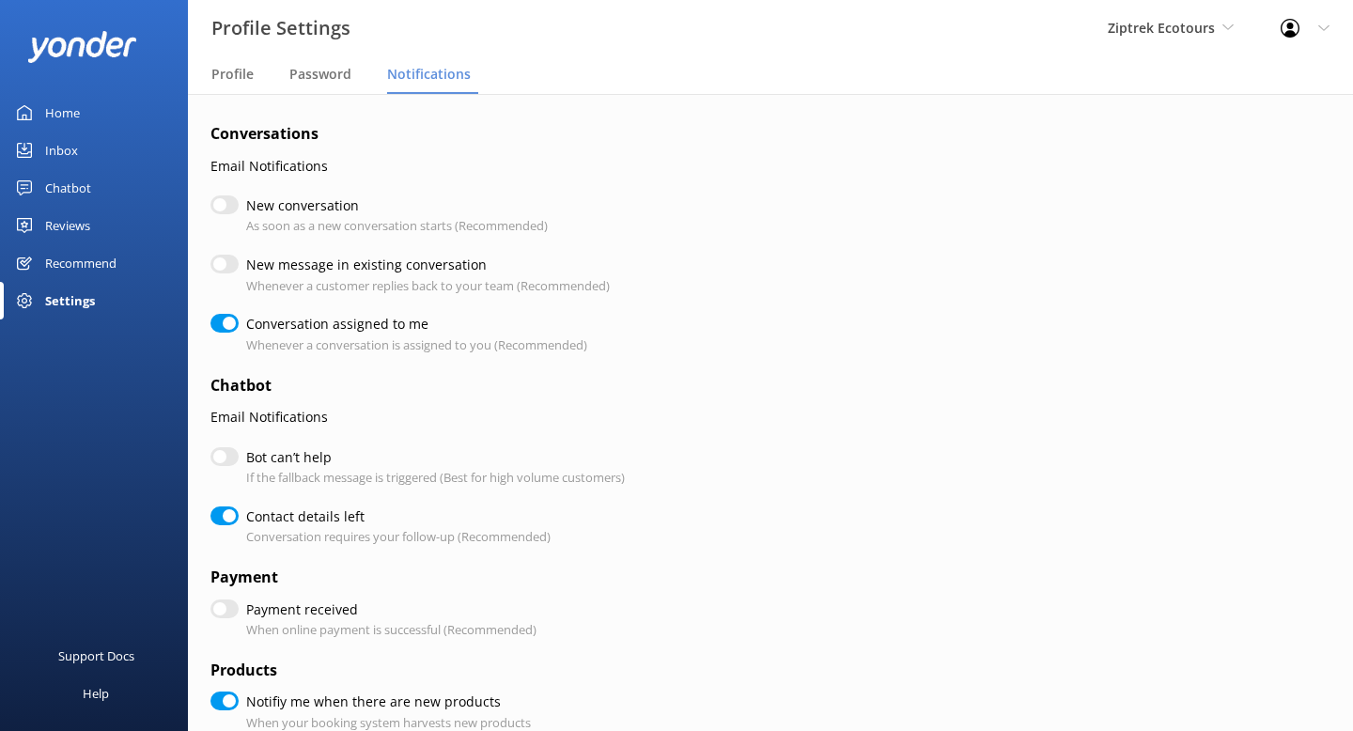
checkbox input "true"
click at [73, 189] on div "Chatbot" at bounding box center [68, 188] width 46 height 38
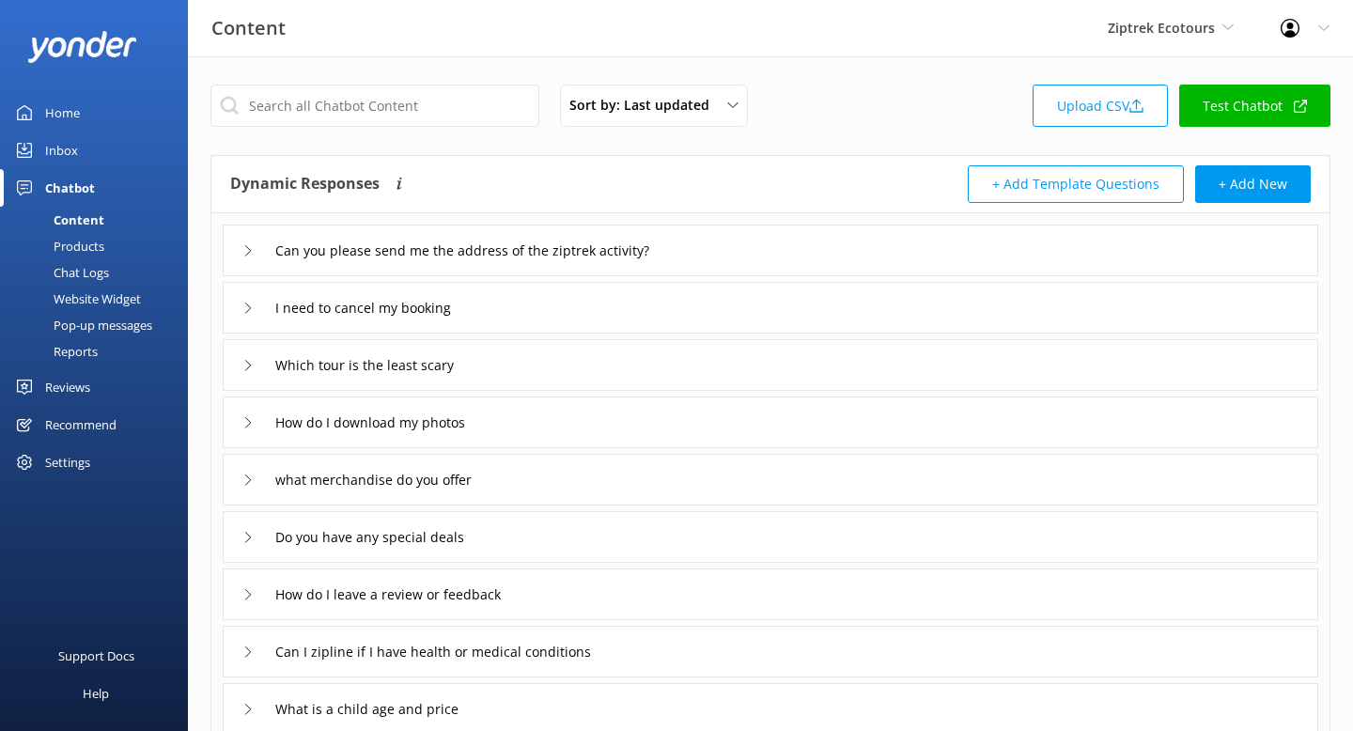
click at [76, 275] on div "Chat Logs" at bounding box center [60, 272] width 98 height 26
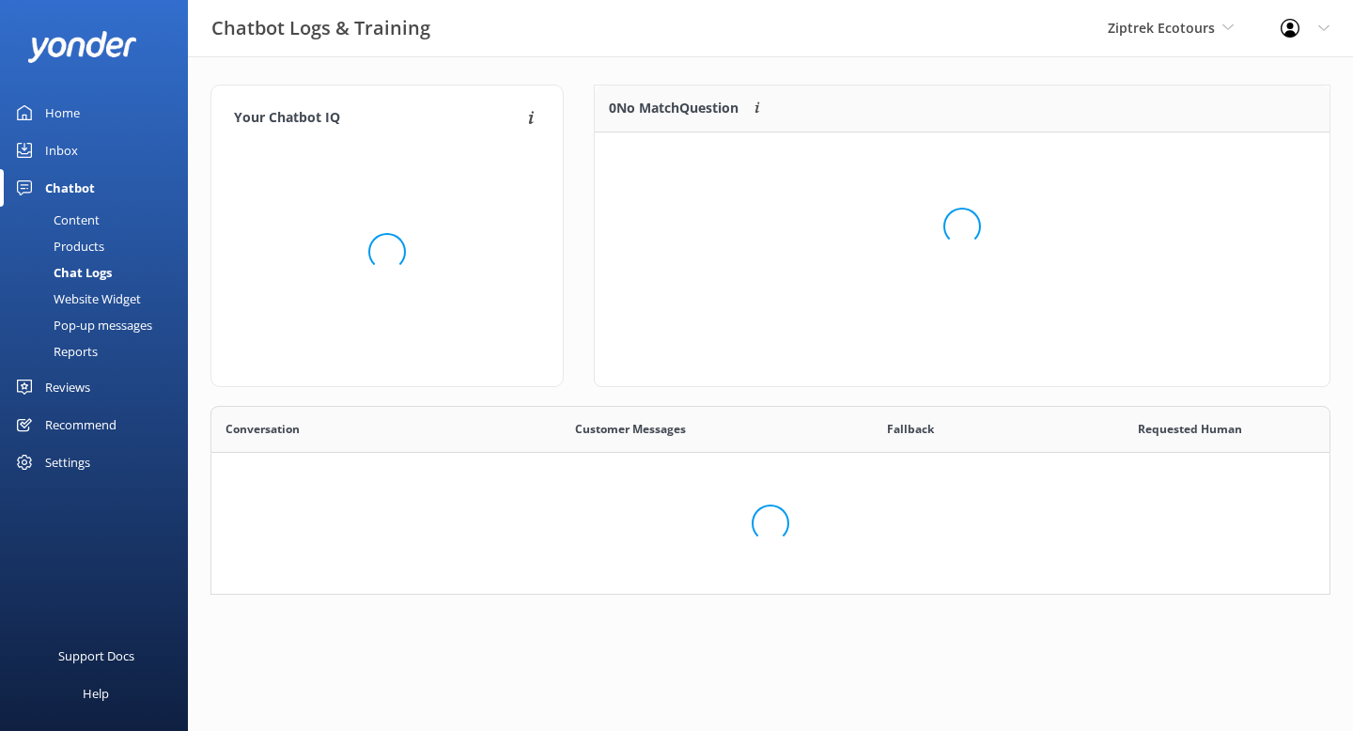
scroll to position [189, 735]
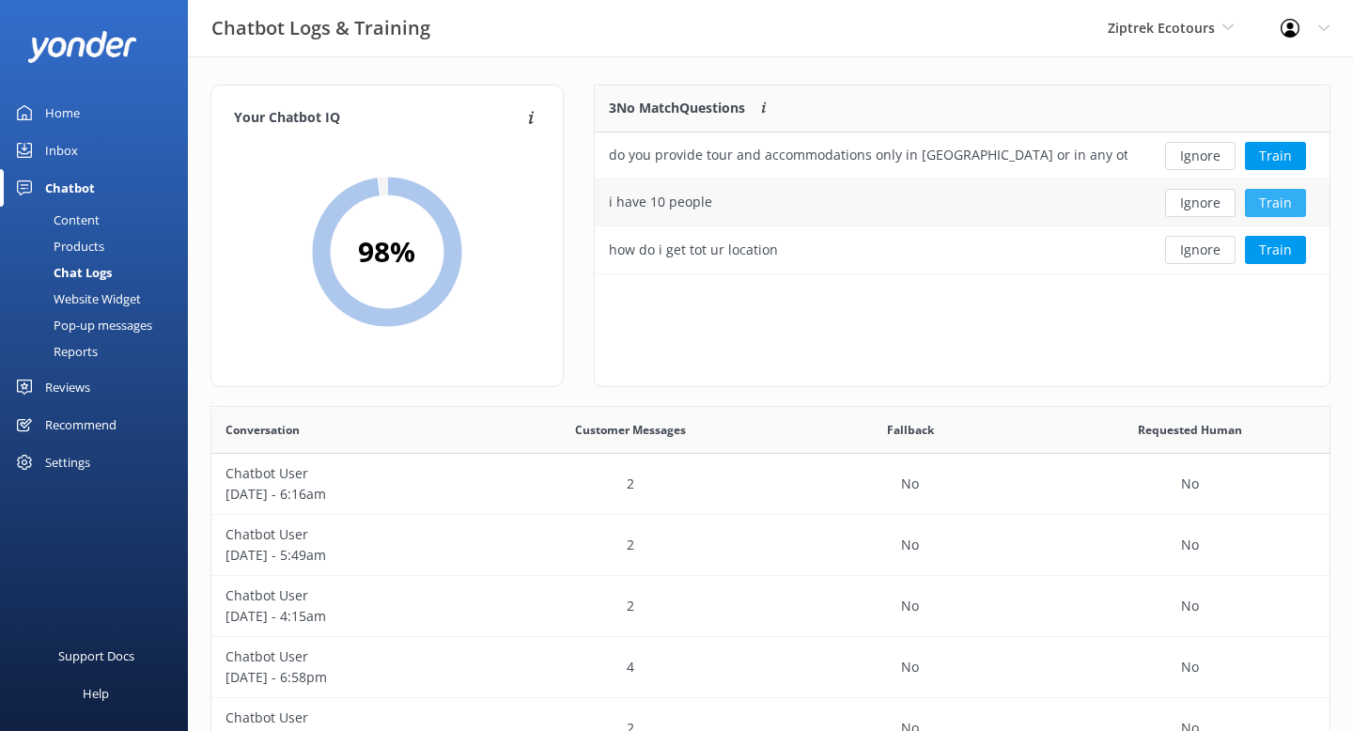
click at [1277, 208] on button "Train" at bounding box center [1275, 203] width 61 height 28
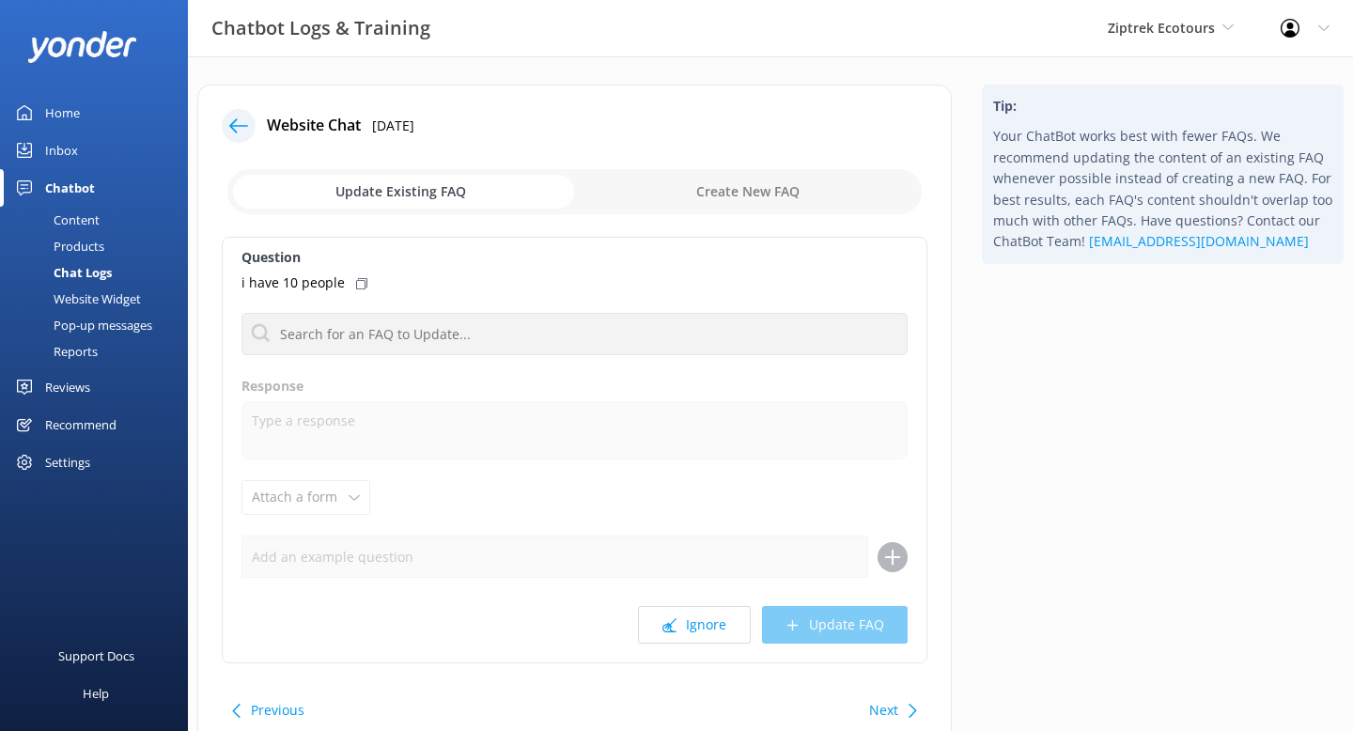
click at [244, 136] on div at bounding box center [239, 126] width 34 height 34
